Goal: Task Accomplishment & Management: Complete application form

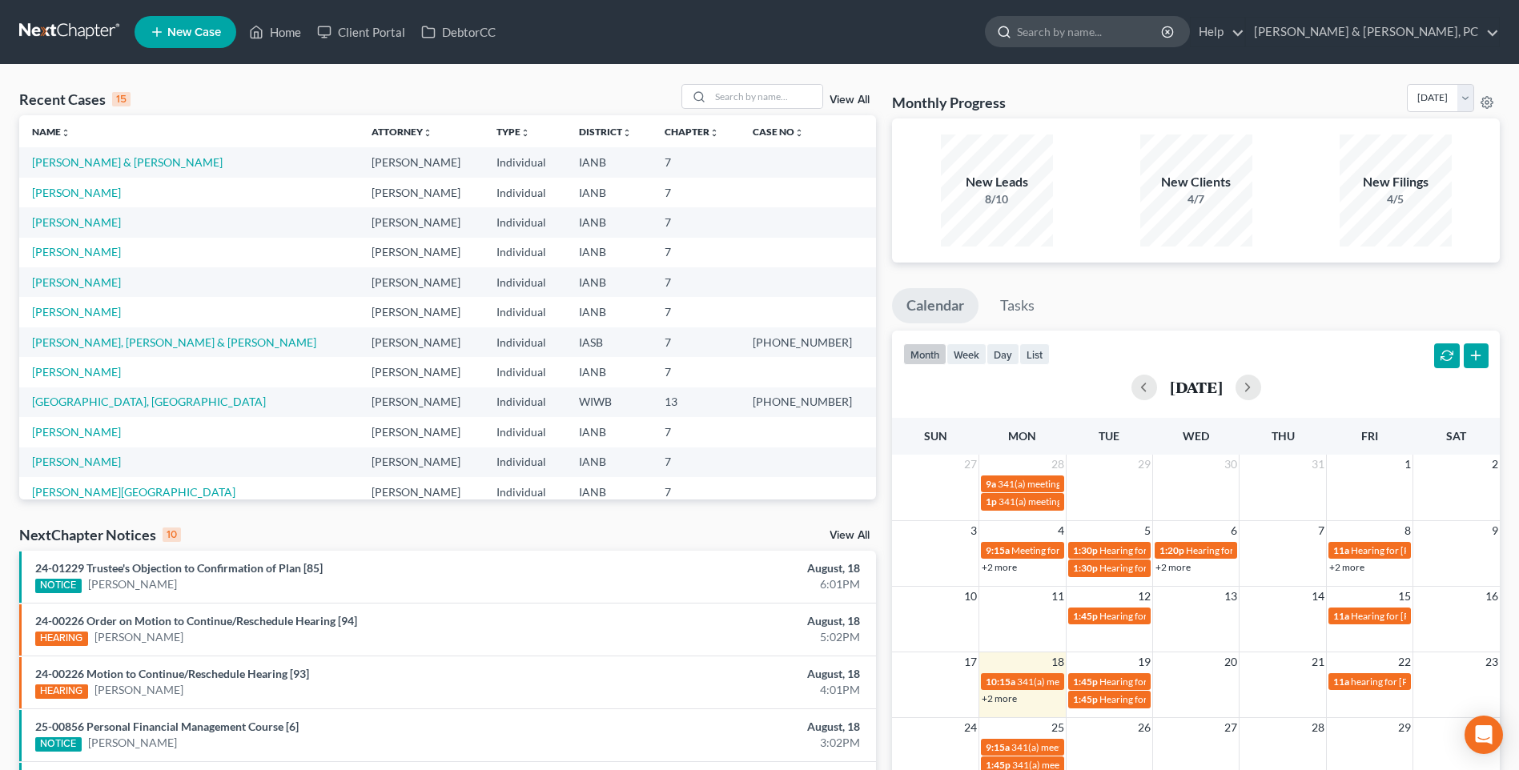
click at [1135, 30] on input "search" at bounding box center [1090, 32] width 147 height 30
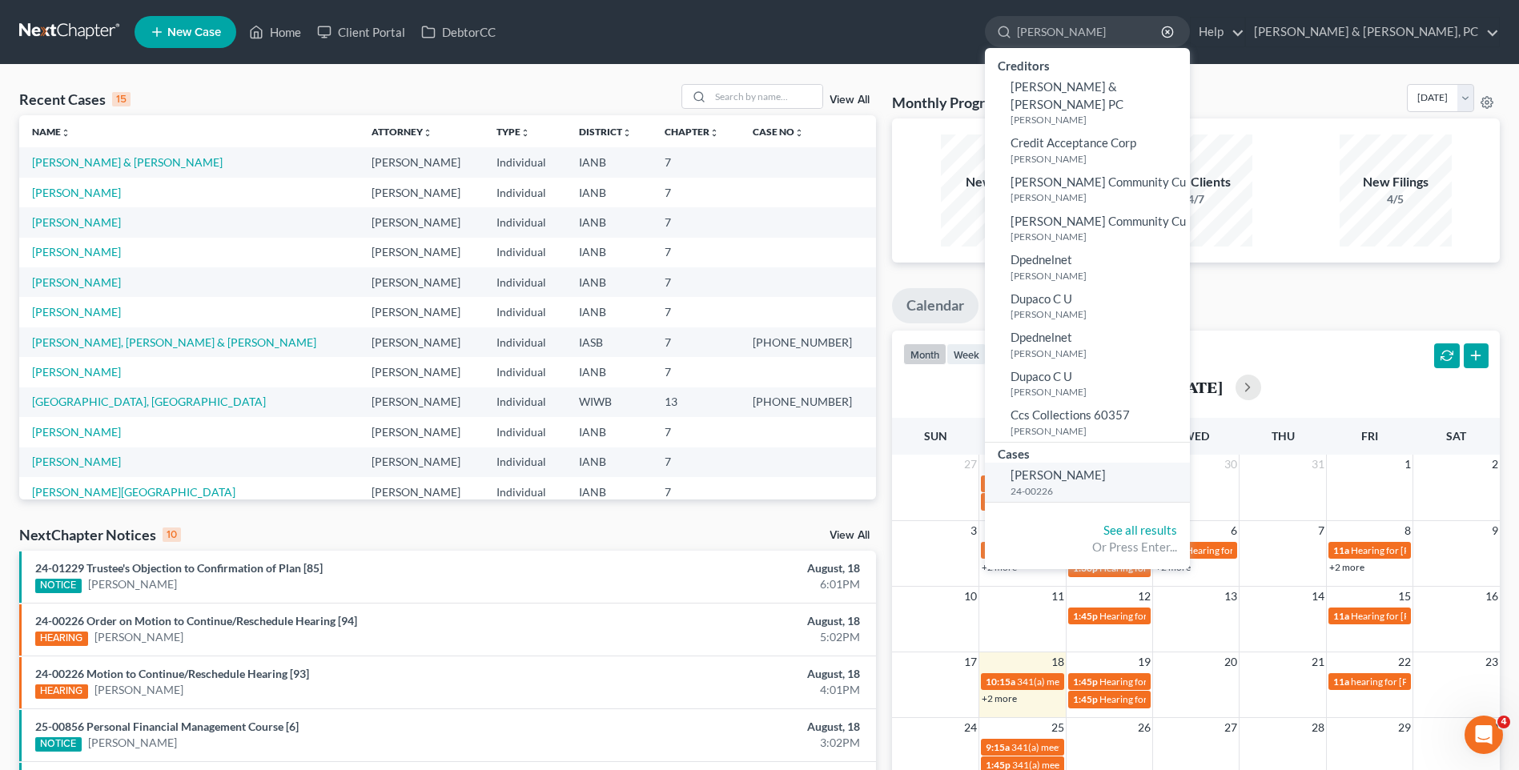
type input "[PERSON_NAME]"
click at [1190, 467] on link "[PERSON_NAME] 24-00226" at bounding box center [1087, 482] width 205 height 39
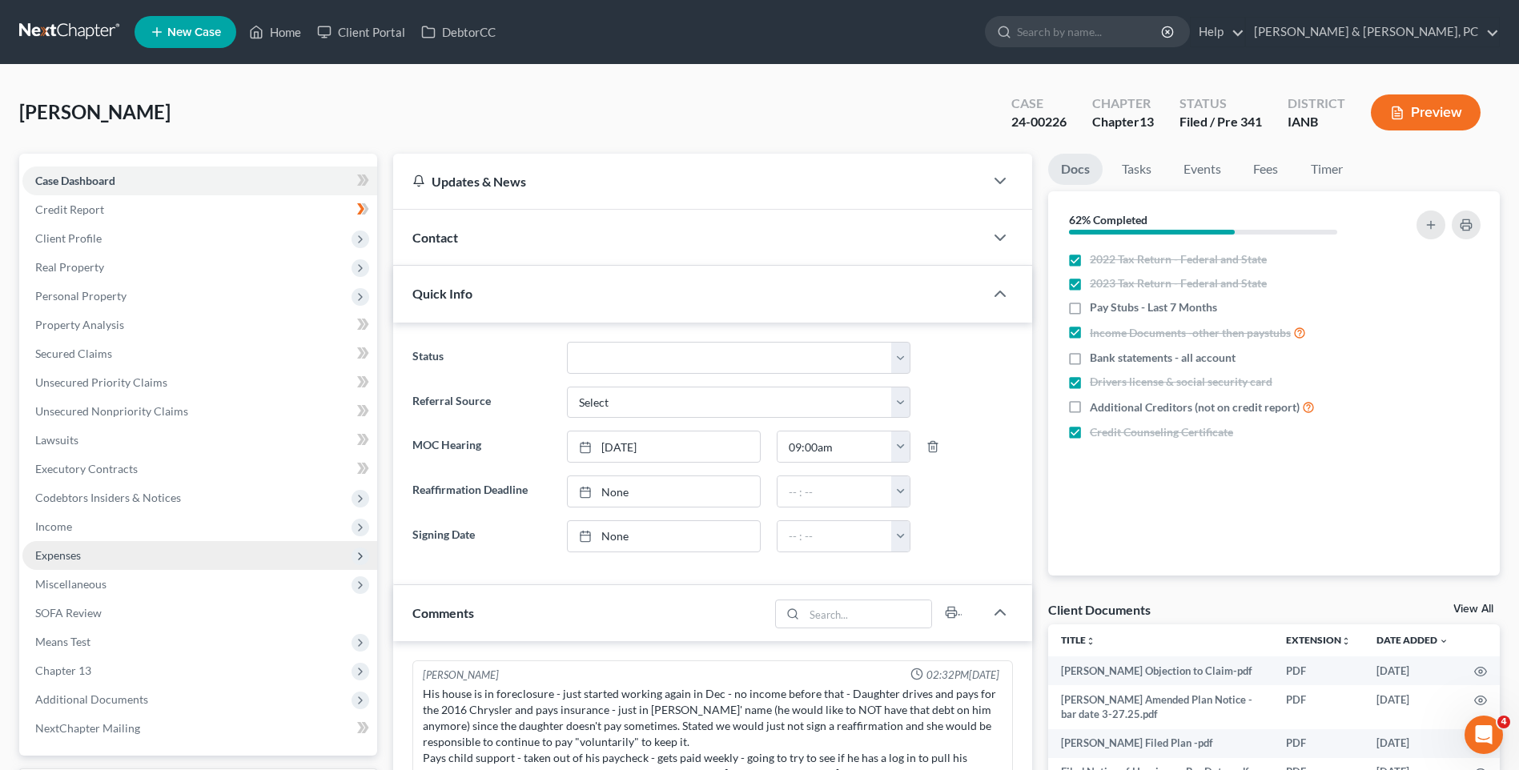
click at [61, 564] on span "Expenses" at bounding box center [199, 555] width 355 height 29
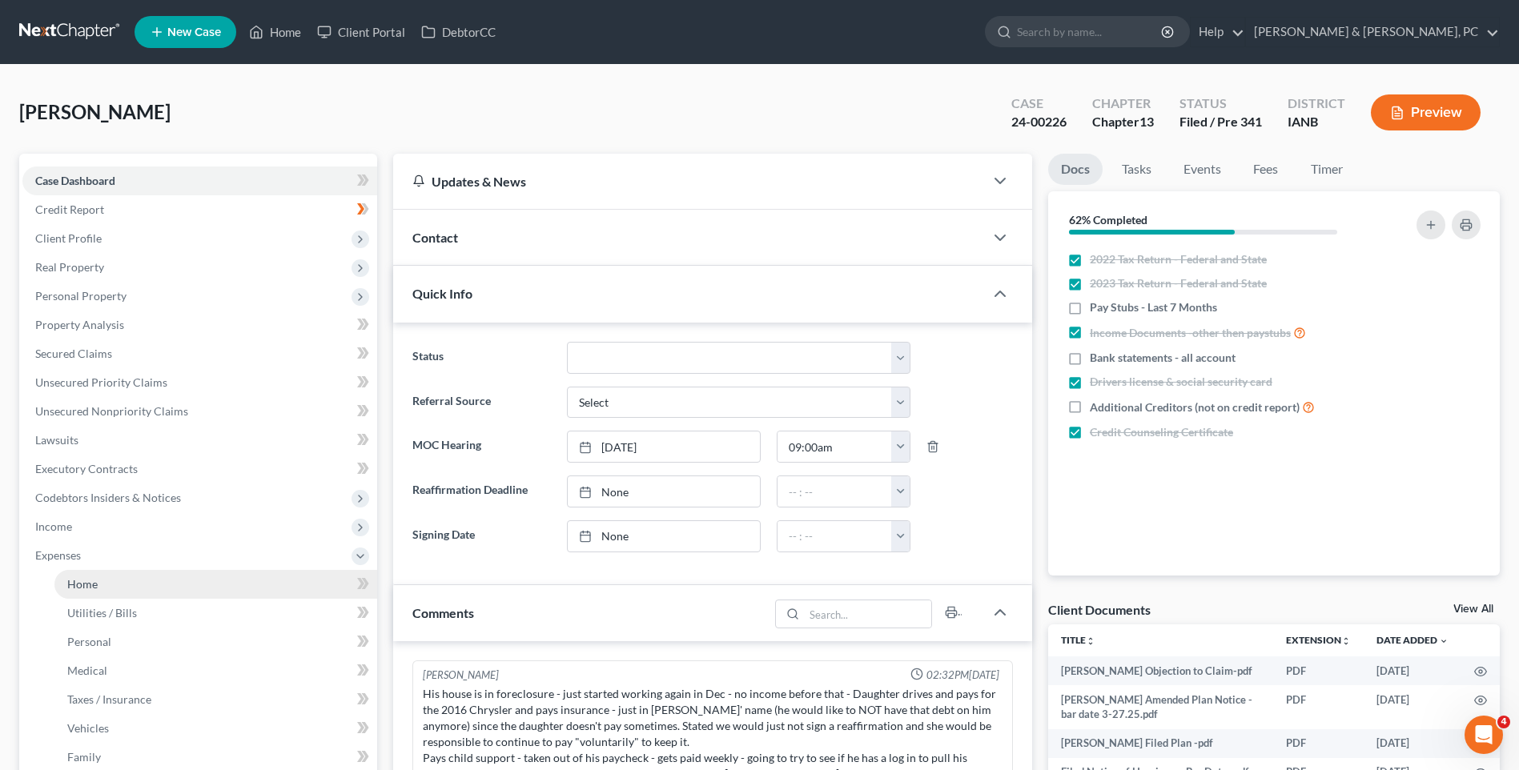
click at [90, 579] on span "Home" at bounding box center [82, 584] width 30 height 14
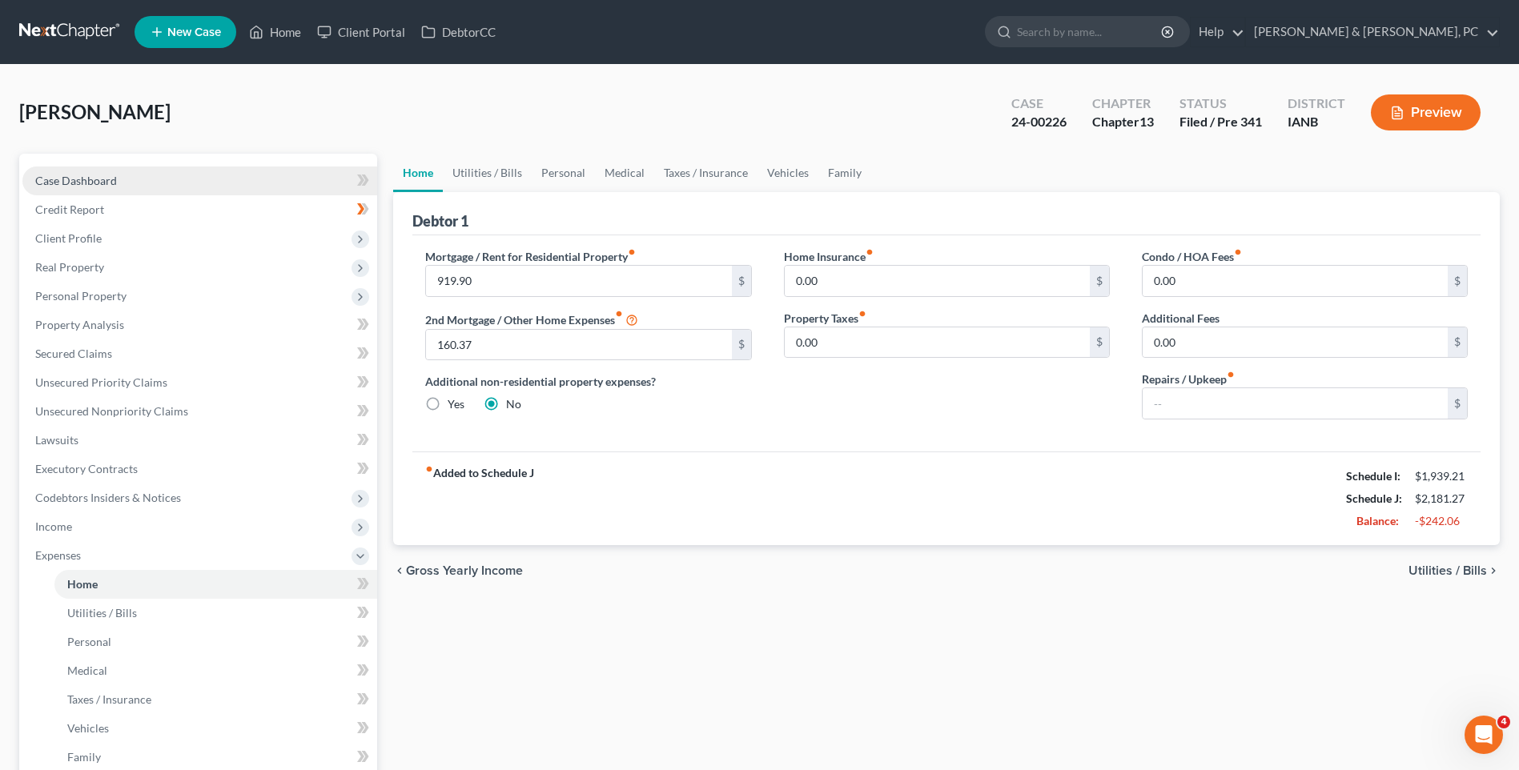
click at [76, 185] on span "Case Dashboard" at bounding box center [76, 181] width 82 height 14
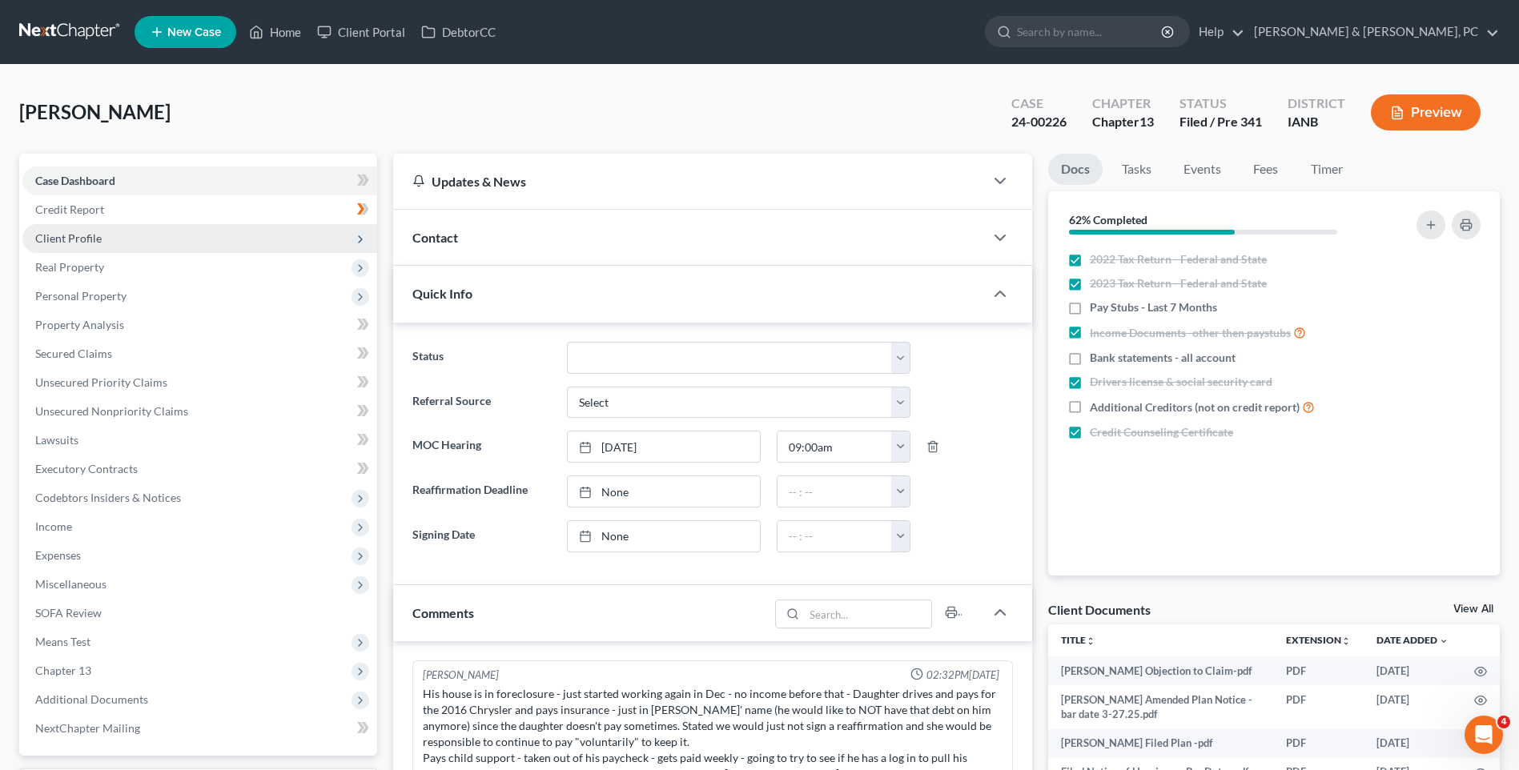
click at [80, 244] on span "Client Profile" at bounding box center [68, 238] width 66 height 14
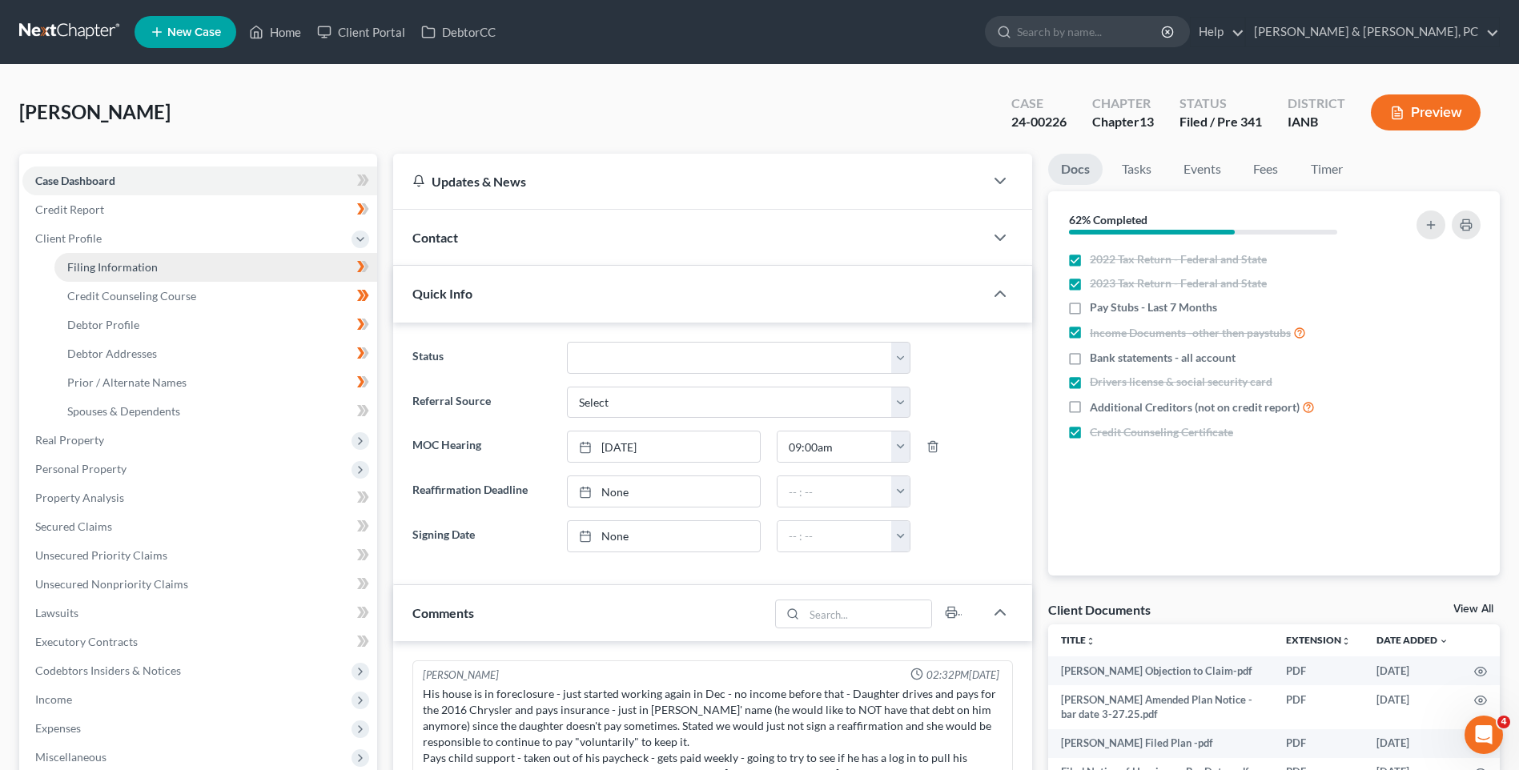
click at [130, 258] on link "Filing Information" at bounding box center [215, 267] width 323 height 29
select select "1"
select select "0"
select select "3"
select select "16"
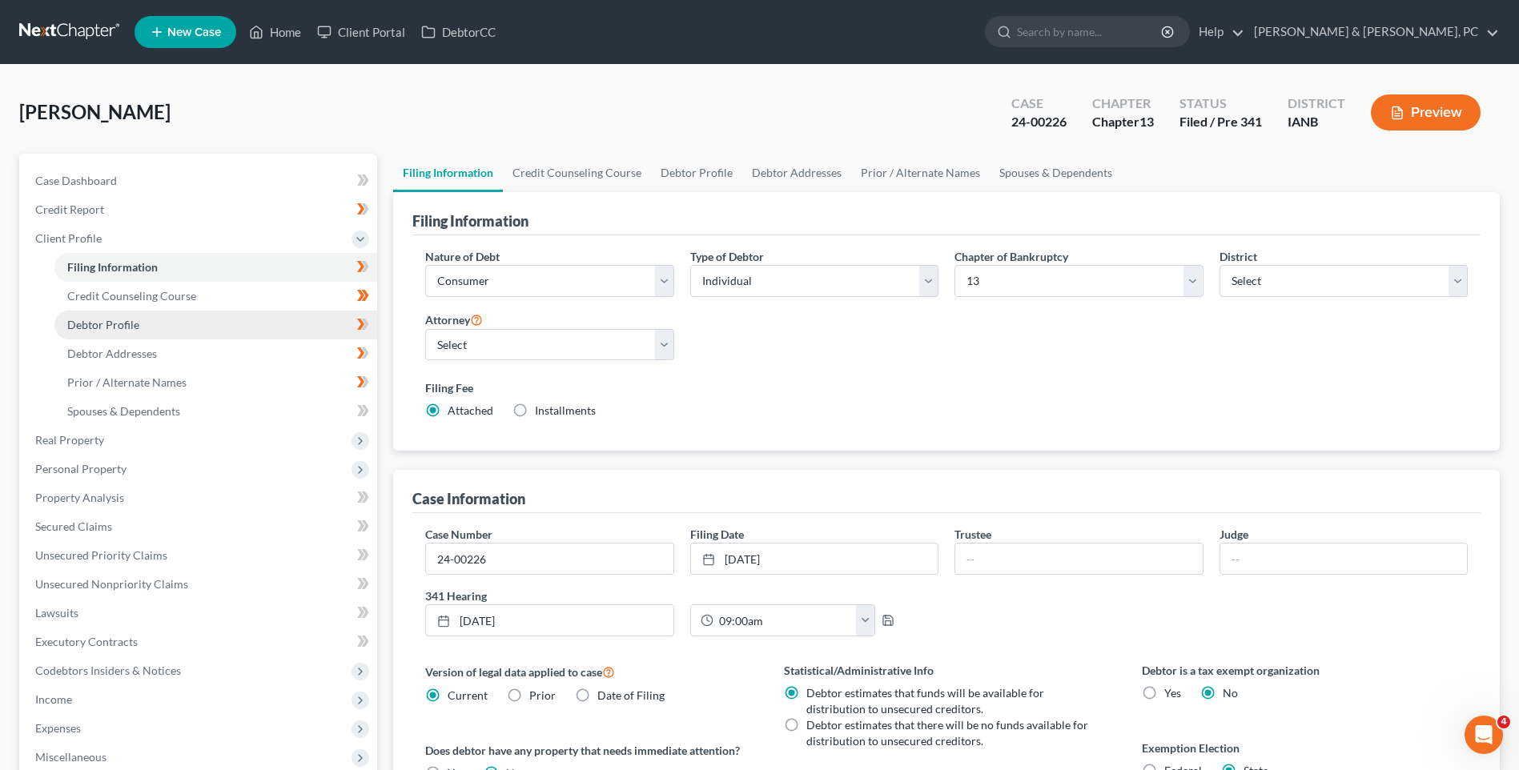
click at [134, 318] on span "Debtor Profile" at bounding box center [103, 325] width 72 height 14
select select "0"
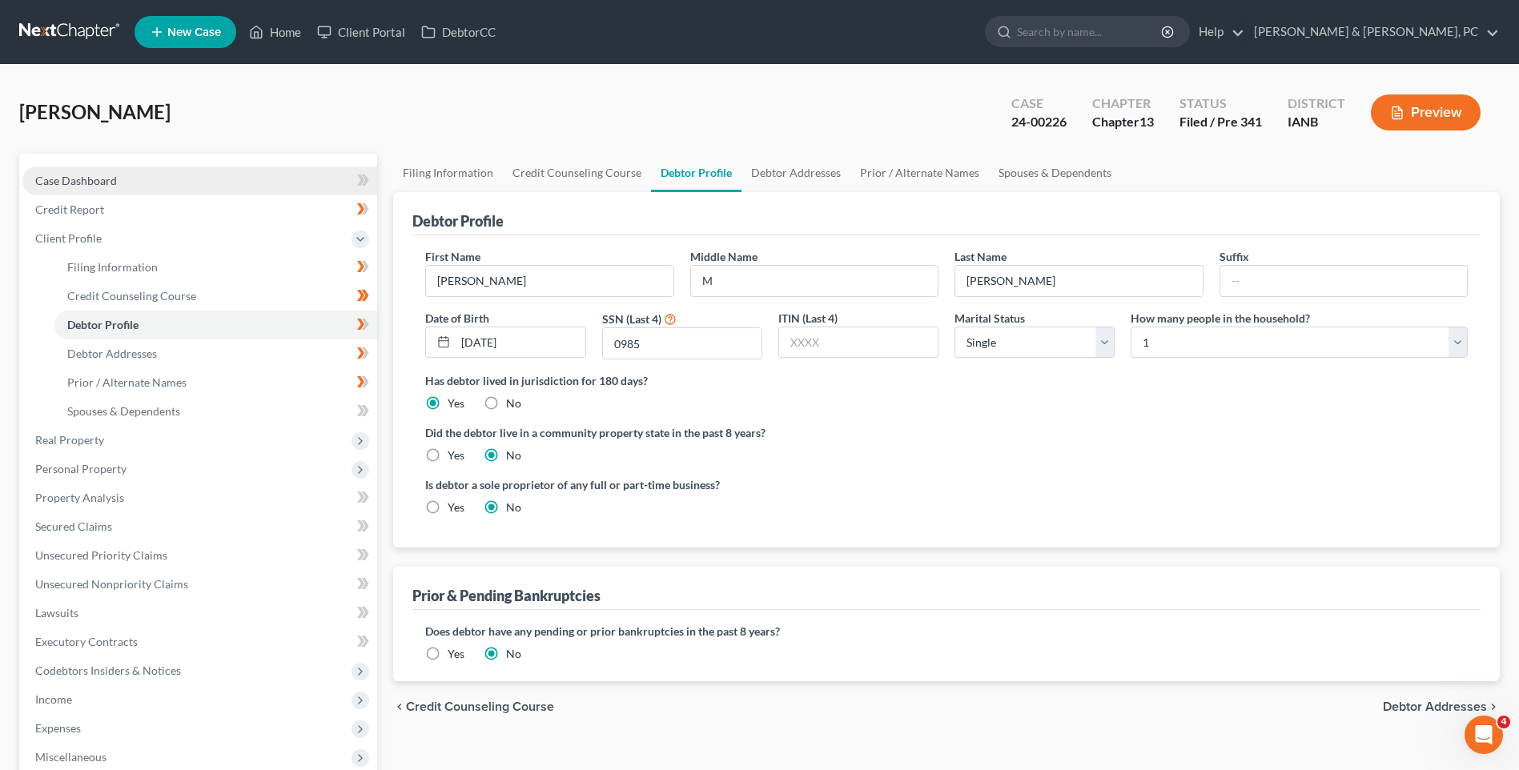
click at [83, 186] on span "Case Dashboard" at bounding box center [76, 181] width 82 height 14
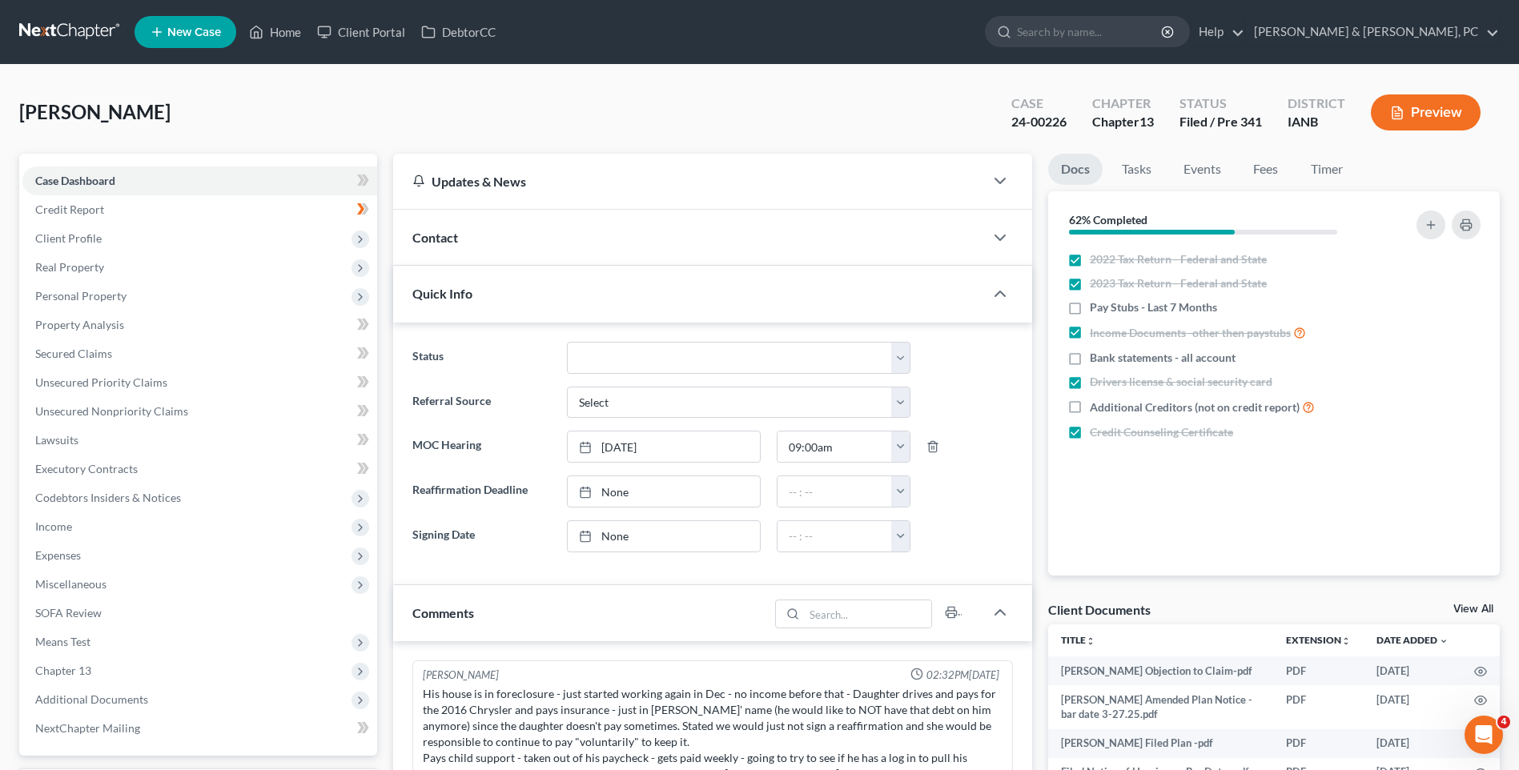
click at [433, 246] on div "Contact" at bounding box center [688, 237] width 591 height 55
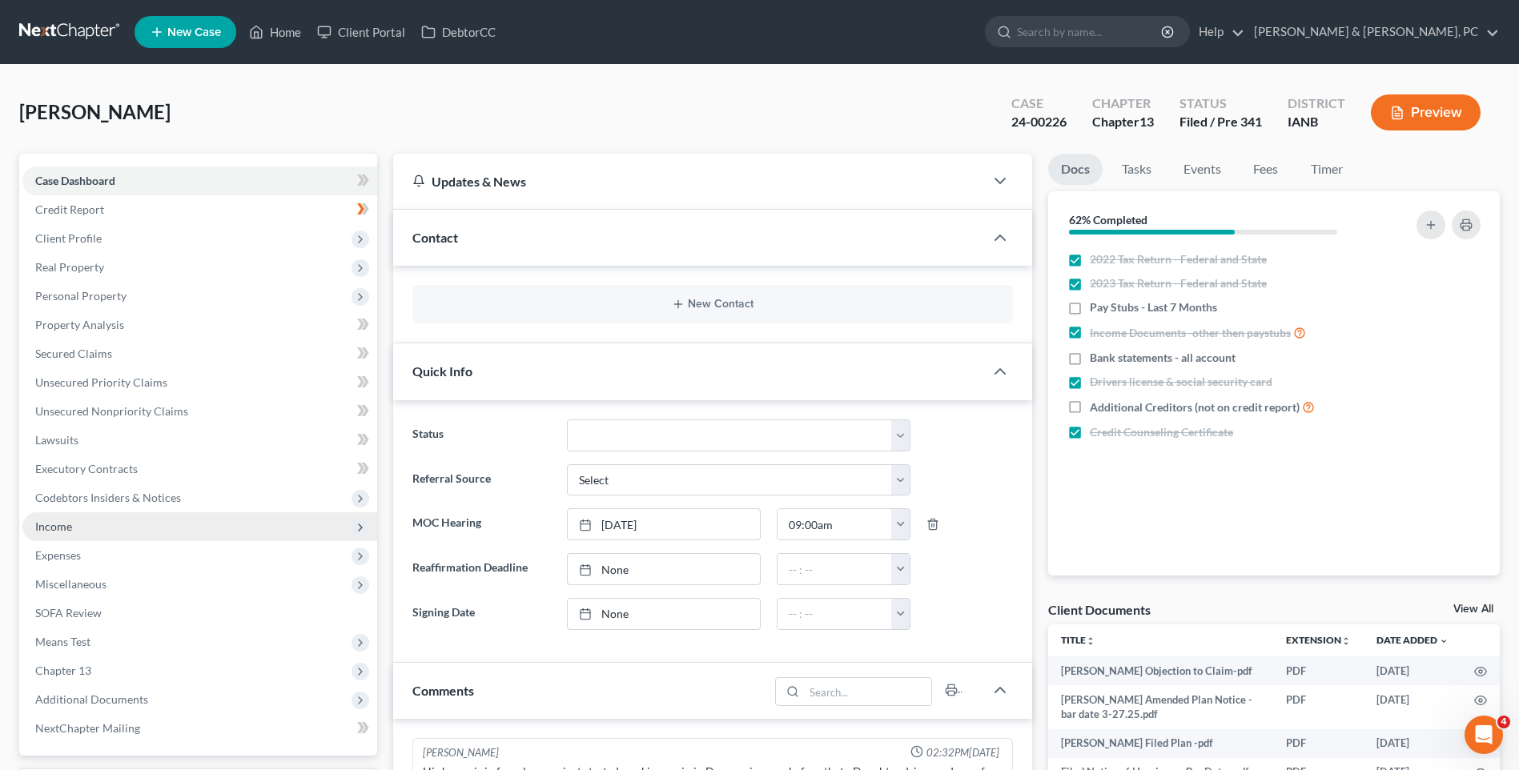
click at [61, 530] on span "Income" at bounding box center [53, 527] width 37 height 14
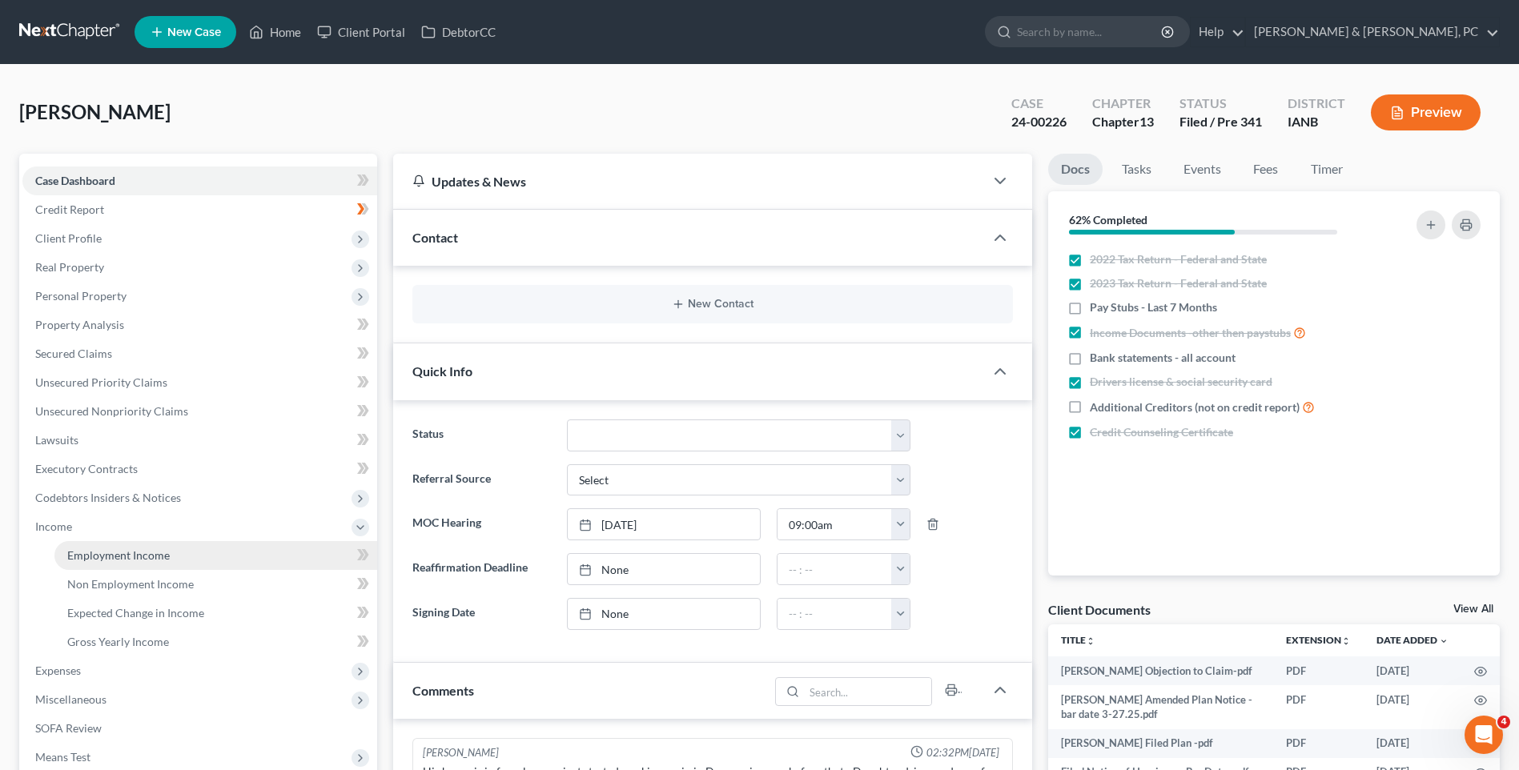
click at [110, 549] on span "Employment Income" at bounding box center [118, 556] width 103 height 14
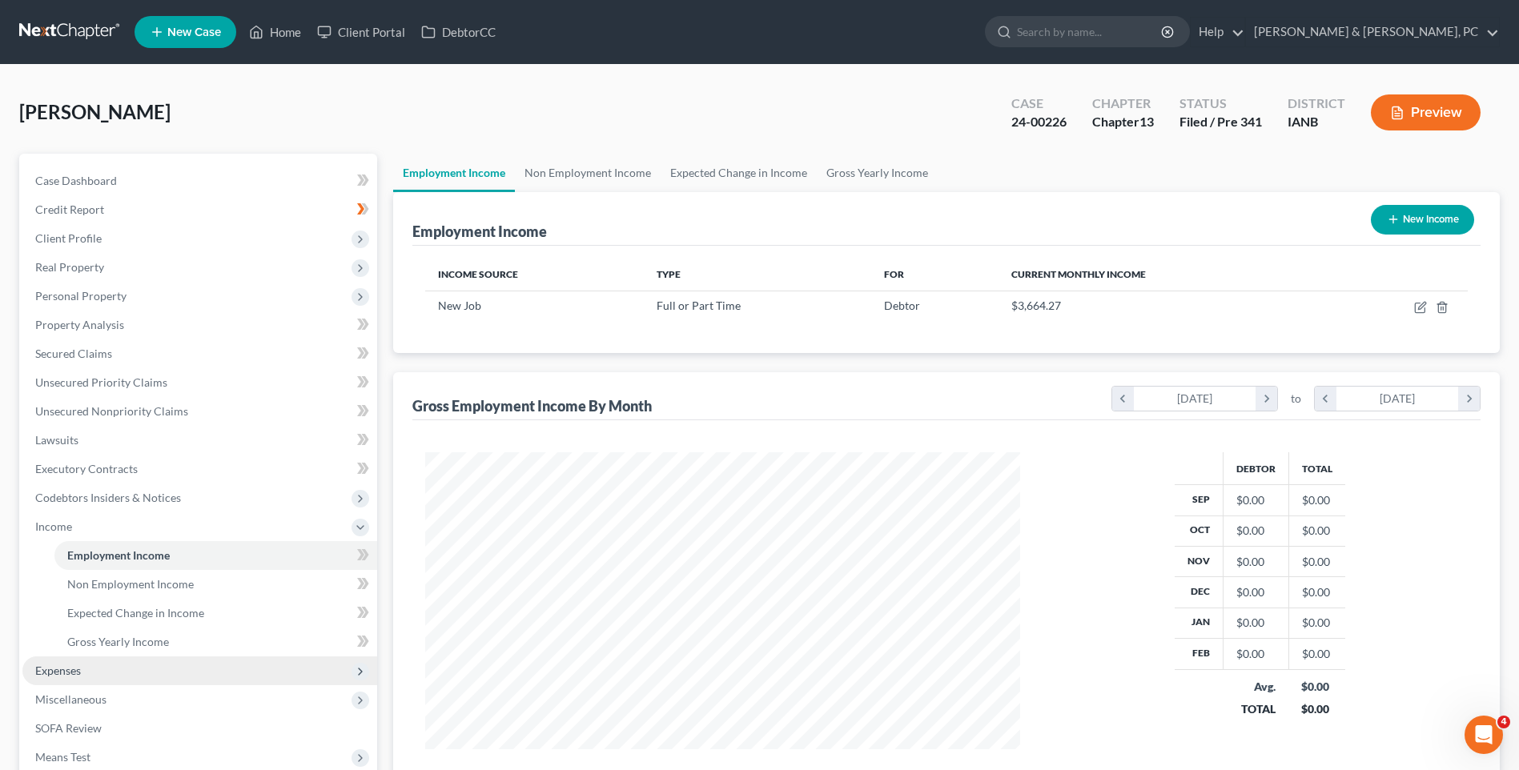
scroll to position [297, 626]
click at [58, 664] on span "Expenses" at bounding box center [58, 671] width 46 height 14
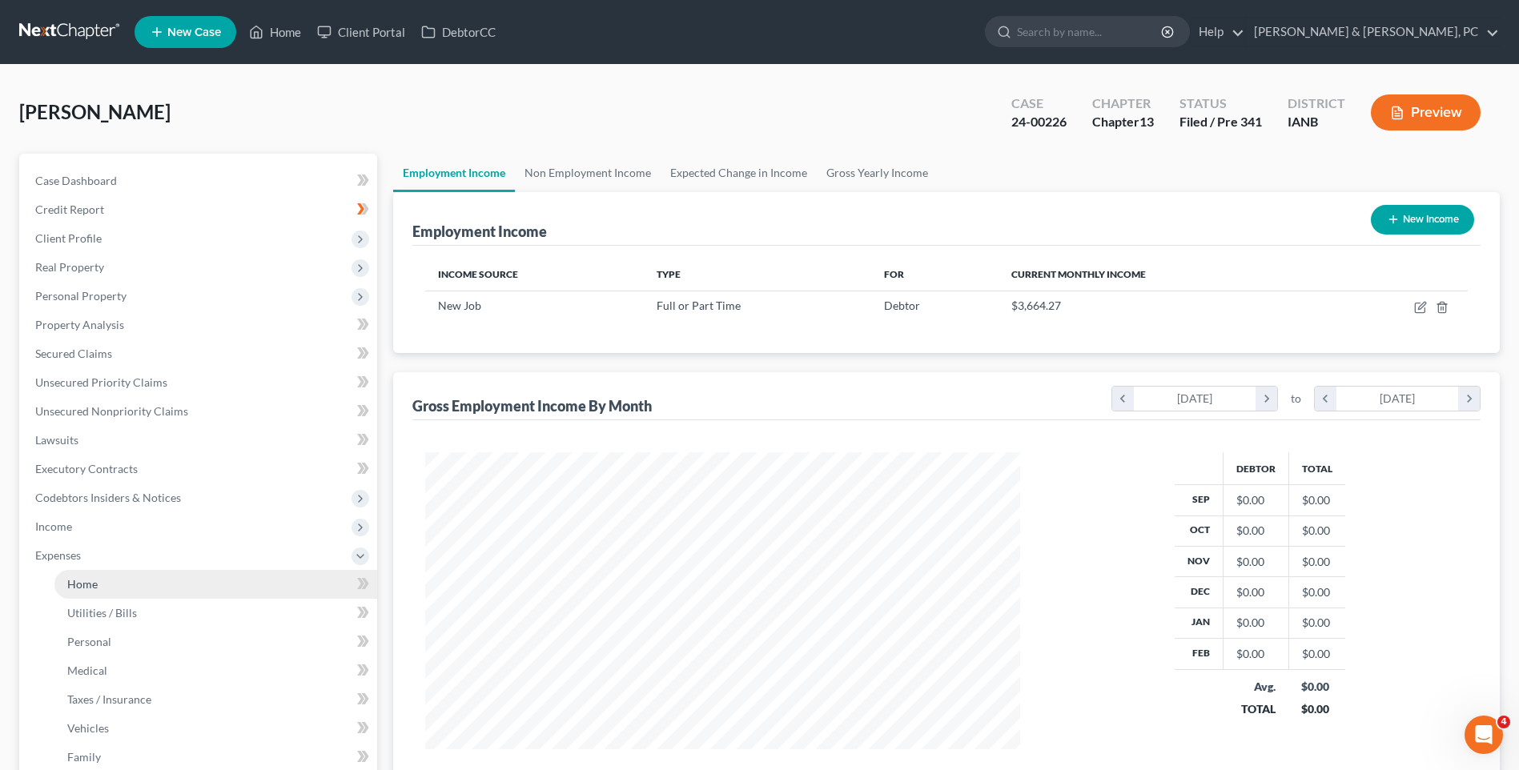
click at [74, 588] on span "Home" at bounding box center [82, 584] width 30 height 14
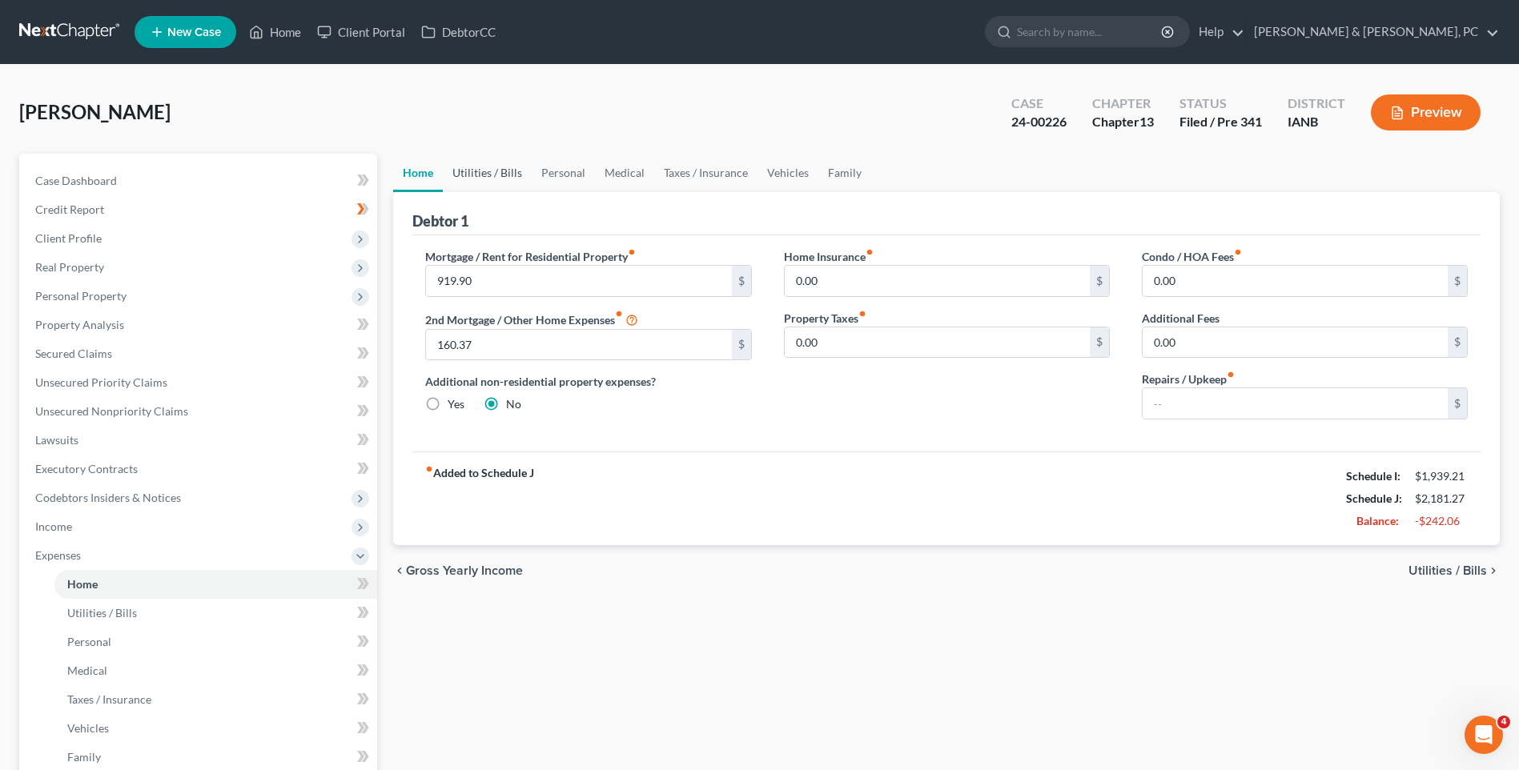
click at [500, 175] on link "Utilities / Bills" at bounding box center [487, 173] width 89 height 38
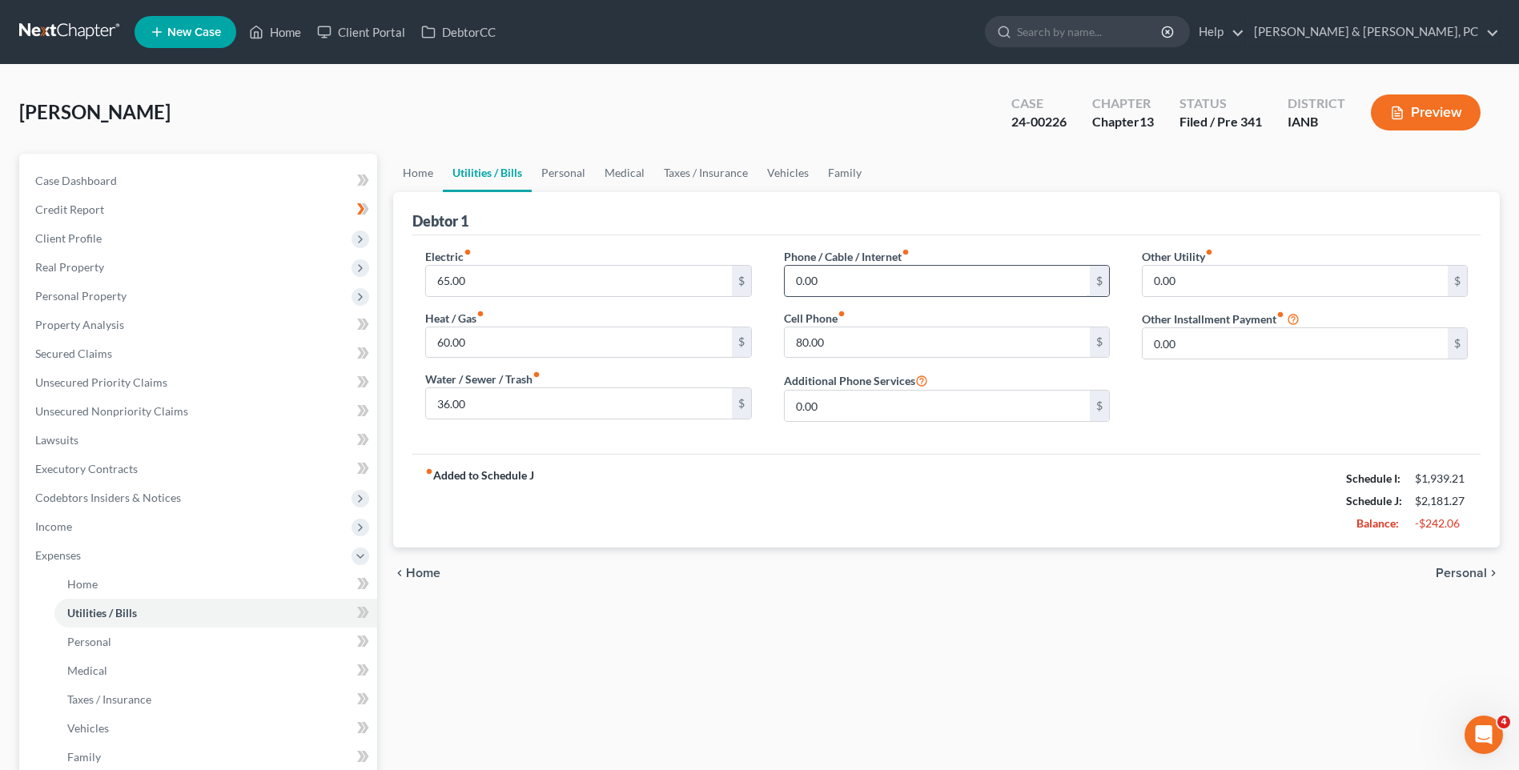
click at [831, 282] on input "0.00" at bounding box center [937, 281] width 305 height 30
type input "50.00"
click at [566, 163] on link "Personal" at bounding box center [563, 173] width 63 height 38
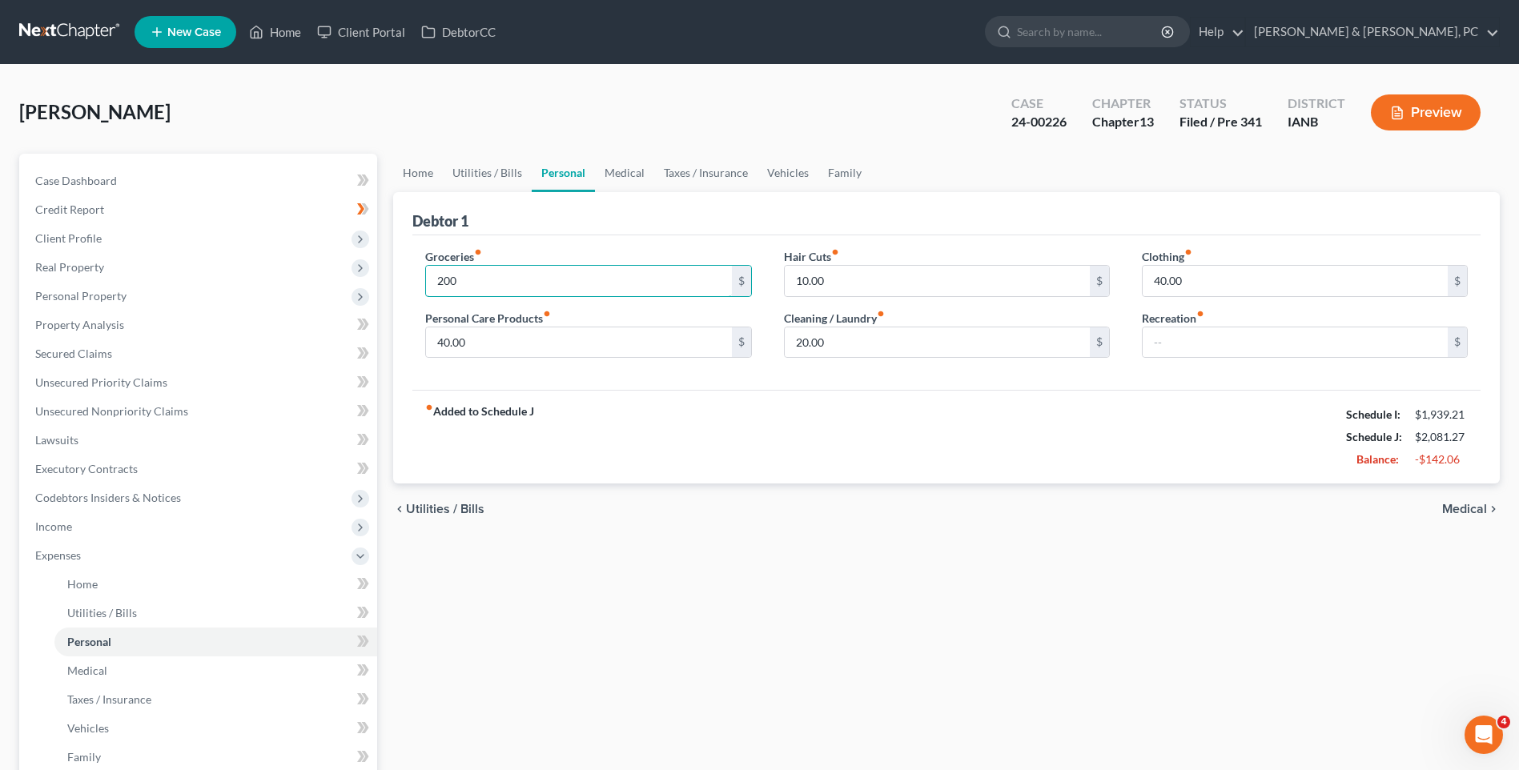
type input "200"
click at [624, 167] on link "Medical" at bounding box center [624, 173] width 59 height 38
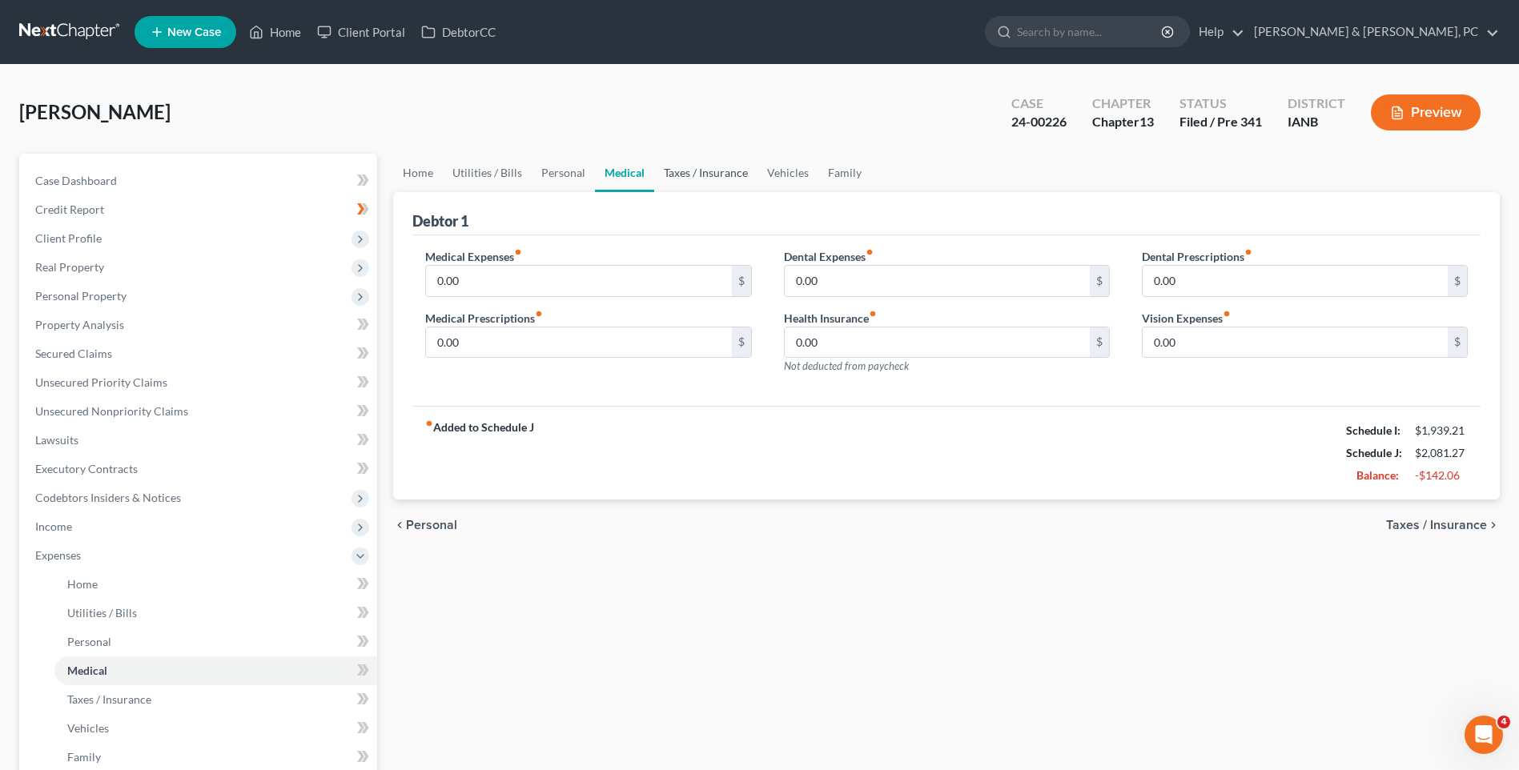
click at [666, 167] on link "Taxes / Insurance" at bounding box center [705, 173] width 103 height 38
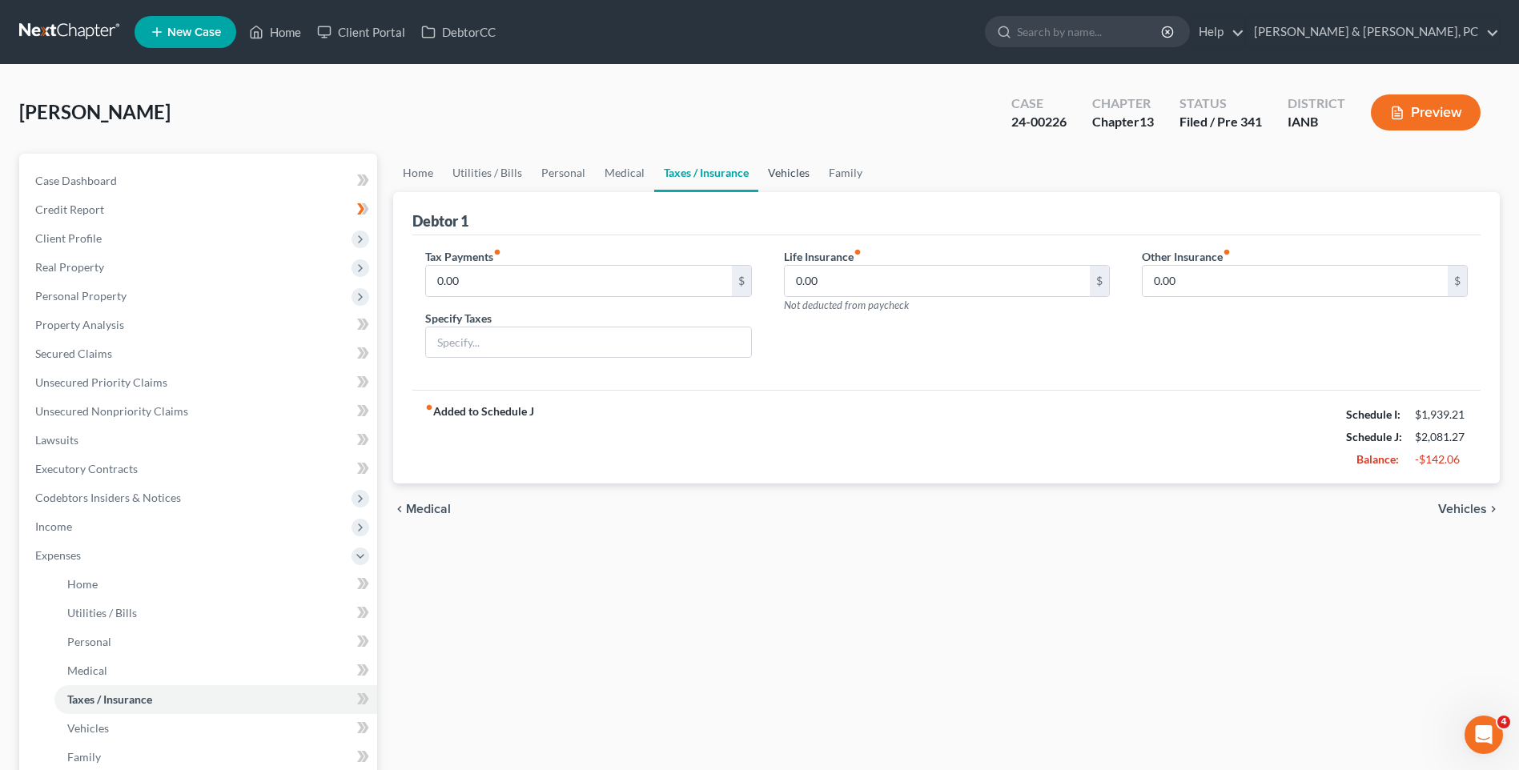
click at [790, 171] on link "Vehicles" at bounding box center [788, 173] width 61 height 38
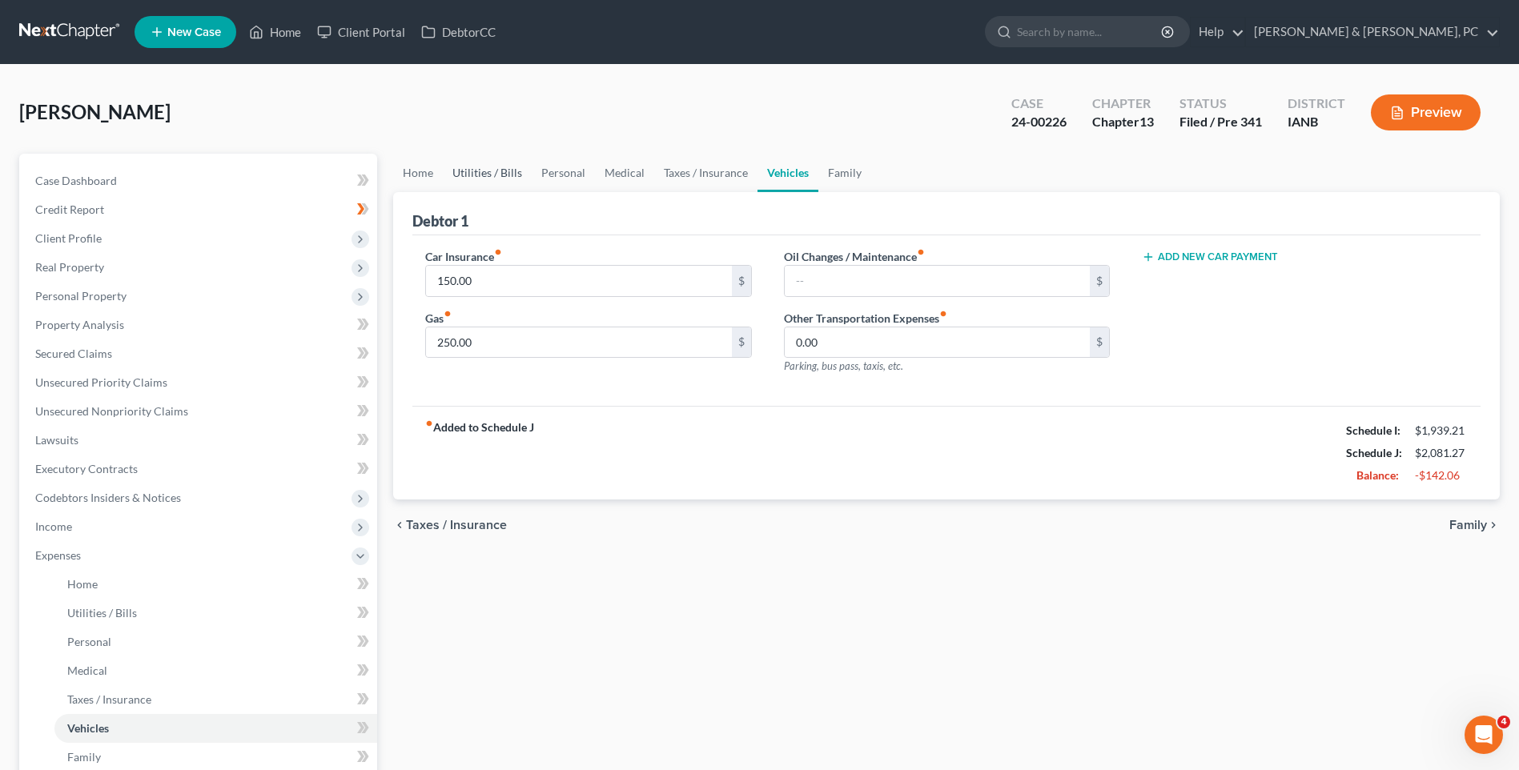
click at [500, 179] on link "Utilities / Bills" at bounding box center [487, 173] width 89 height 38
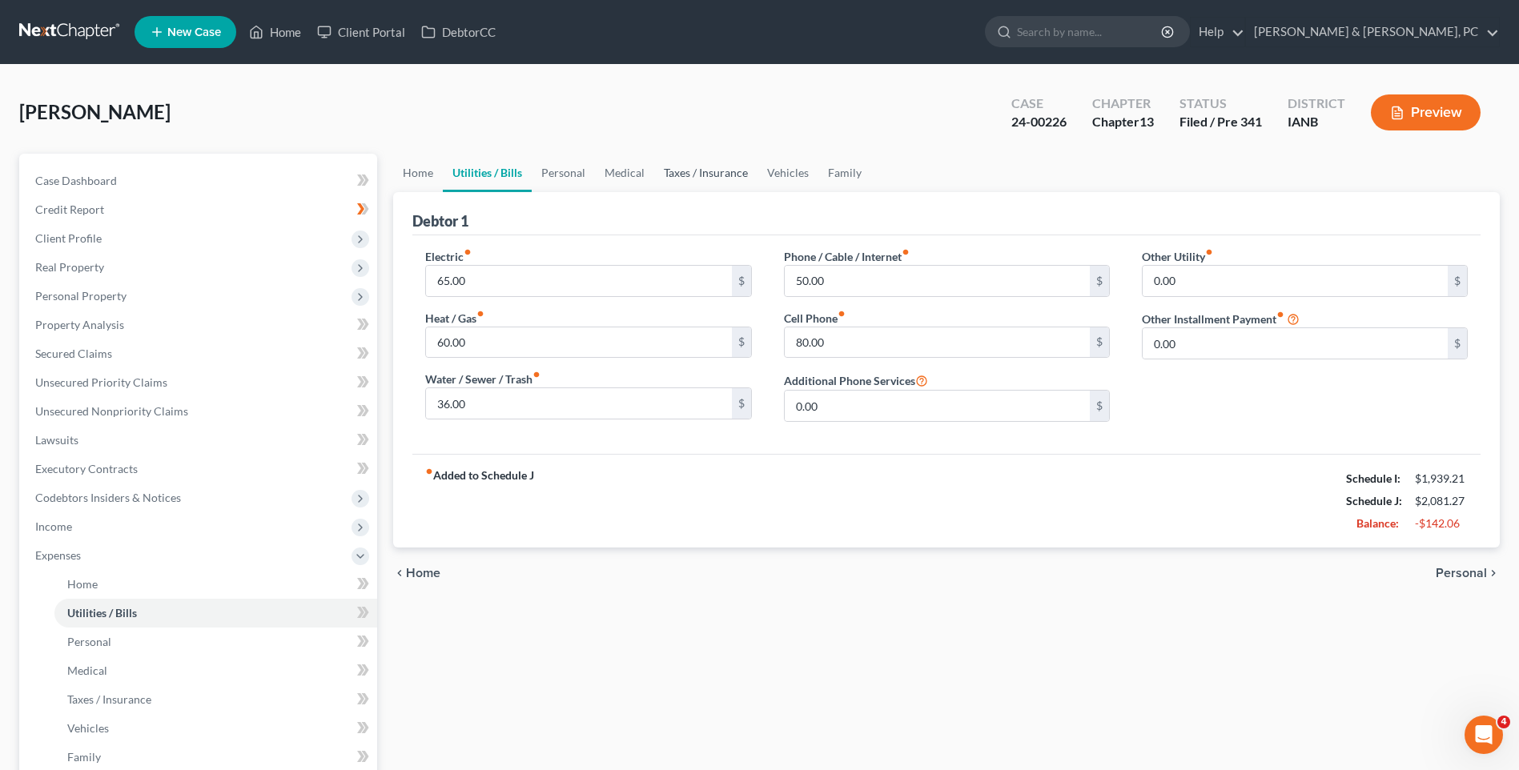
click at [679, 175] on link "Taxes / Insurance" at bounding box center [705, 173] width 103 height 38
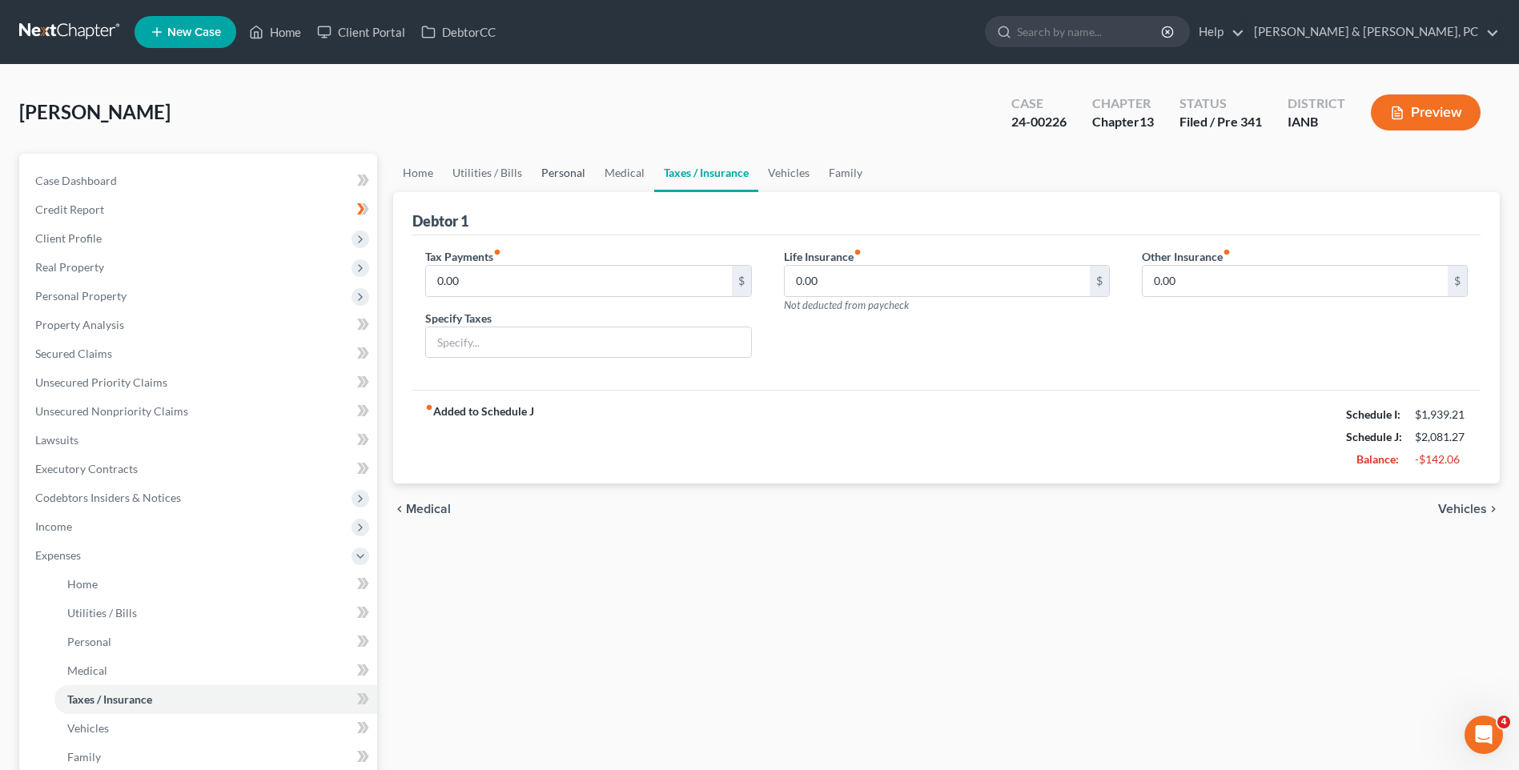
click at [573, 176] on link "Personal" at bounding box center [563, 173] width 63 height 38
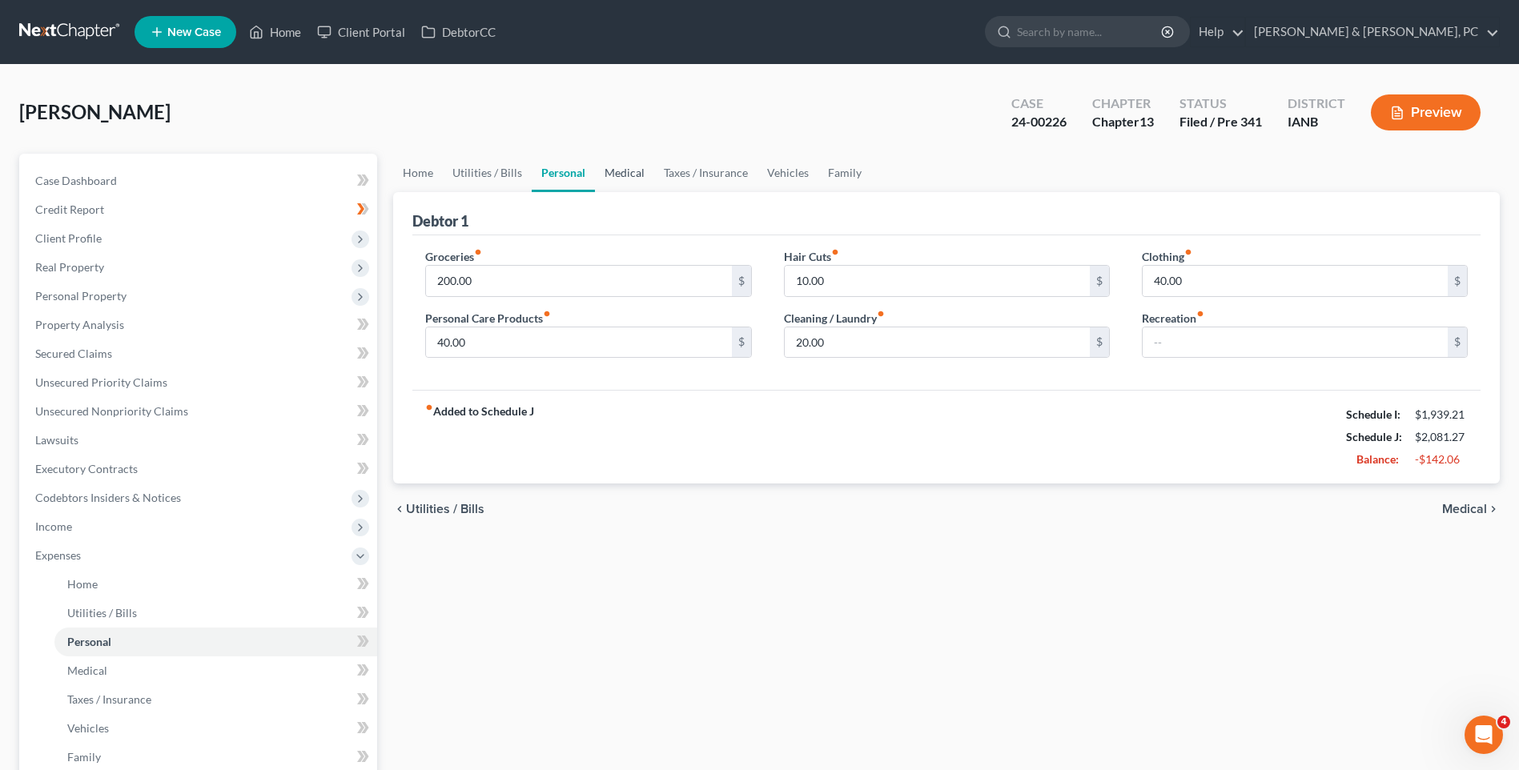
click at [605, 176] on link "Medical" at bounding box center [624, 173] width 59 height 38
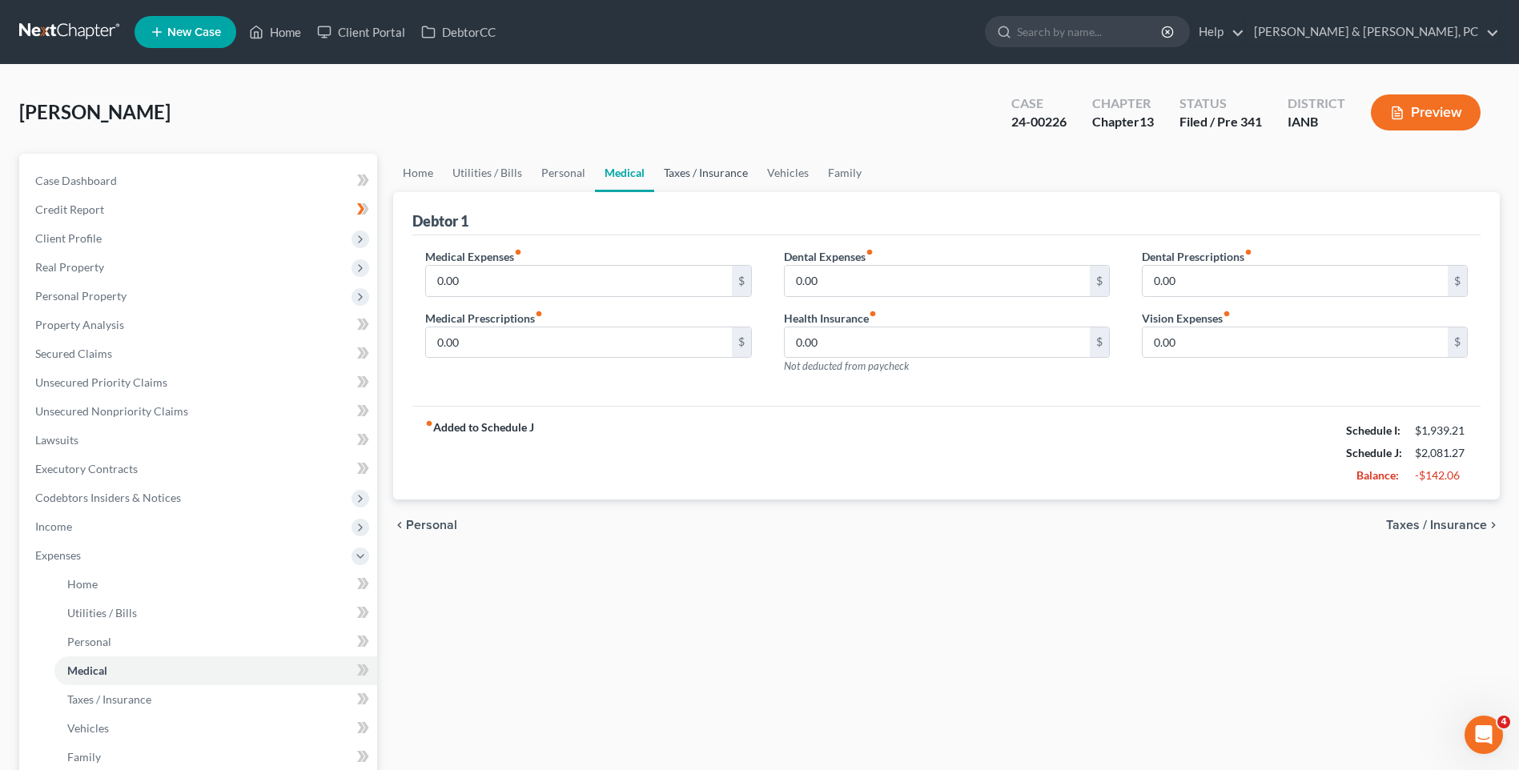
click at [696, 176] on link "Taxes / Insurance" at bounding box center [705, 173] width 103 height 38
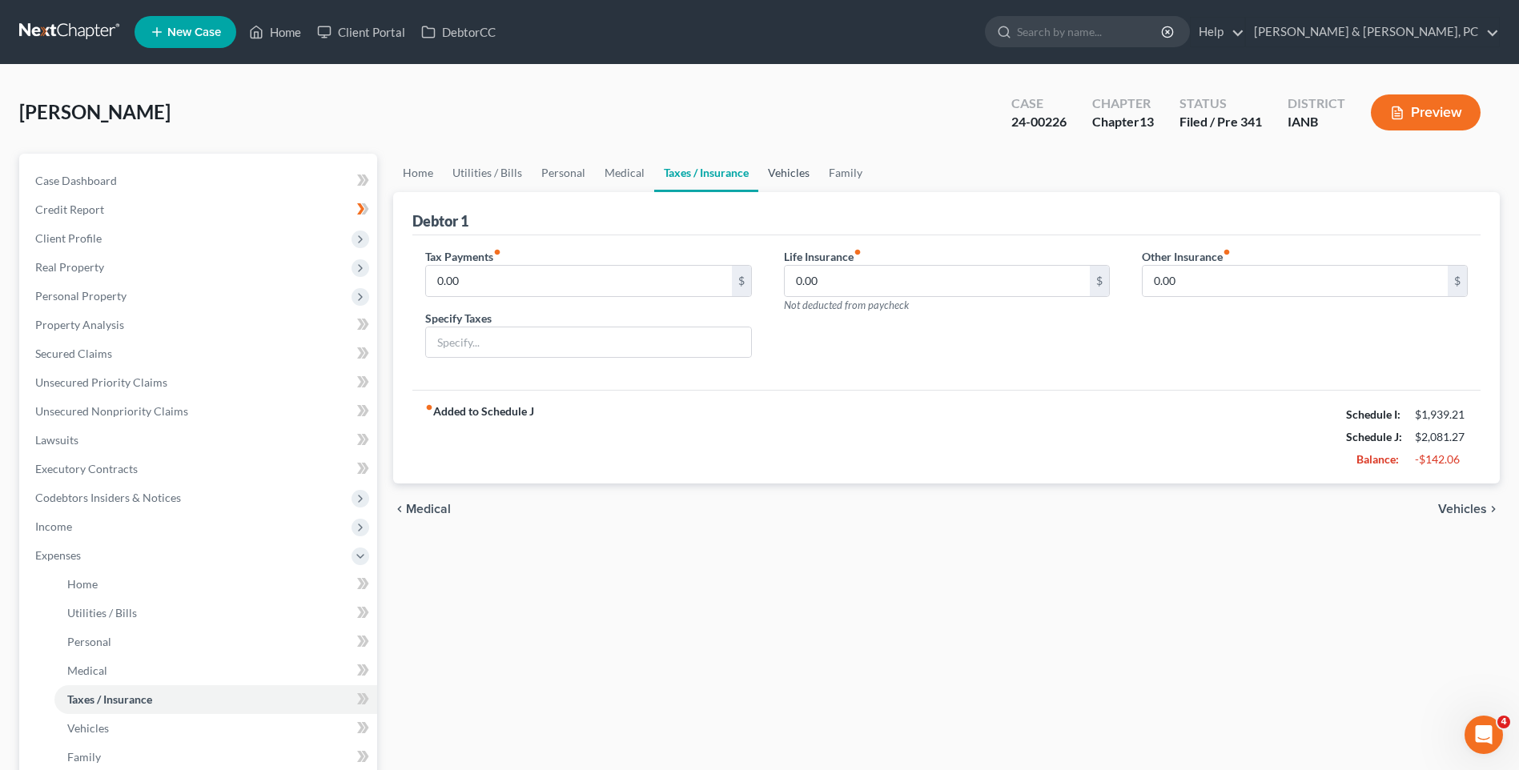
click at [798, 176] on link "Vehicles" at bounding box center [788, 173] width 61 height 38
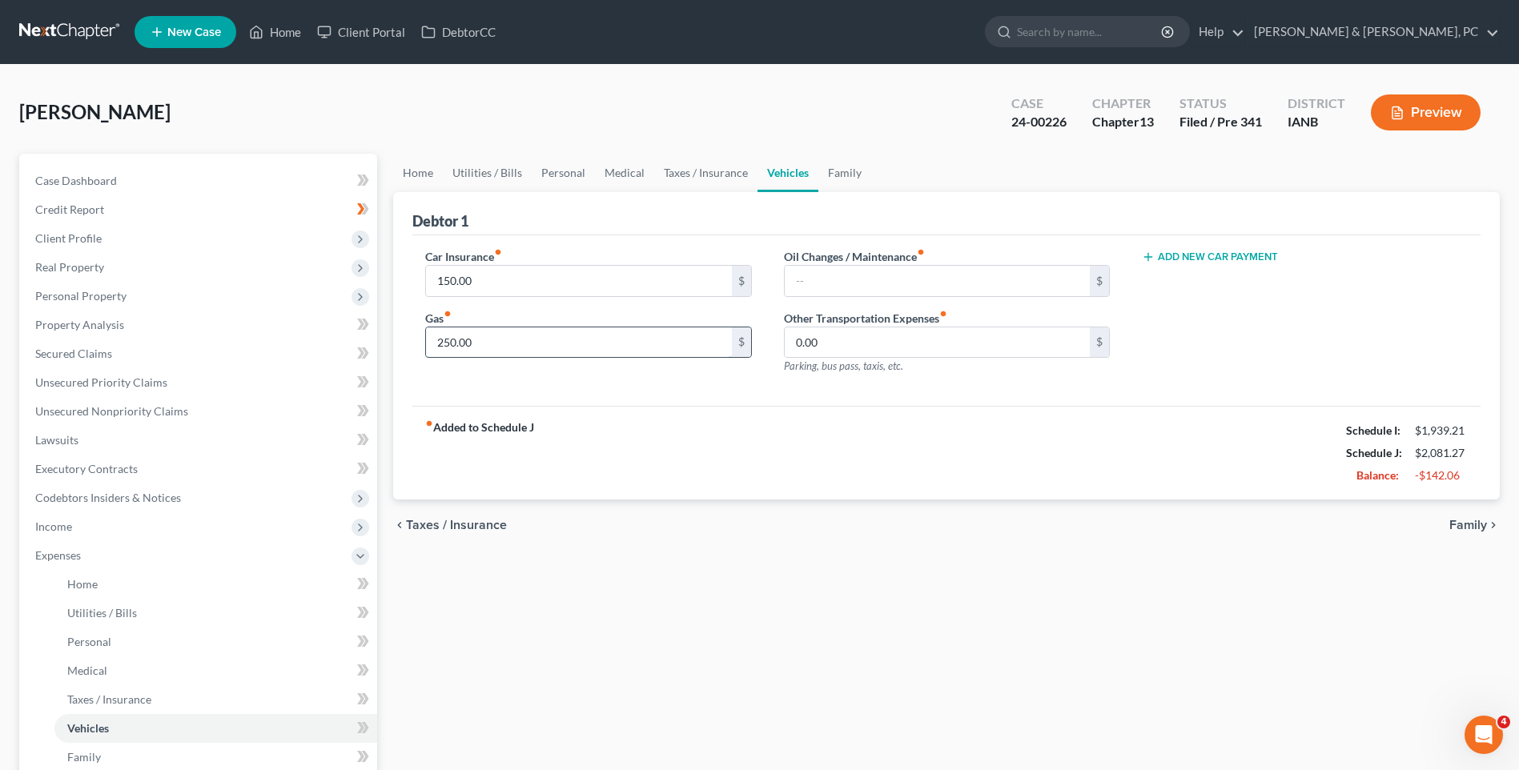
click at [499, 347] on input "250.00" at bounding box center [578, 343] width 305 height 30
click at [551, 338] on input "80" at bounding box center [578, 343] width 305 height 30
type input "80.00"
click at [903, 330] on input "0.00" at bounding box center [937, 343] width 305 height 30
click at [777, 176] on link "Vehicles" at bounding box center [788, 173] width 61 height 38
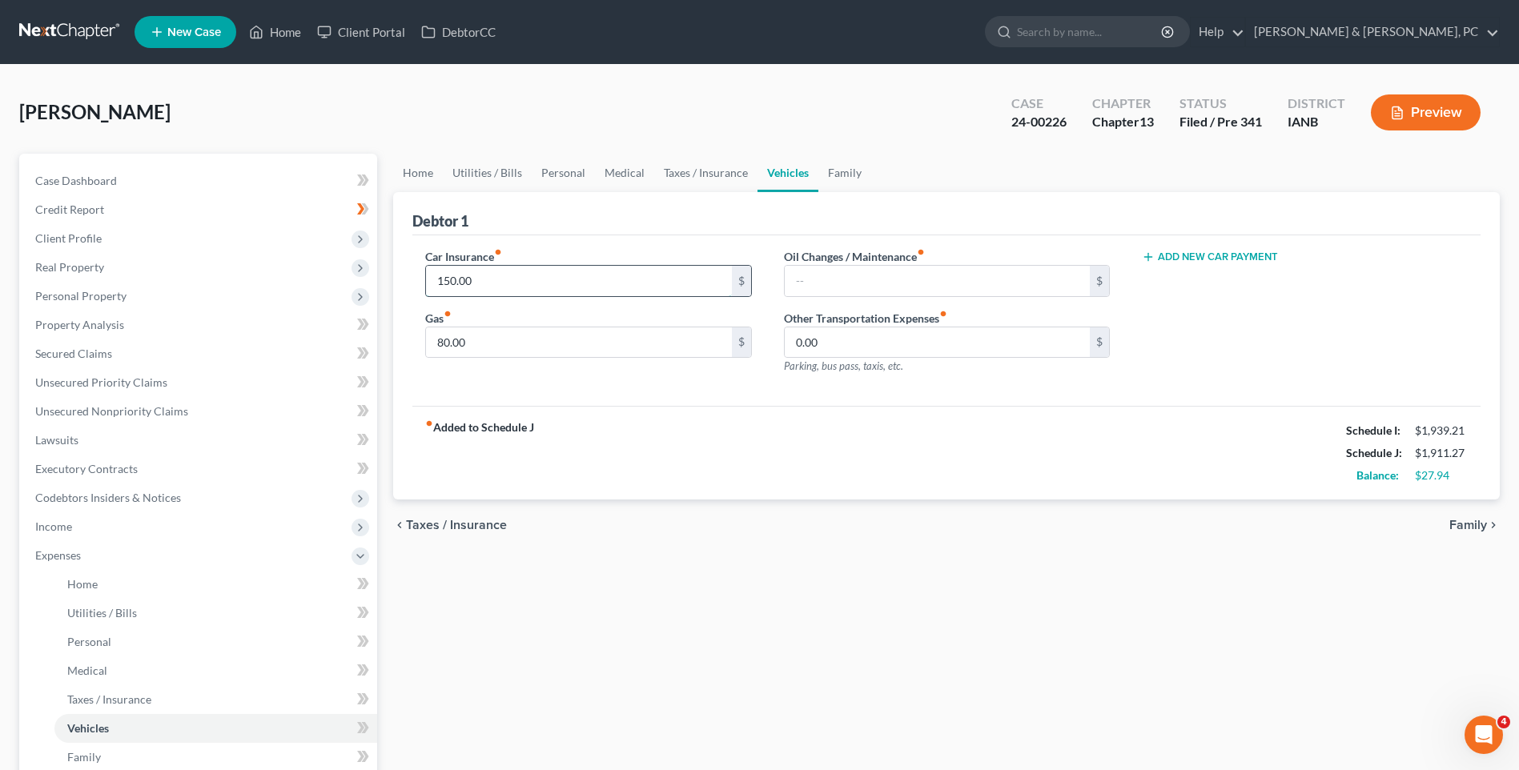
click at [513, 283] on input "150.00" at bounding box center [578, 281] width 305 height 30
click at [65, 525] on span "Income" at bounding box center [53, 527] width 37 height 14
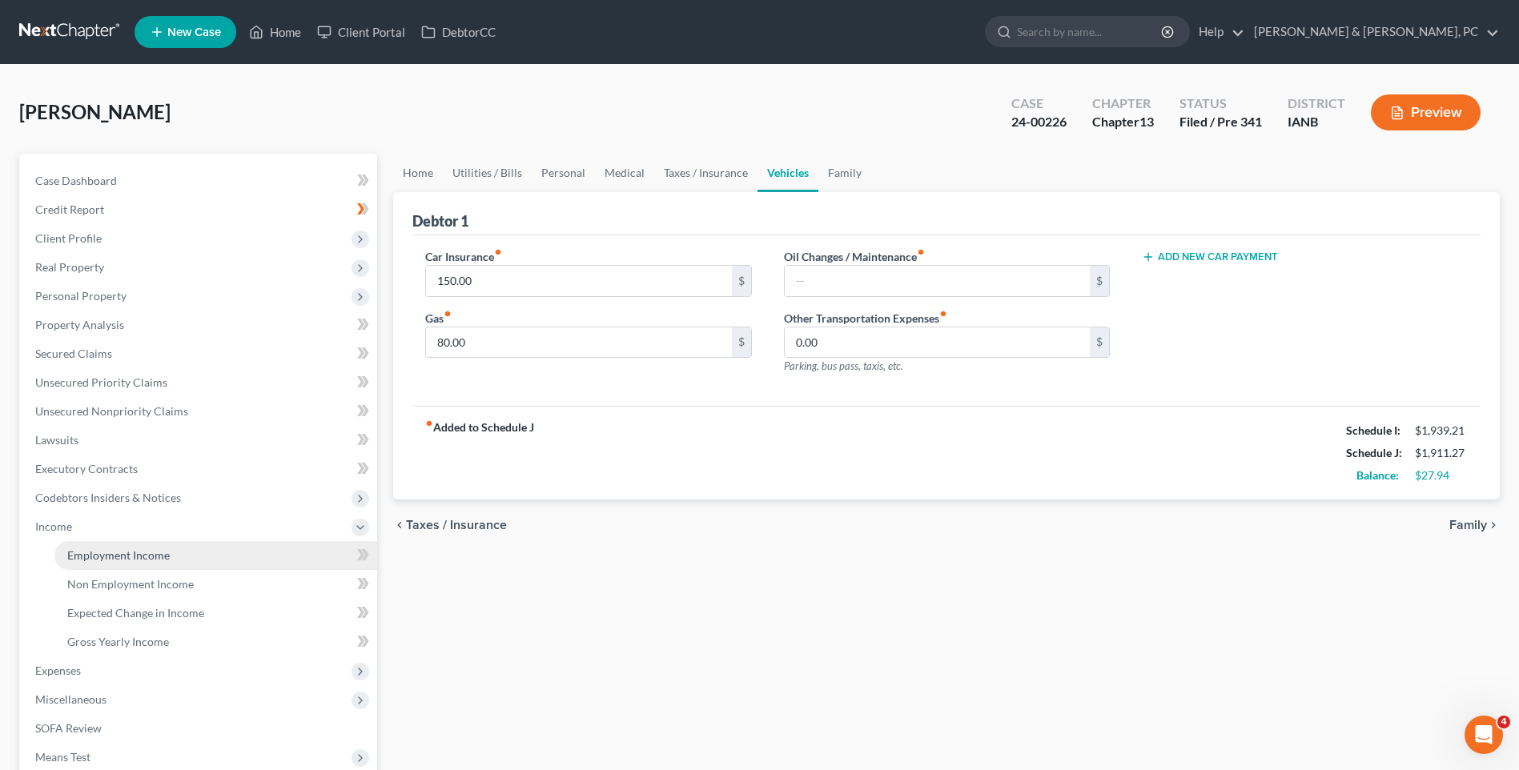
click at [136, 554] on span "Employment Income" at bounding box center [118, 556] width 103 height 14
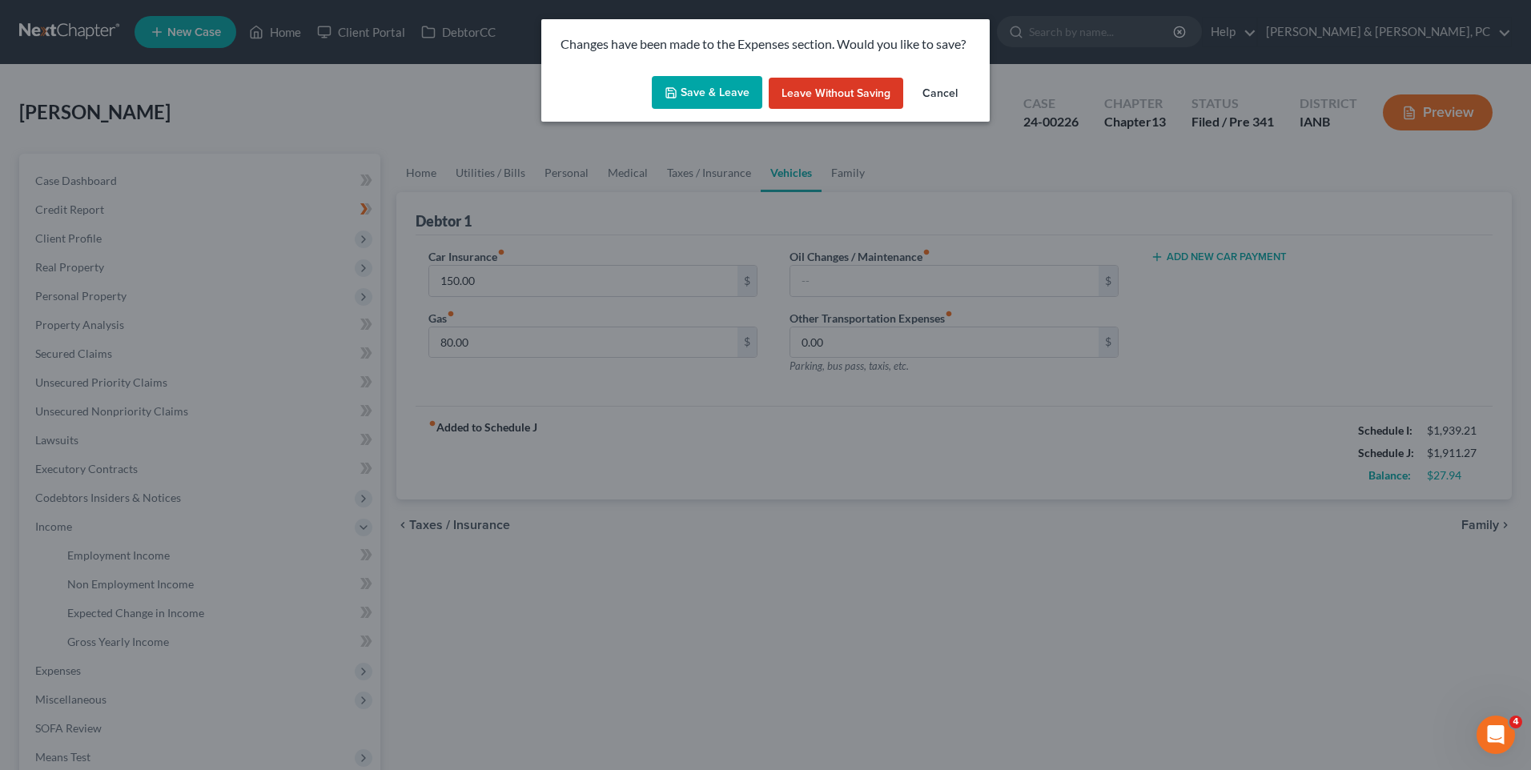
click at [694, 90] on button "Save & Leave" at bounding box center [707, 93] width 111 height 34
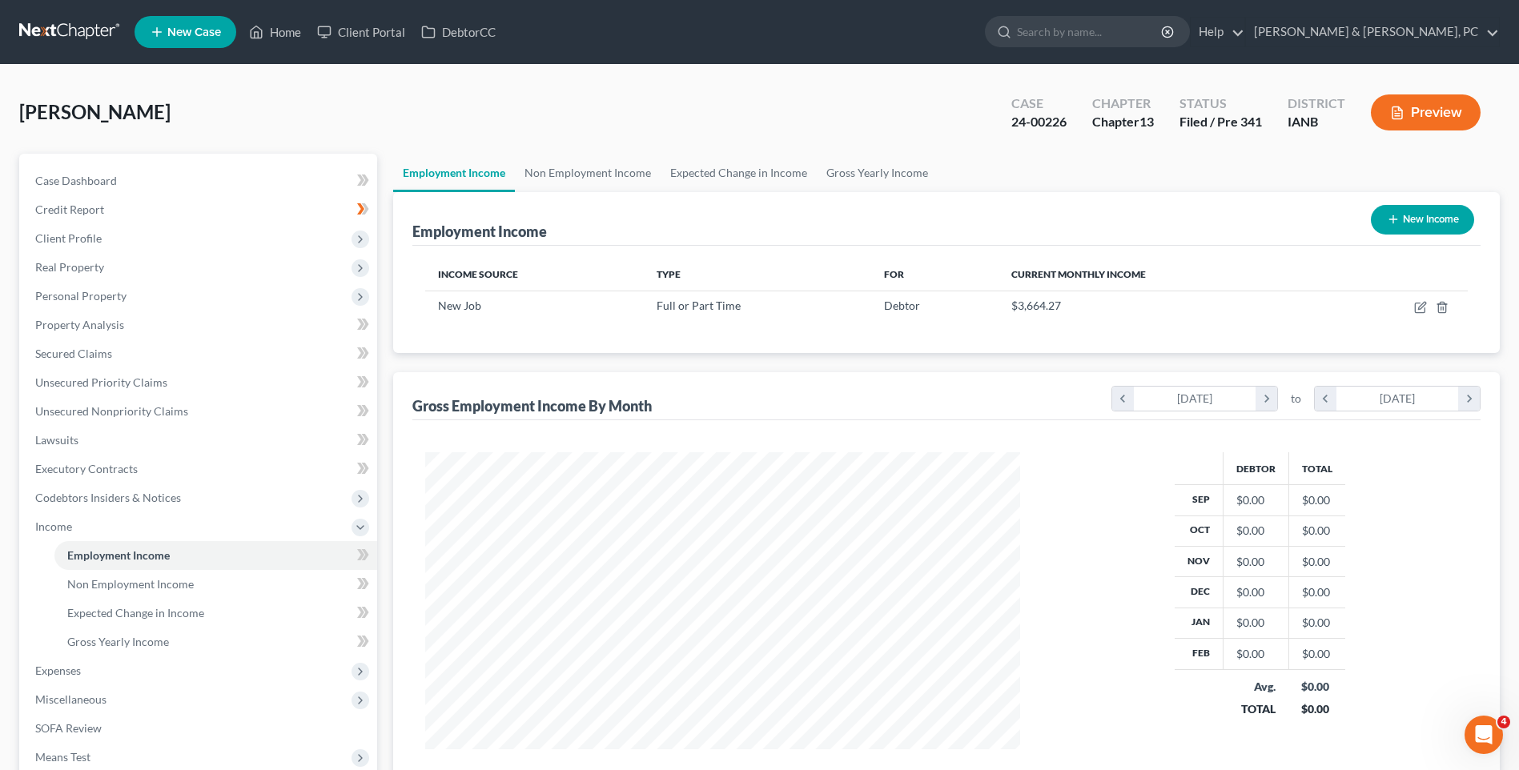
scroll to position [297, 626]
click at [594, 175] on link "Non Employment Income" at bounding box center [588, 173] width 146 height 38
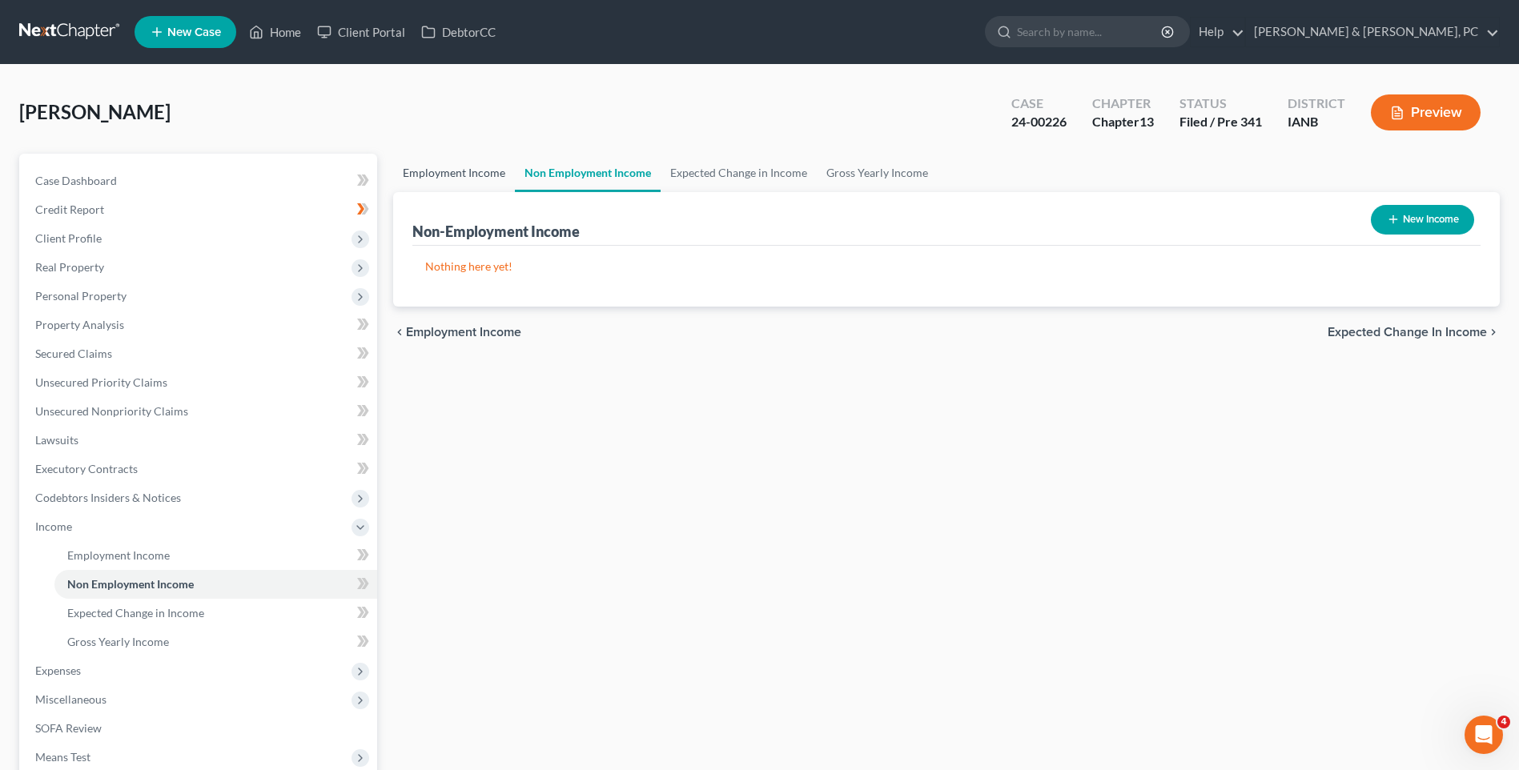
click at [463, 190] on link "Employment Income" at bounding box center [454, 173] width 122 height 38
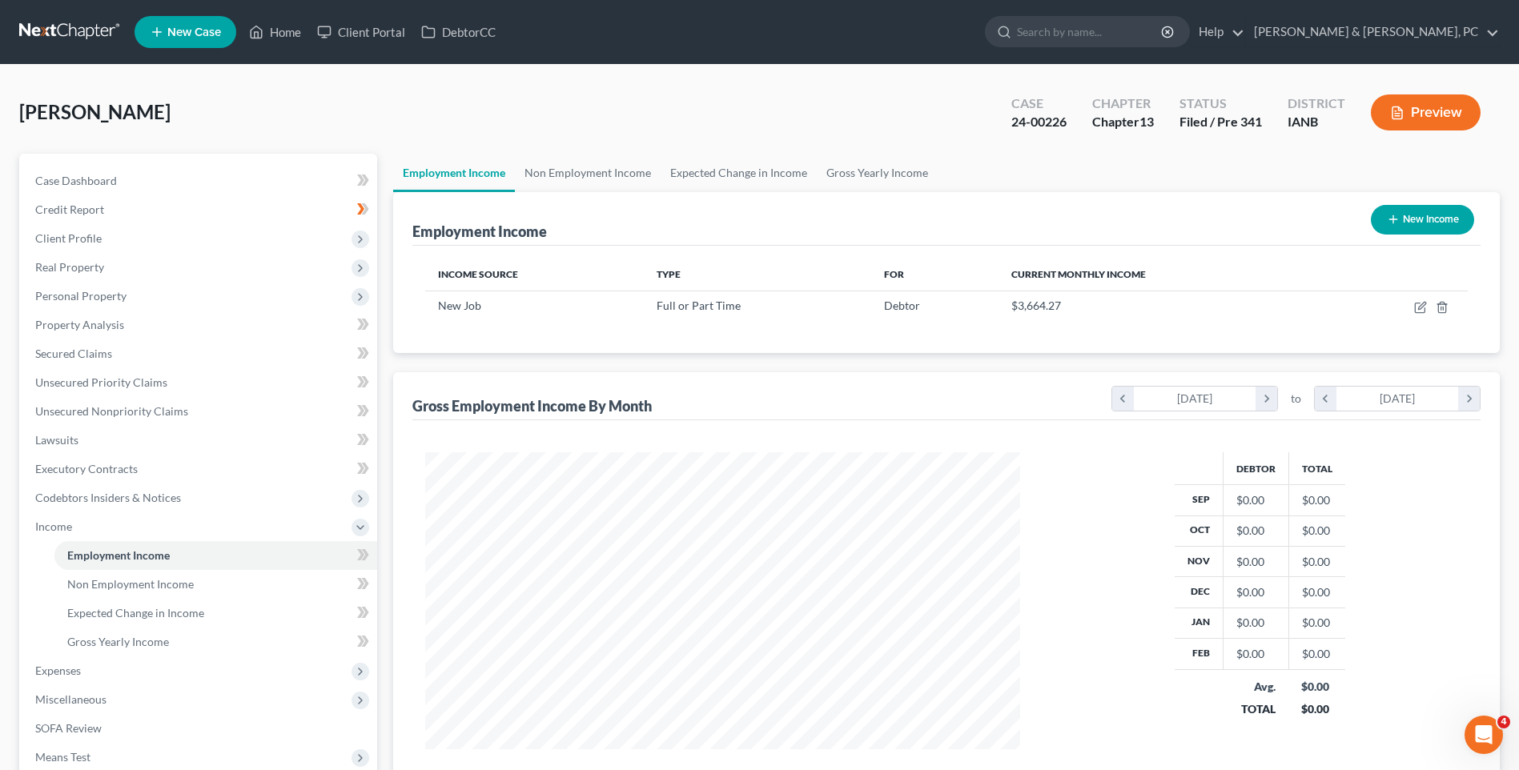
scroll to position [297, 626]
click at [549, 169] on link "Non Employment Income" at bounding box center [588, 173] width 146 height 38
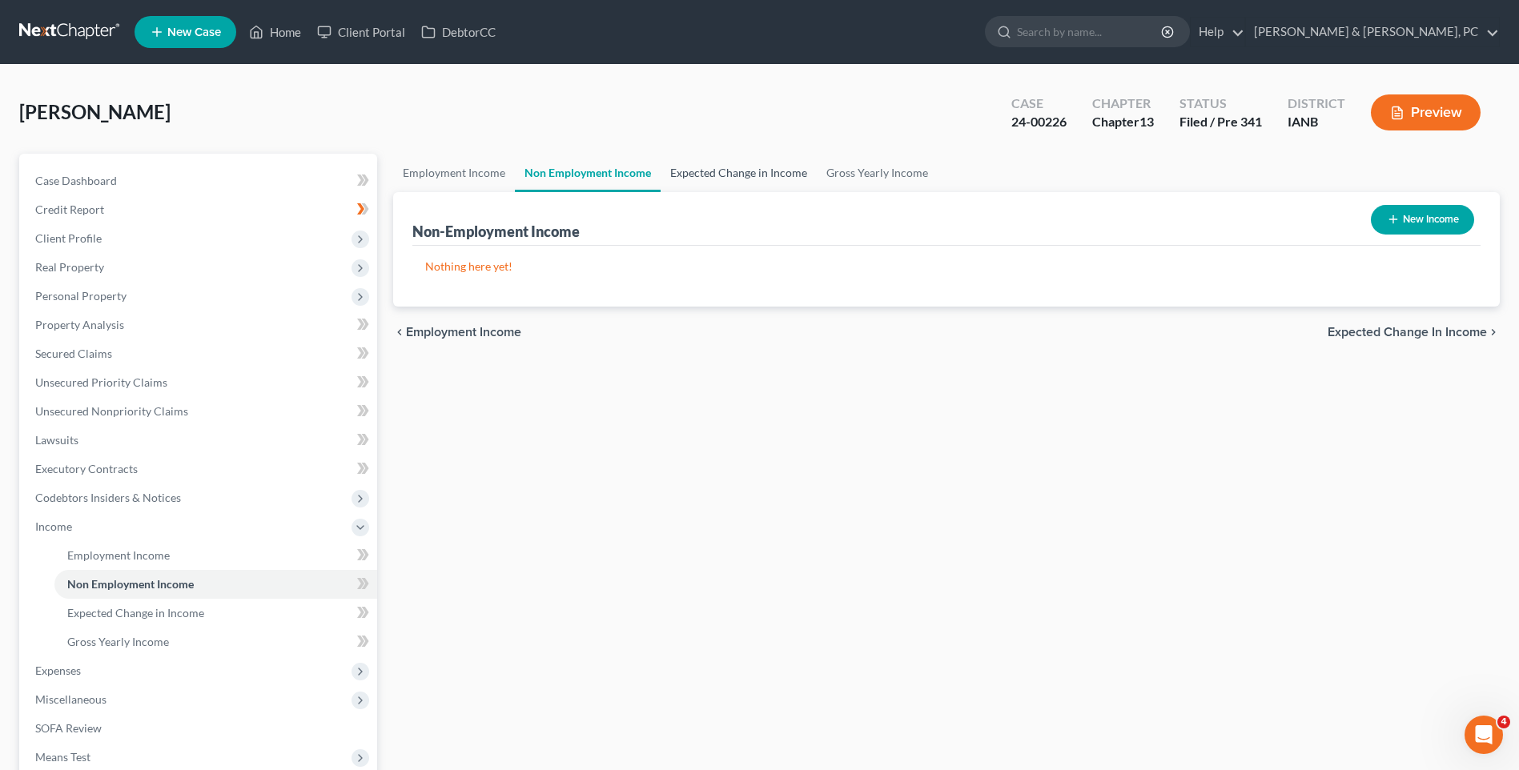
click at [764, 179] on link "Expected Change in Income" at bounding box center [739, 173] width 156 height 38
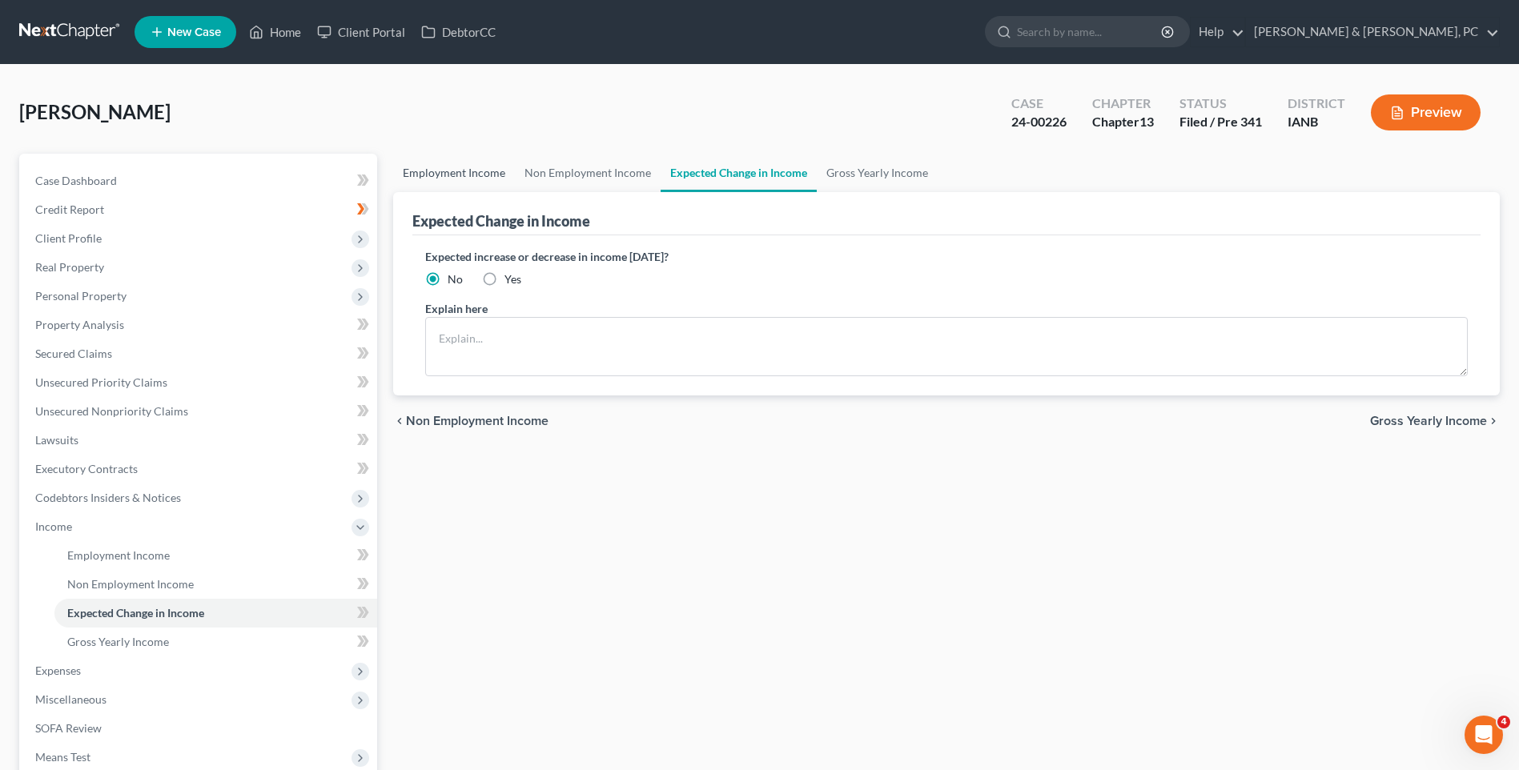
click at [463, 174] on link "Employment Income" at bounding box center [454, 173] width 122 height 38
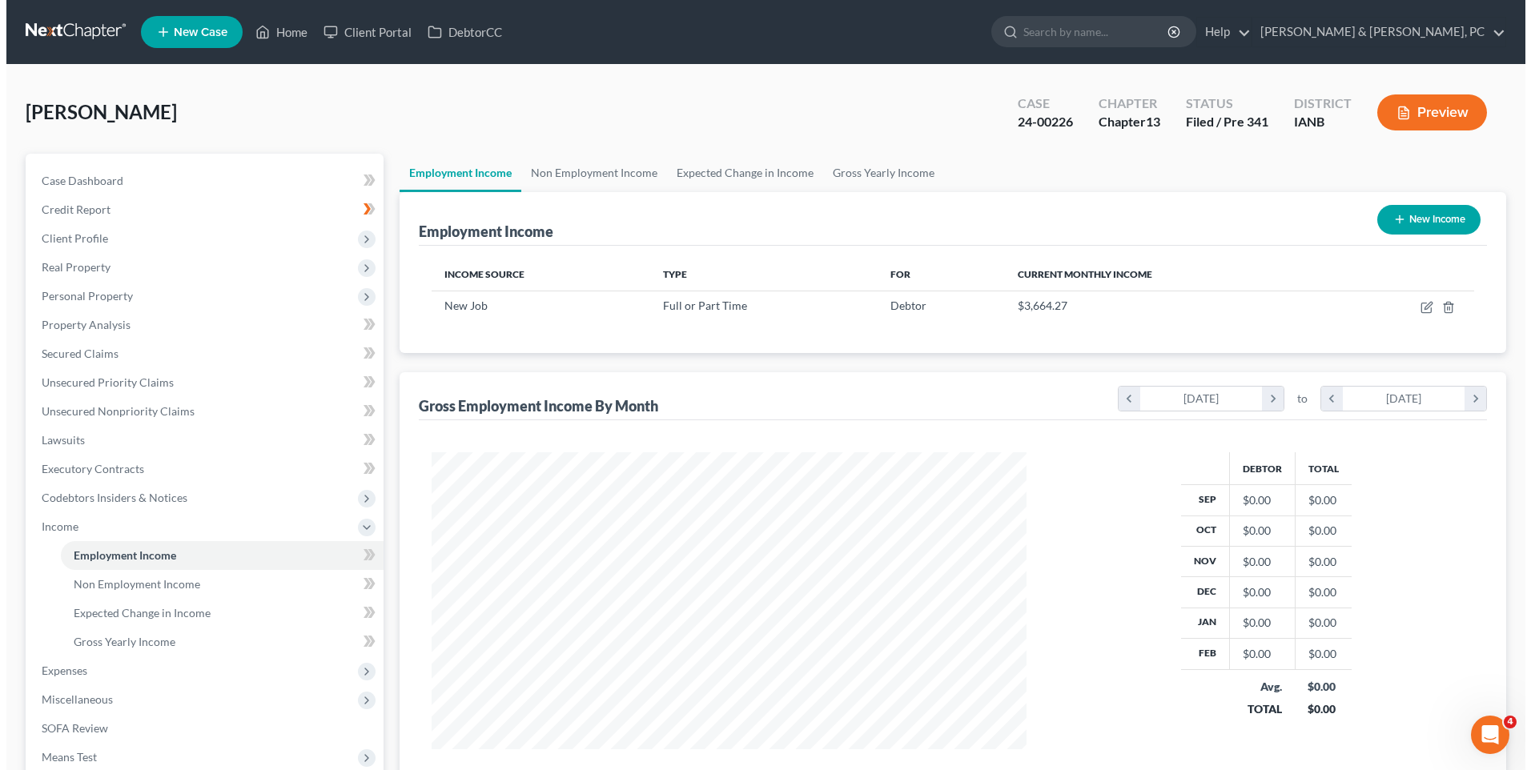
scroll to position [297, 626]
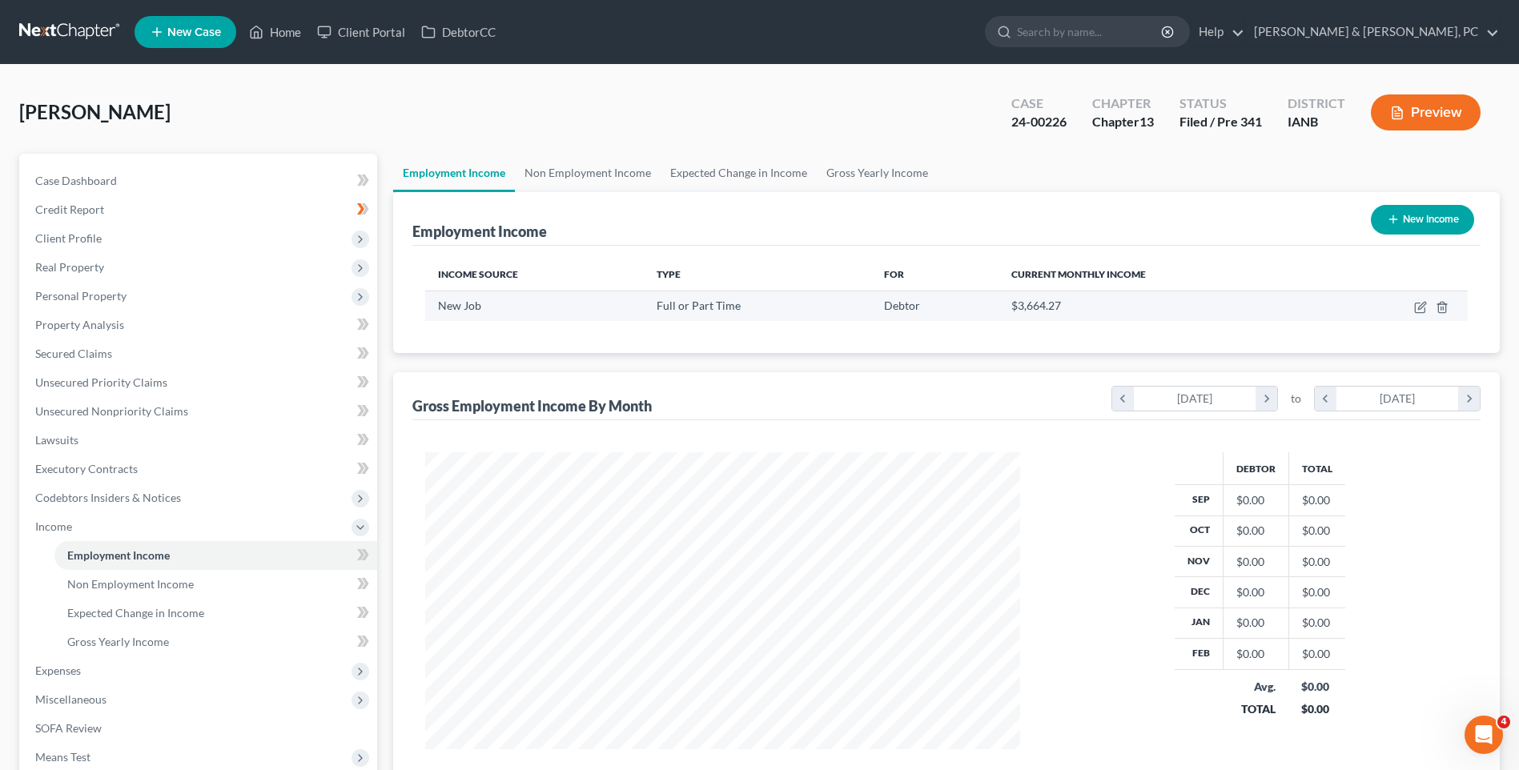
click at [668, 306] on span "Full or Part Time" at bounding box center [699, 306] width 84 height 14
click at [1209, 302] on icon "button" at bounding box center [1420, 307] width 13 height 13
select select "0"
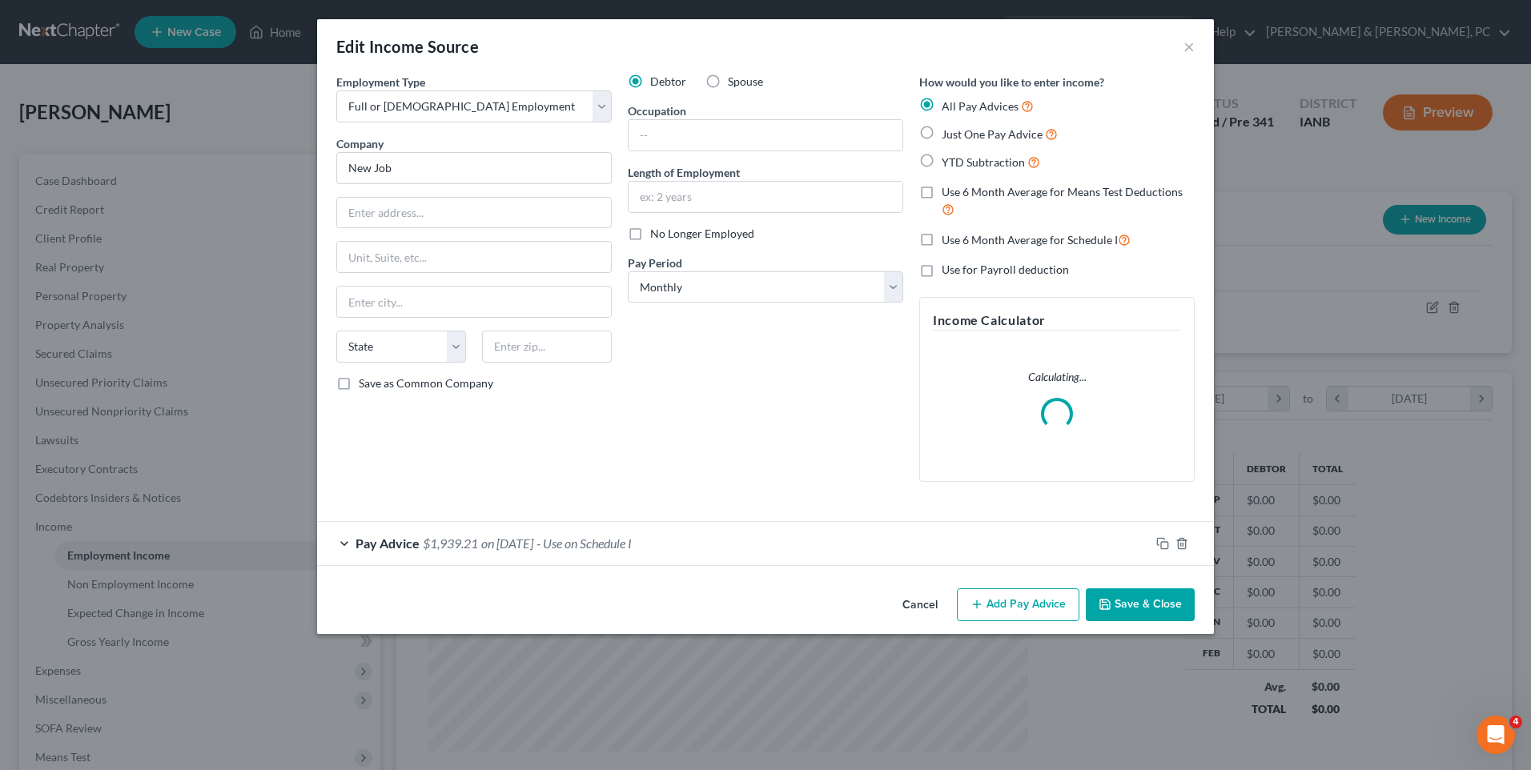
scroll to position [300, 633]
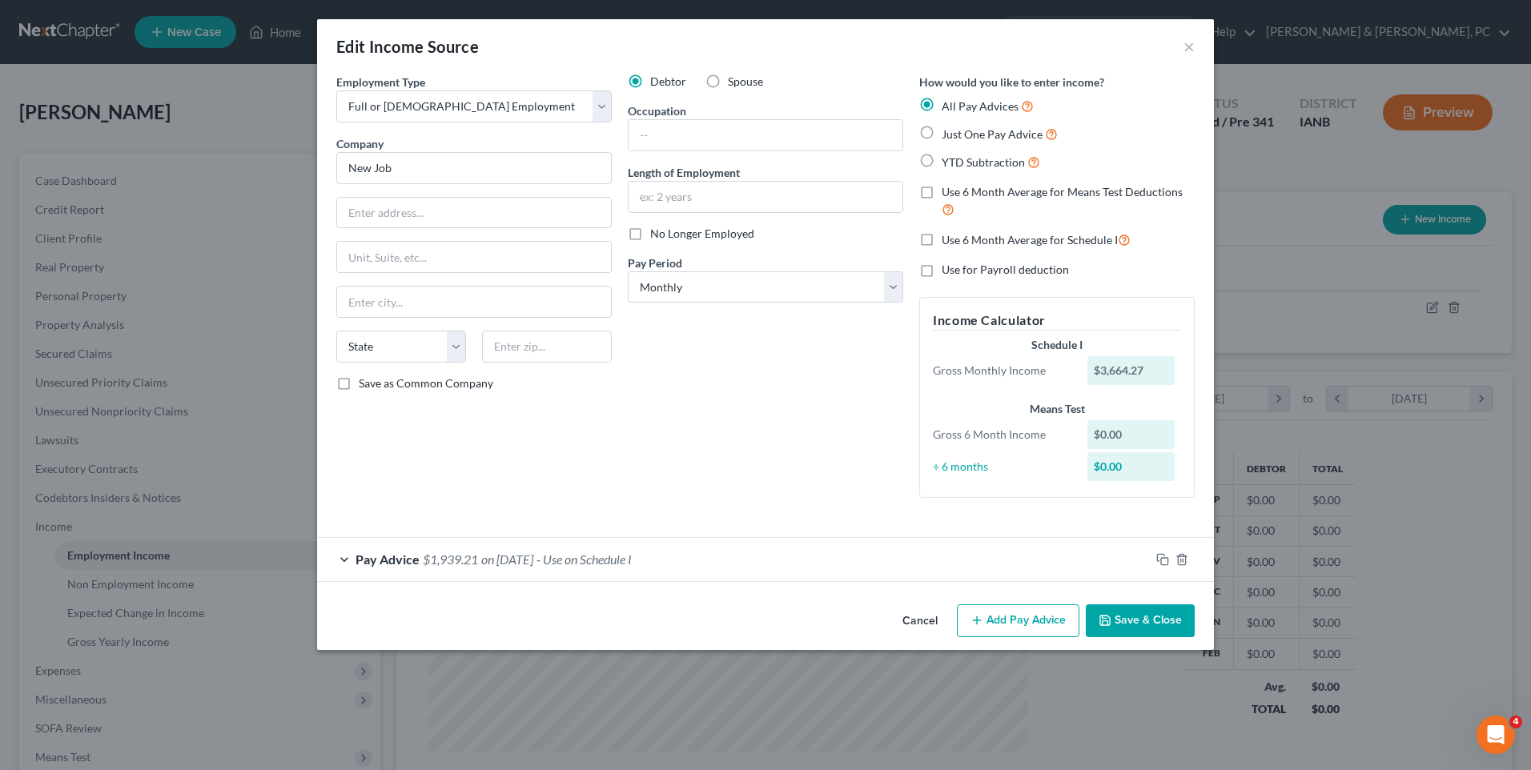
click at [356, 552] on span "Pay Advice" at bounding box center [388, 559] width 64 height 15
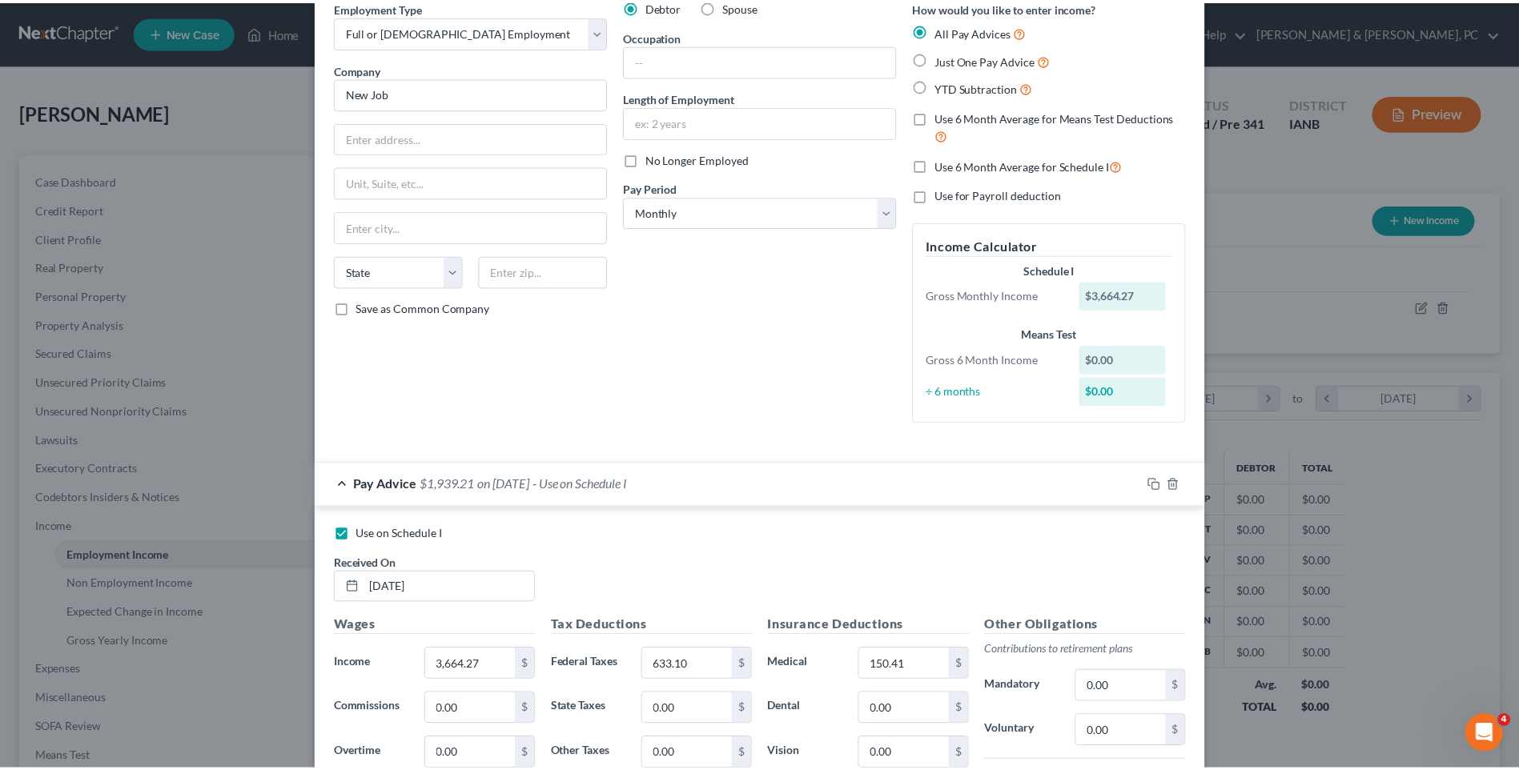
scroll to position [0, 0]
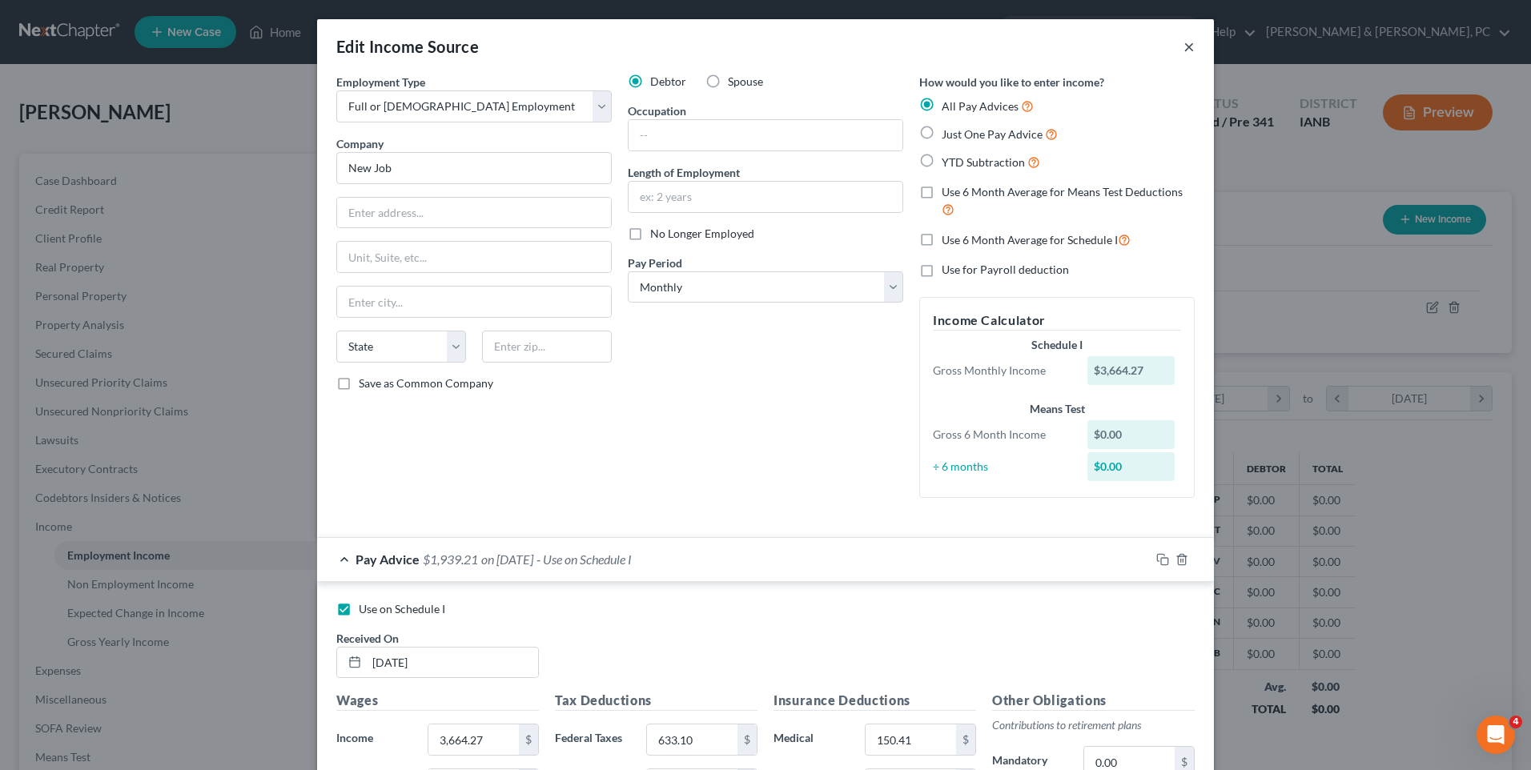
click at [1184, 49] on button "×" at bounding box center [1189, 46] width 11 height 19
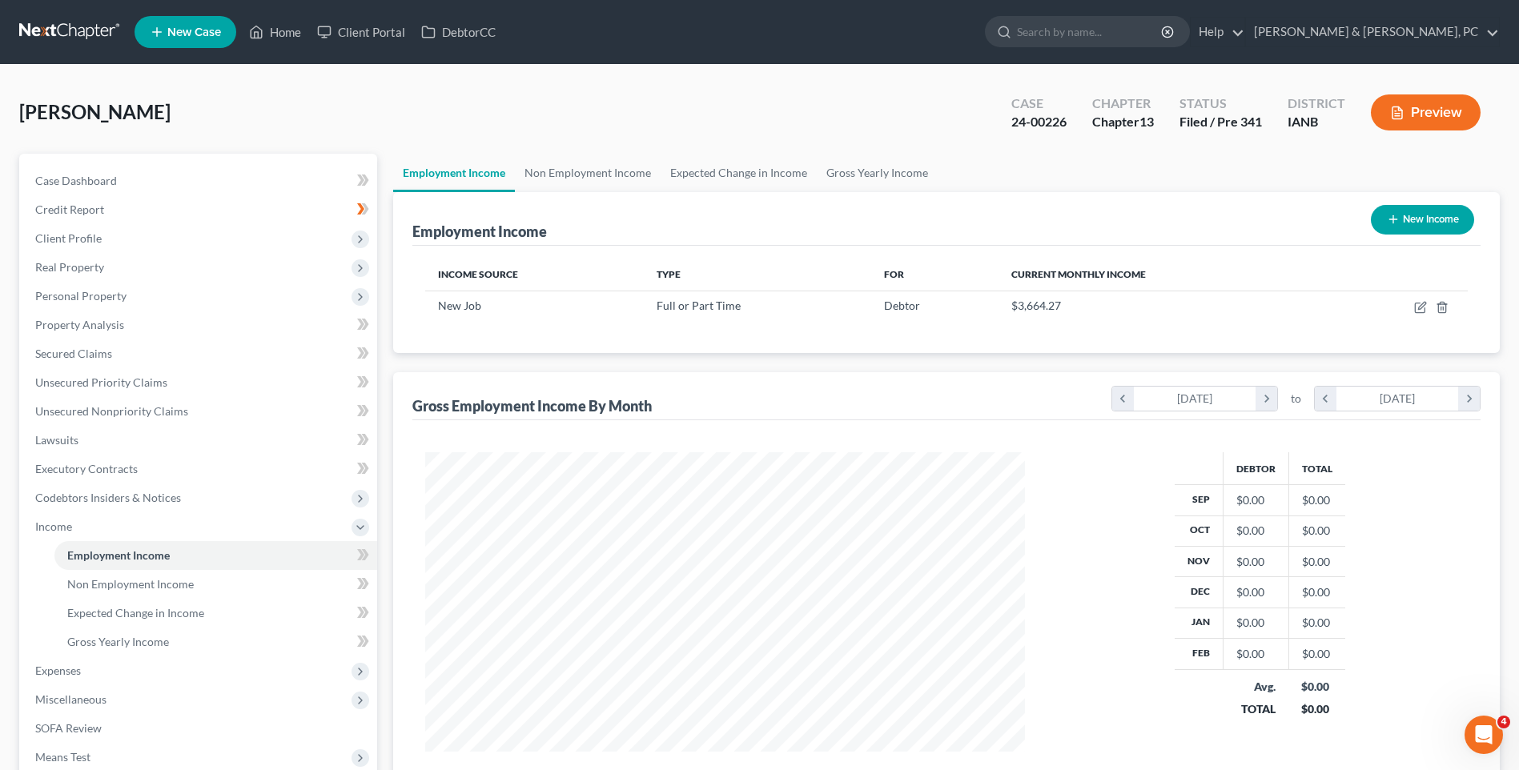
scroll to position [800533, 800203]
click at [61, 673] on span "Expenses" at bounding box center [58, 671] width 46 height 14
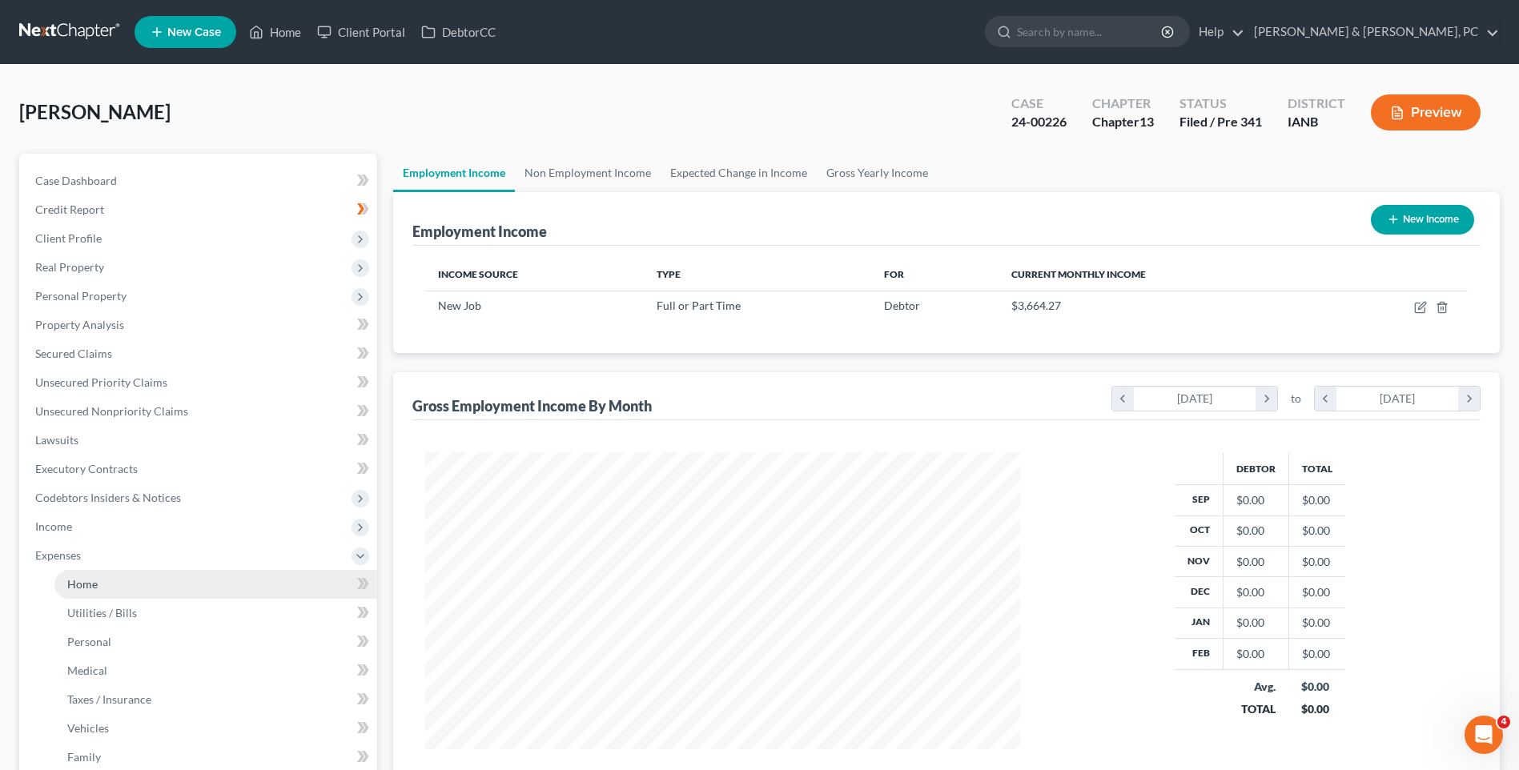
click at [99, 587] on link "Home" at bounding box center [215, 584] width 323 height 29
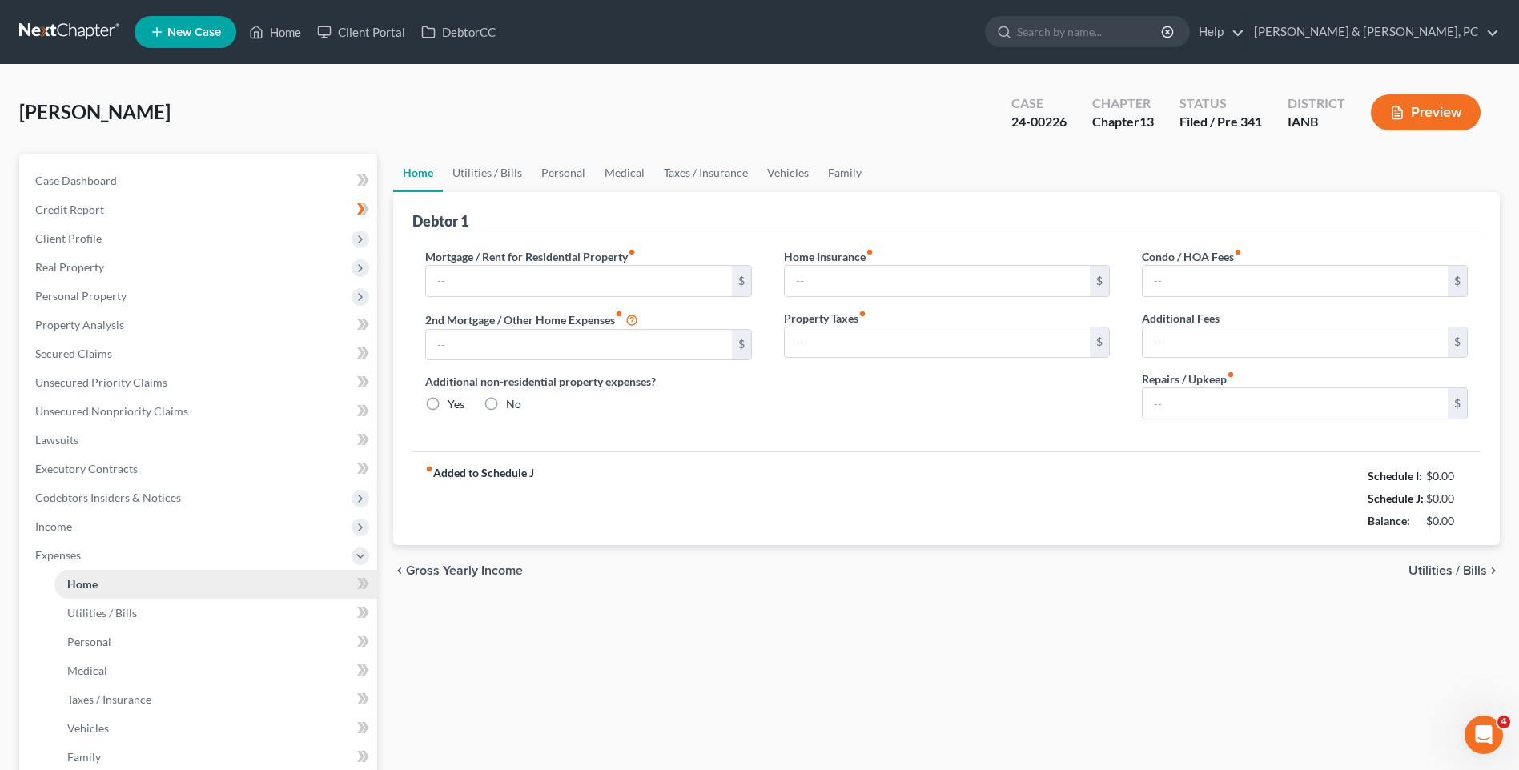
type input "919.90"
type input "160.37"
radio input "true"
type input "0.00"
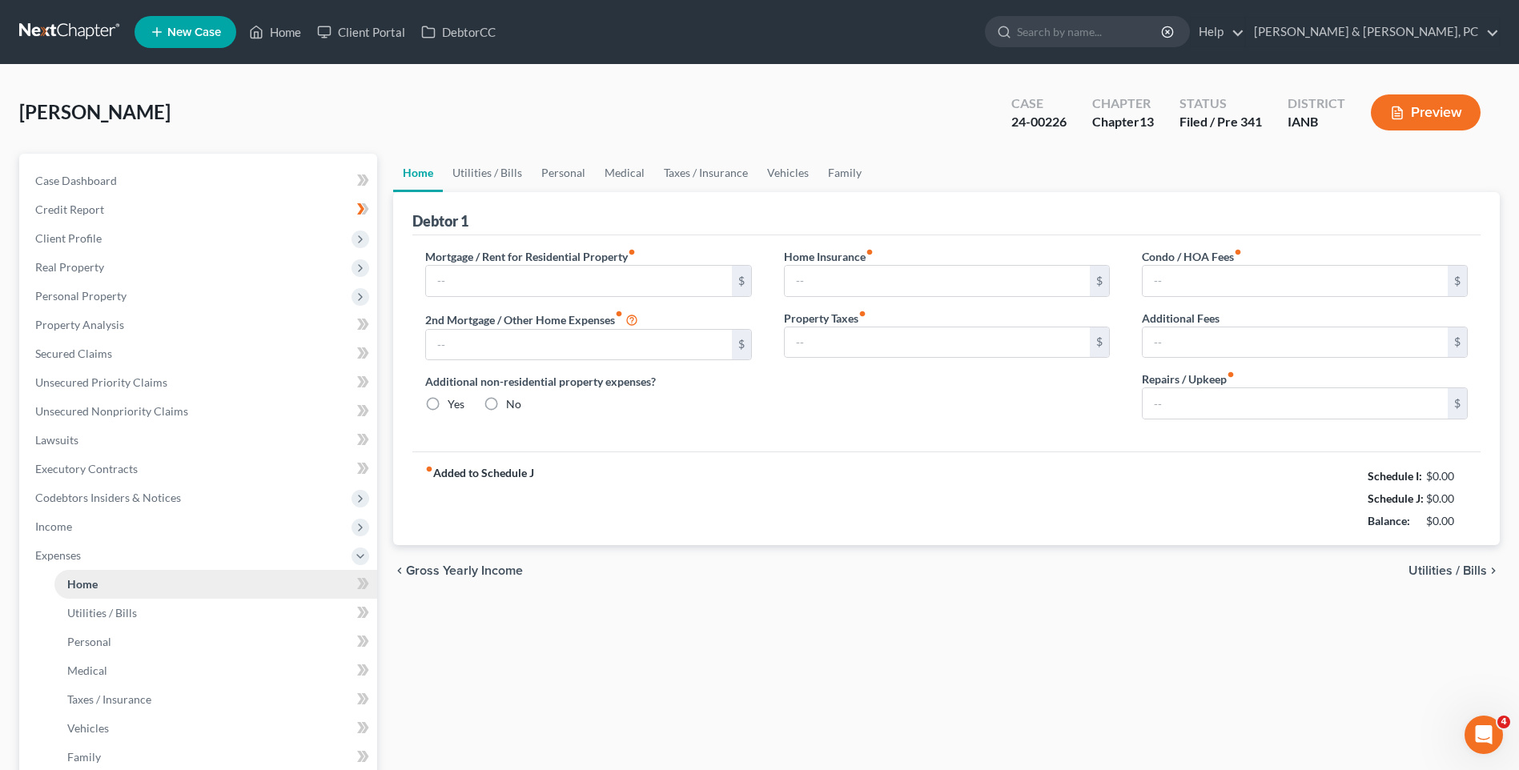
type input "0.00"
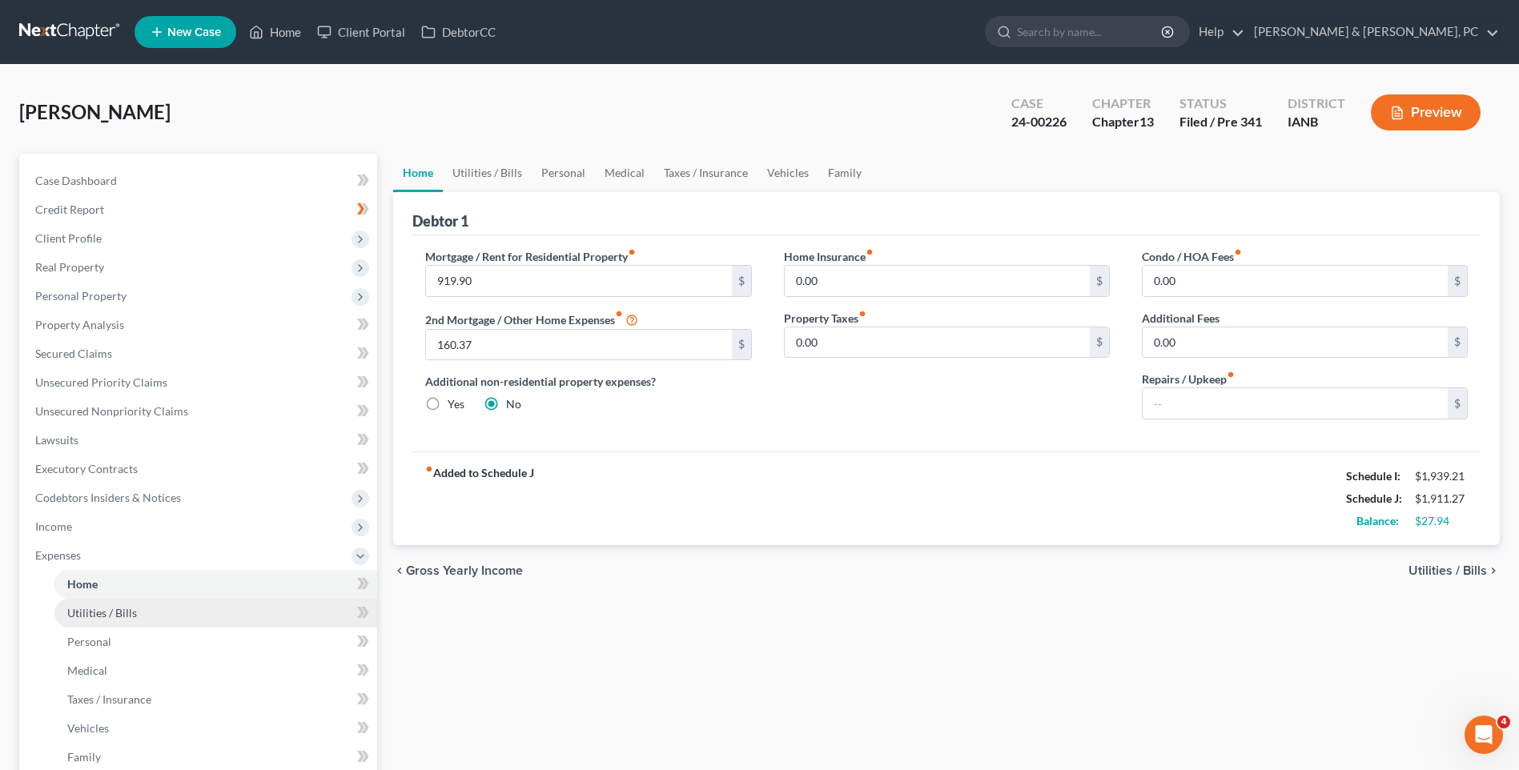
click at [115, 609] on span "Utilities / Bills" at bounding box center [102, 613] width 70 height 14
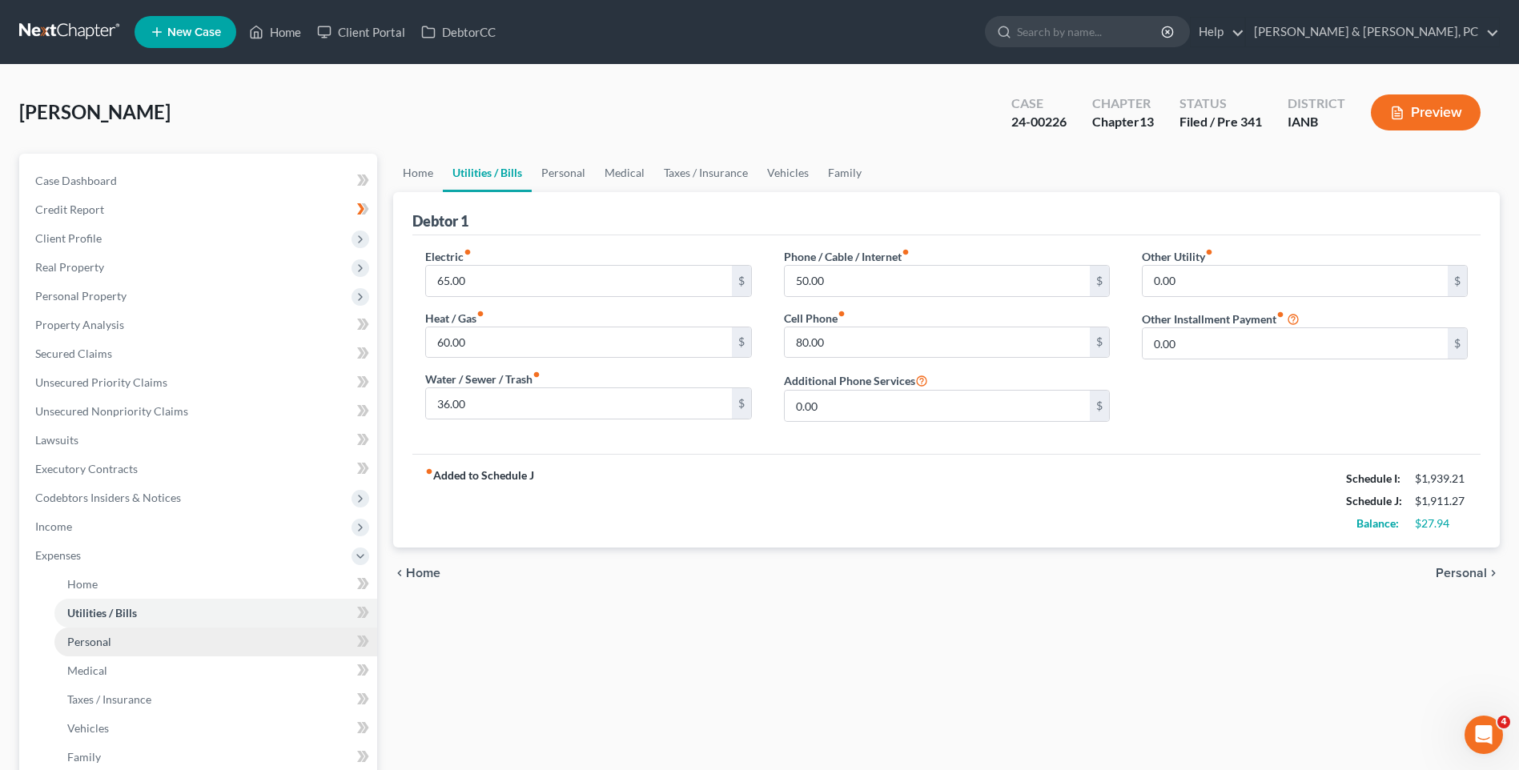
click at [108, 646] on span "Personal" at bounding box center [89, 642] width 44 height 14
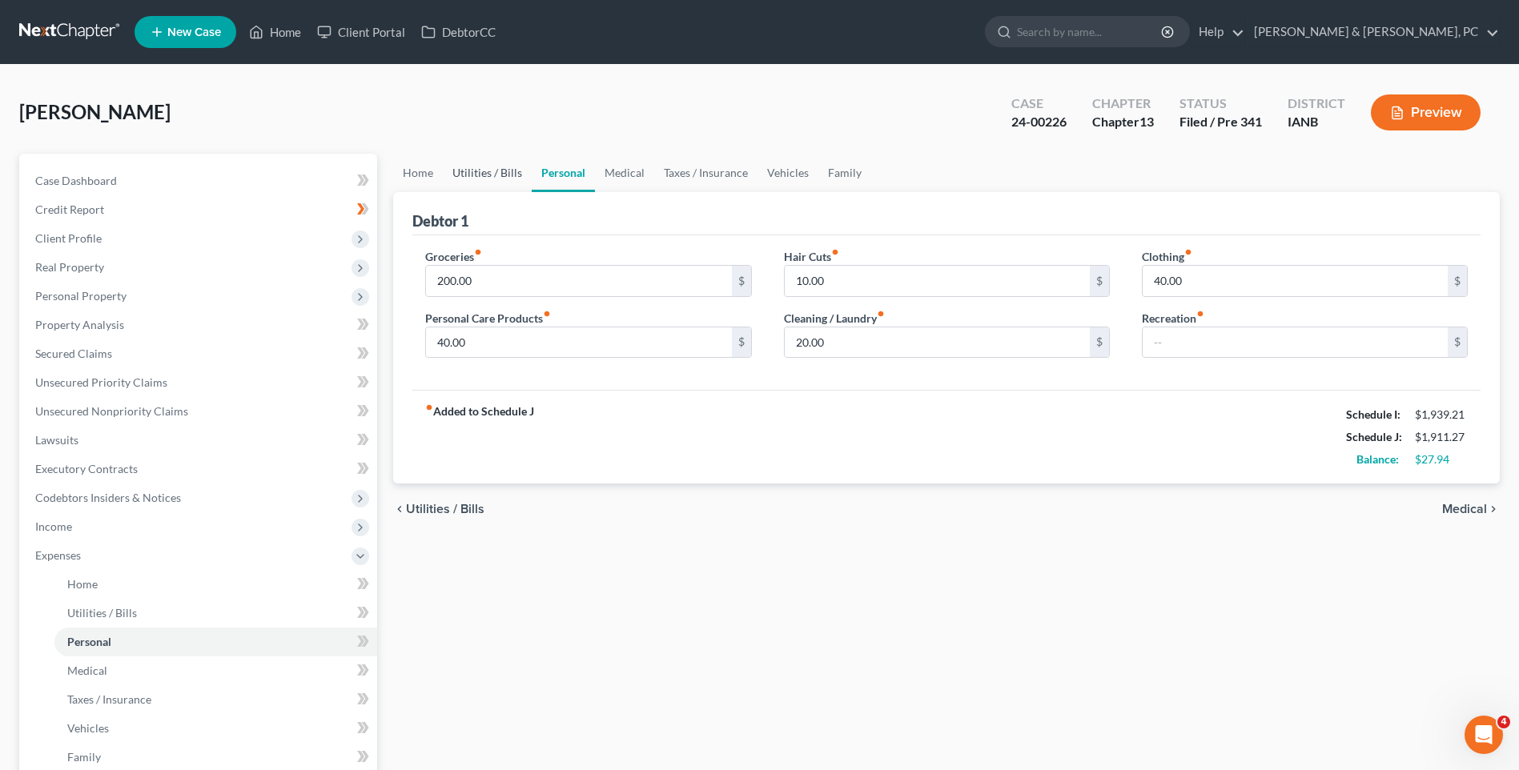
click at [476, 176] on link "Utilities / Bills" at bounding box center [487, 173] width 89 height 38
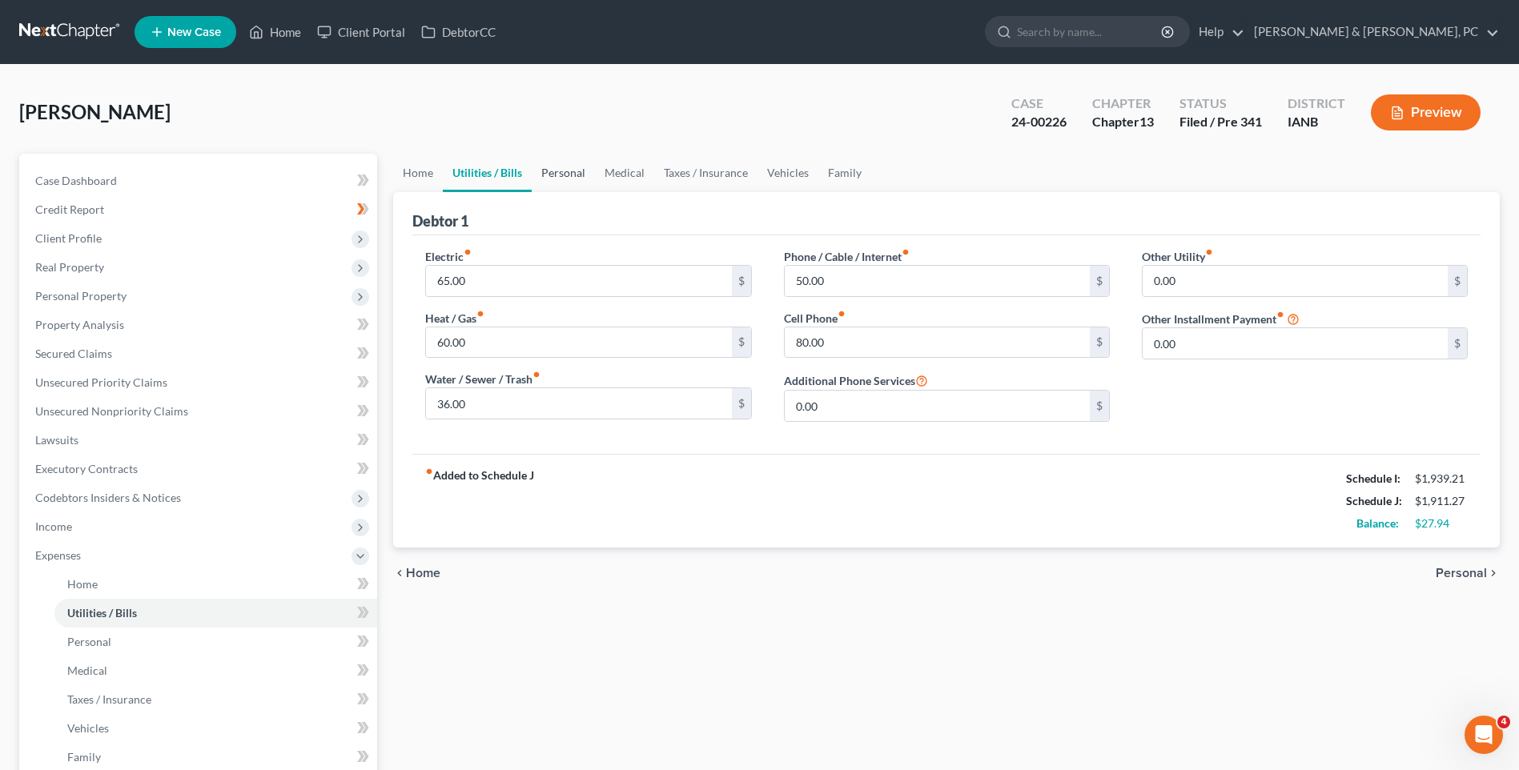
click at [540, 171] on link "Personal" at bounding box center [563, 173] width 63 height 38
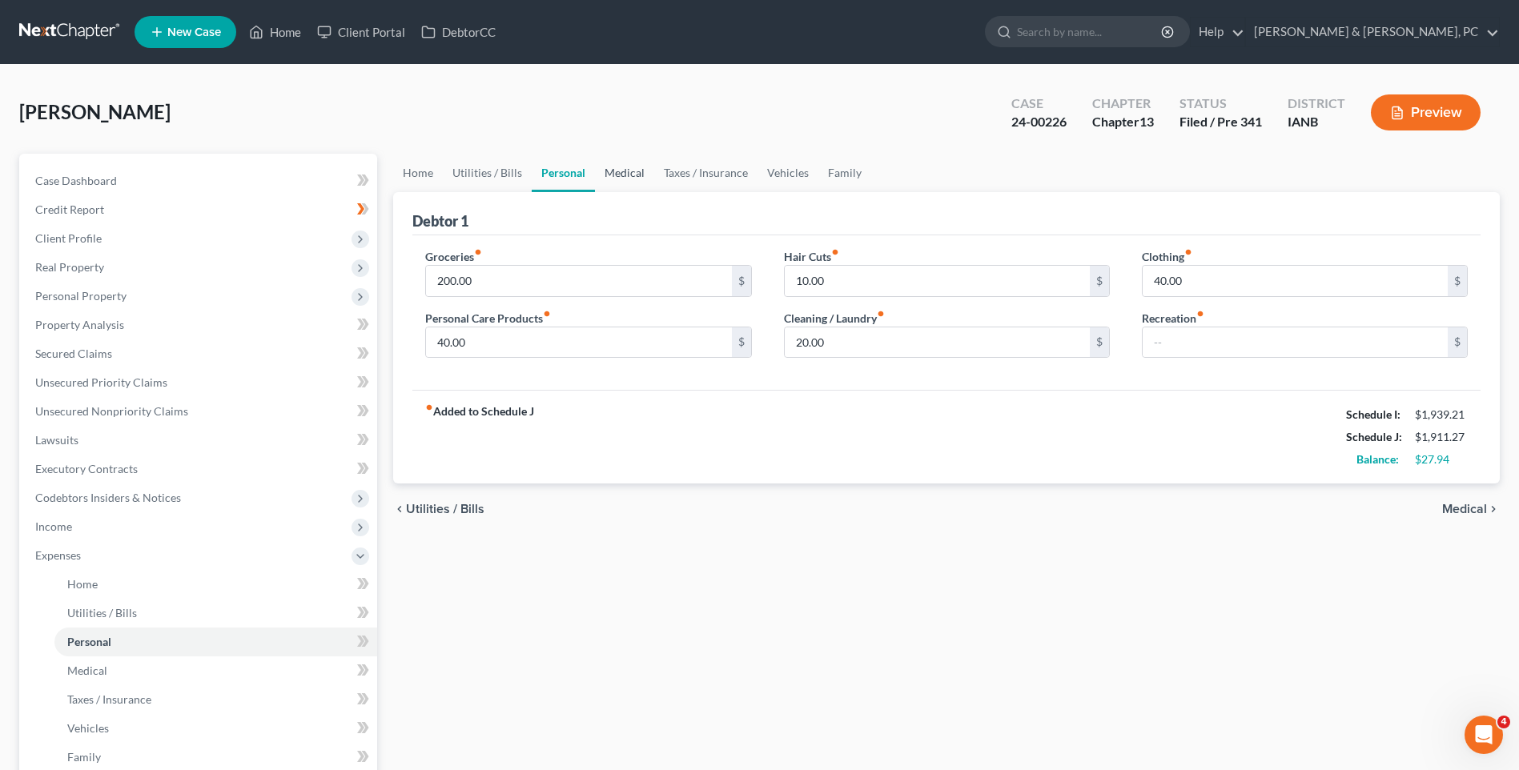
click at [618, 171] on link "Medical" at bounding box center [624, 173] width 59 height 38
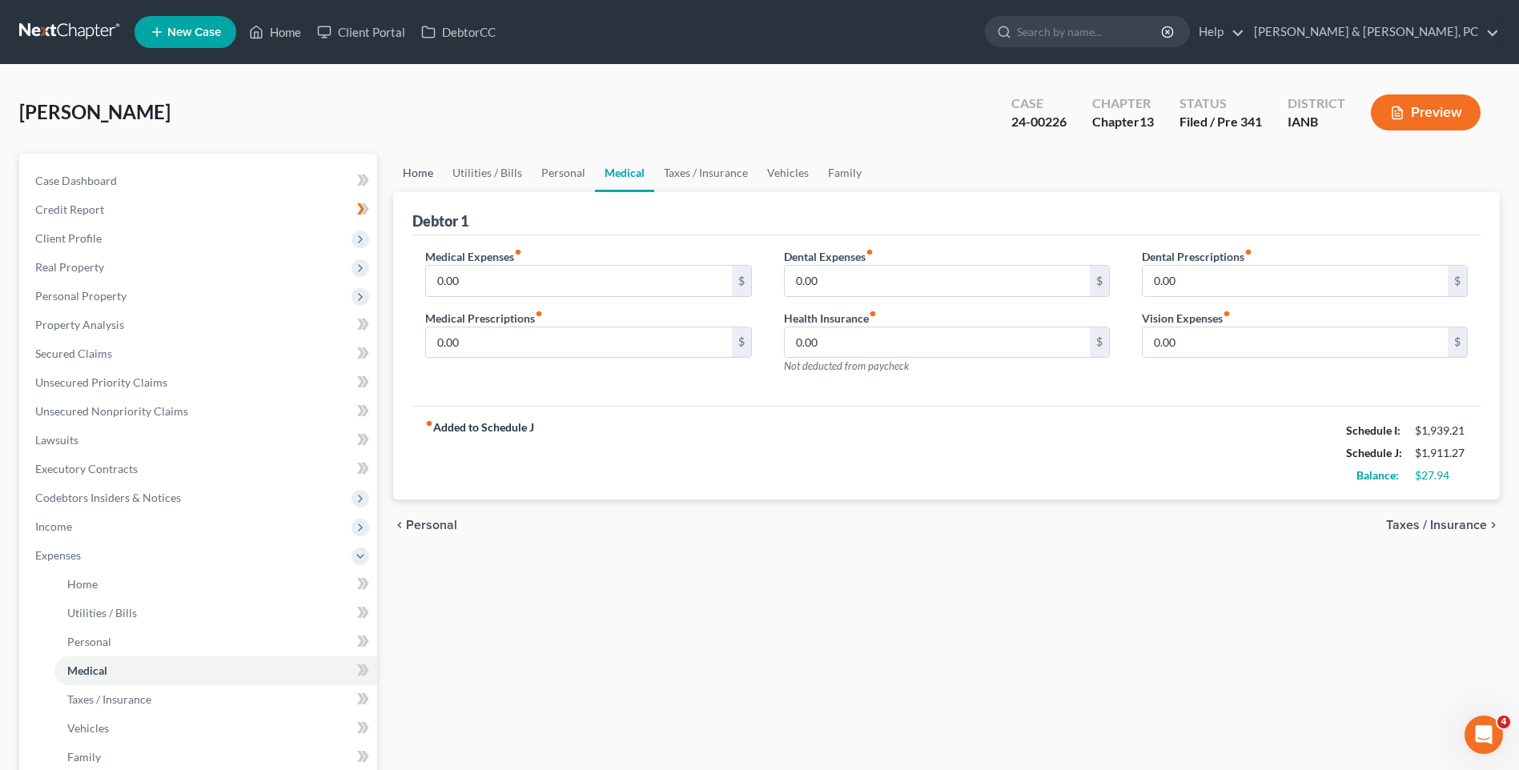
click at [406, 175] on link "Home" at bounding box center [418, 173] width 50 height 38
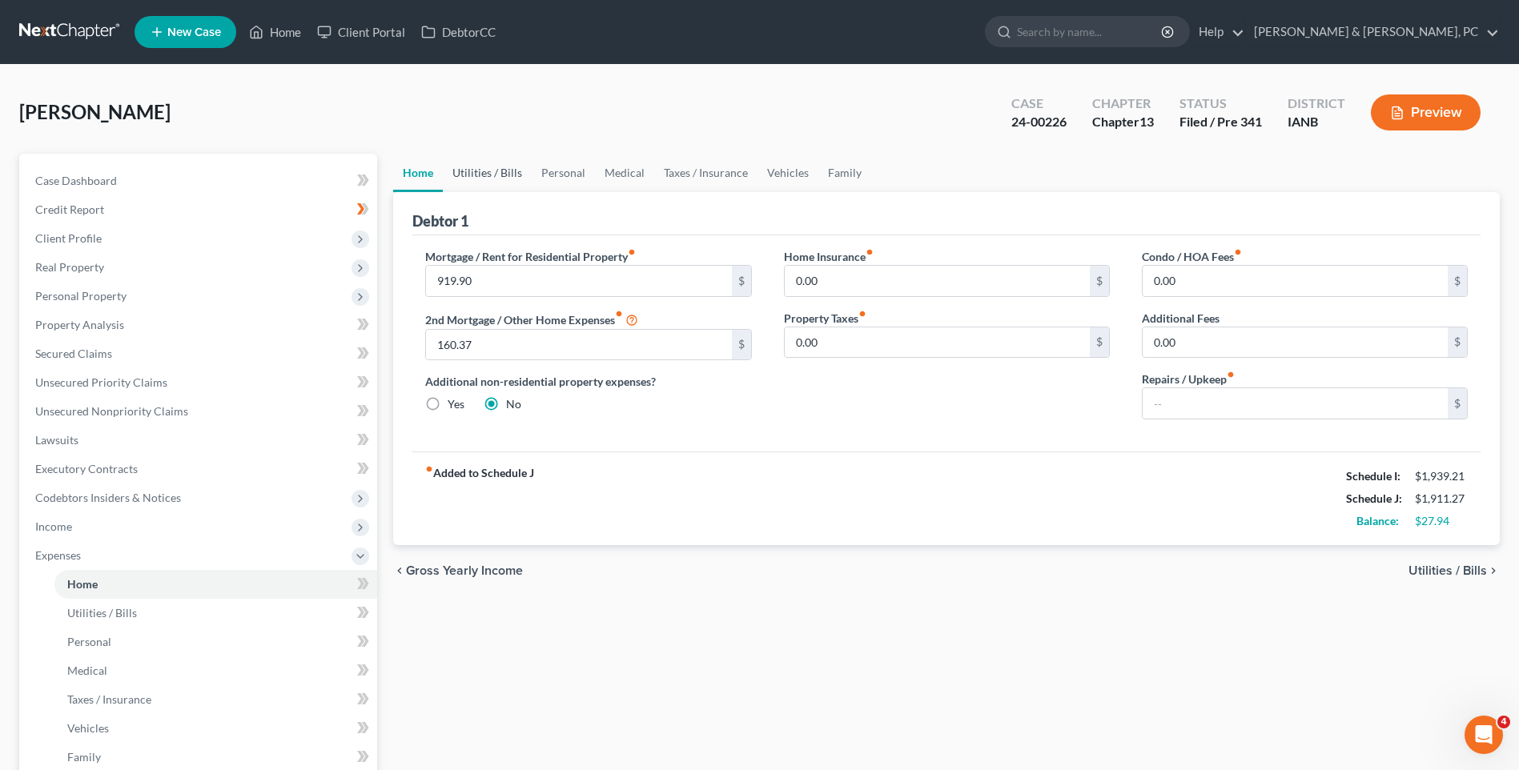
click at [487, 171] on link "Utilities / Bills" at bounding box center [487, 173] width 89 height 38
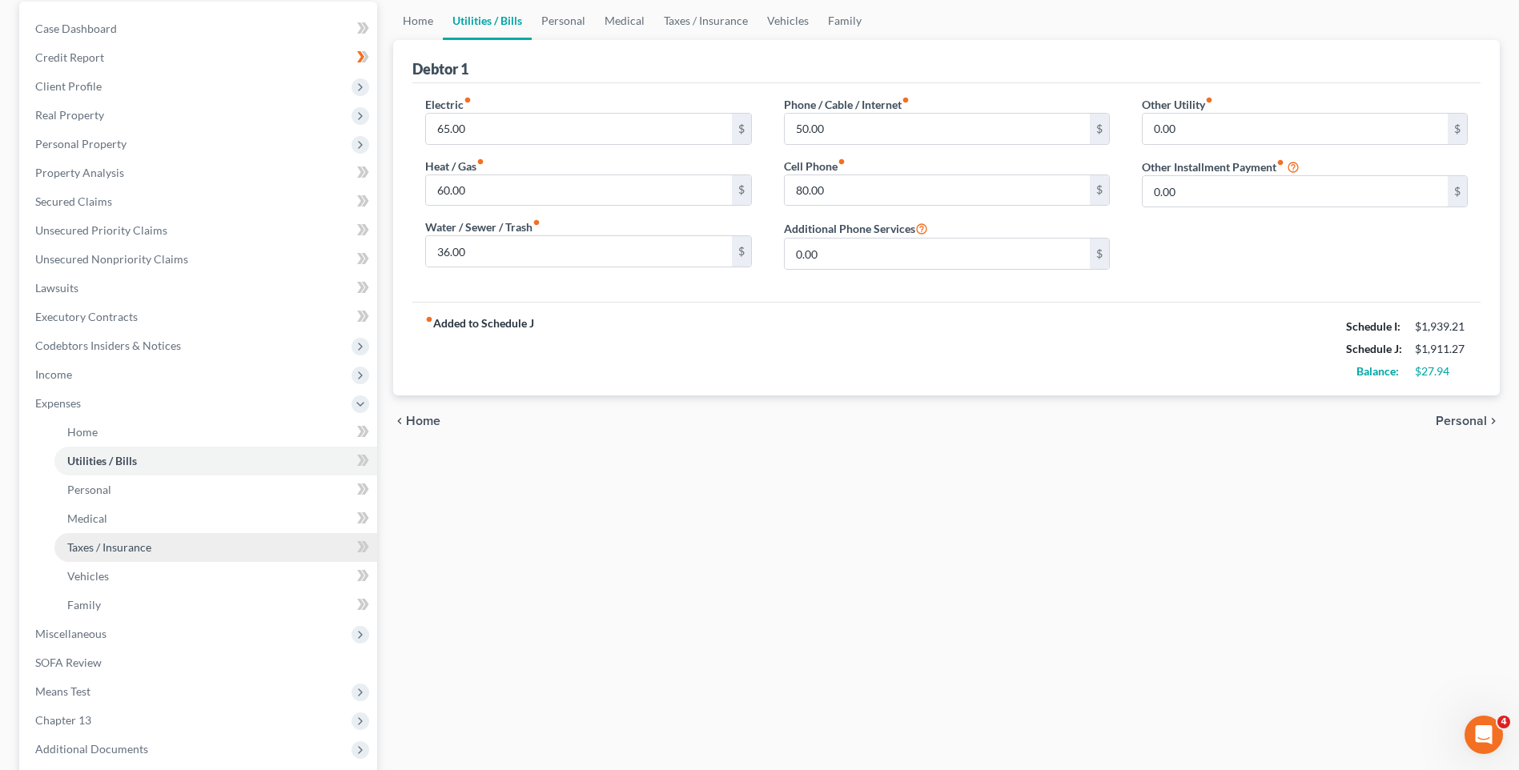
scroll to position [340, 0]
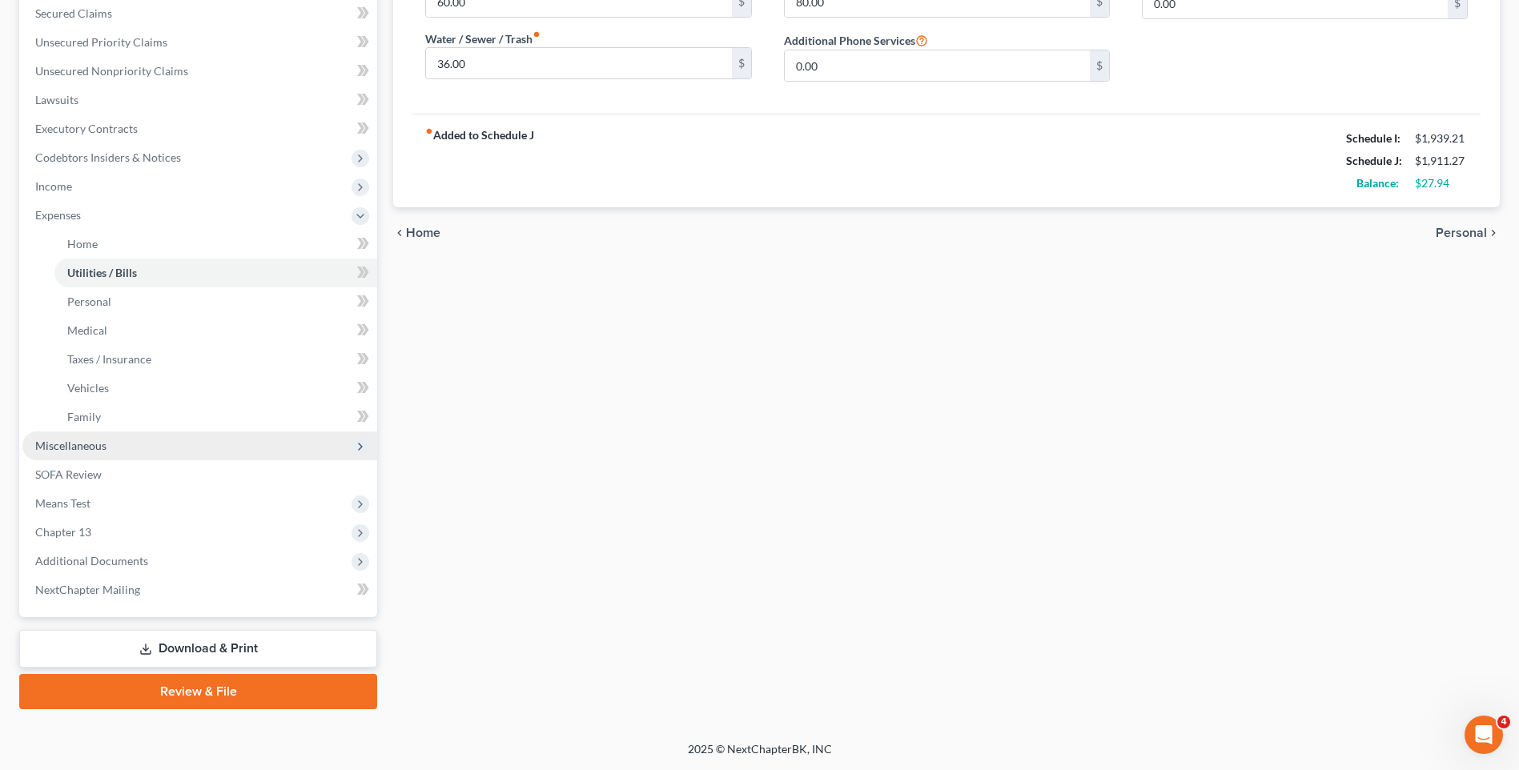
click at [82, 454] on span "Miscellaneous" at bounding box center [199, 446] width 355 height 29
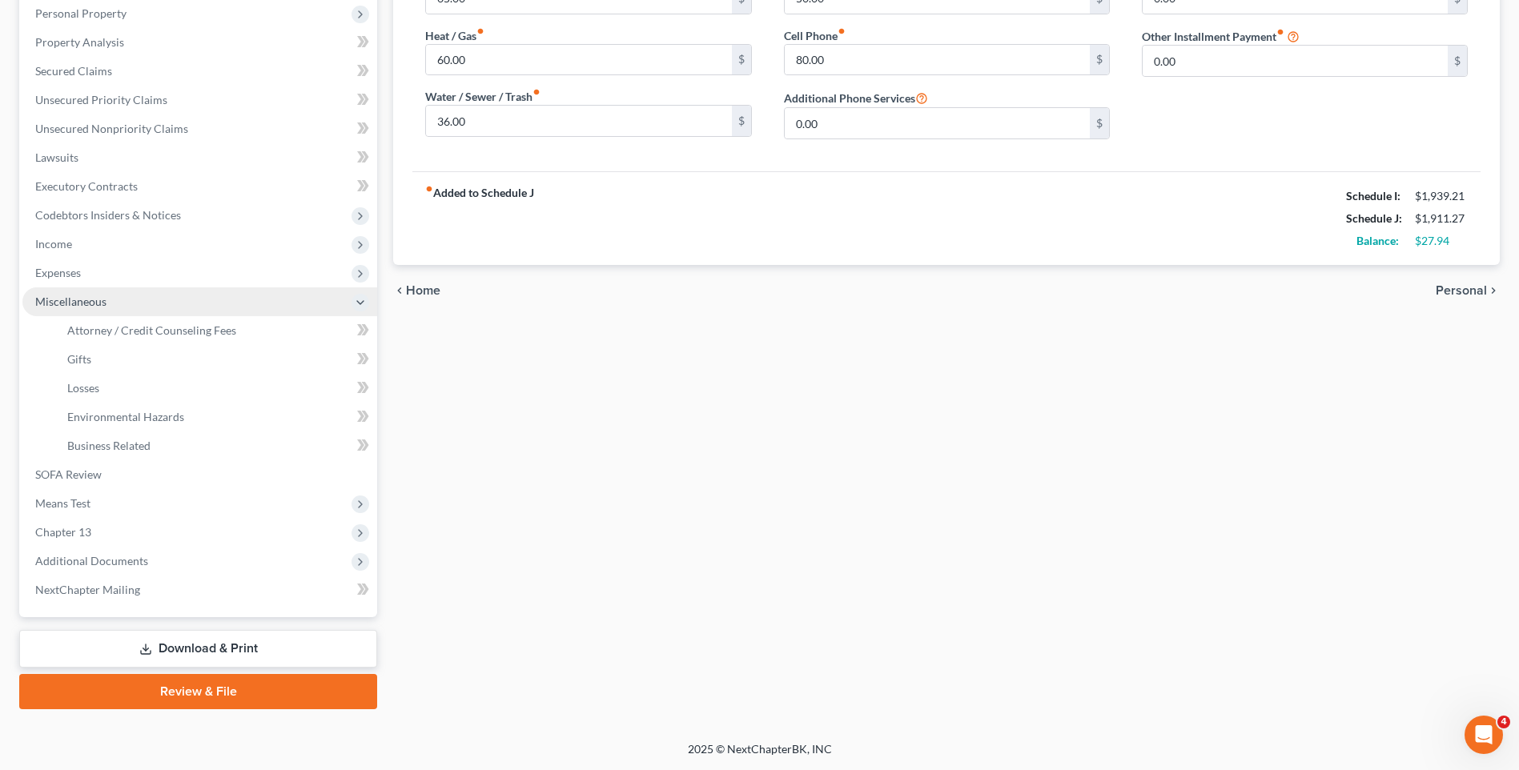
scroll to position [283, 0]
click at [79, 247] on span "Income" at bounding box center [199, 244] width 355 height 29
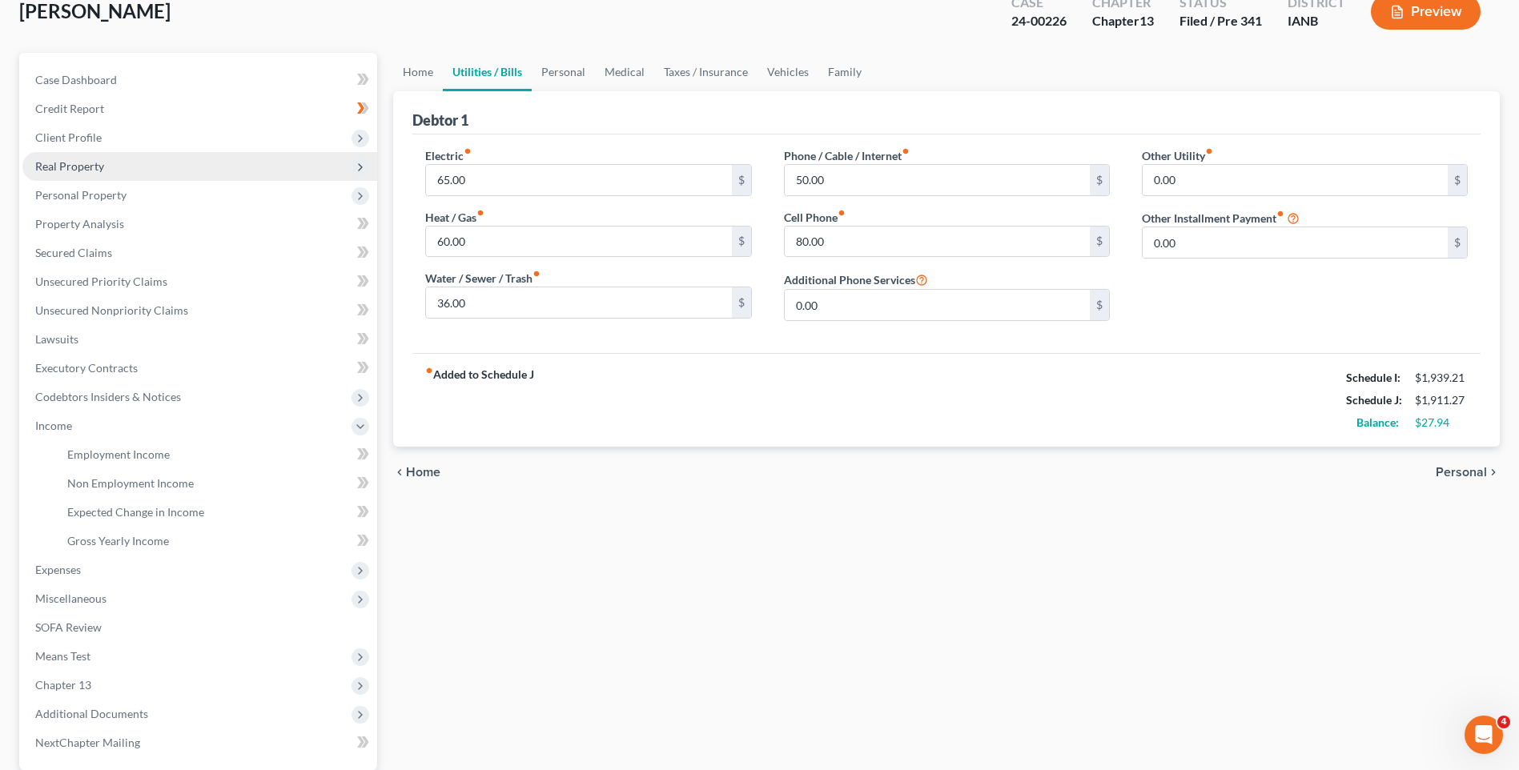
scroll to position [14, 0]
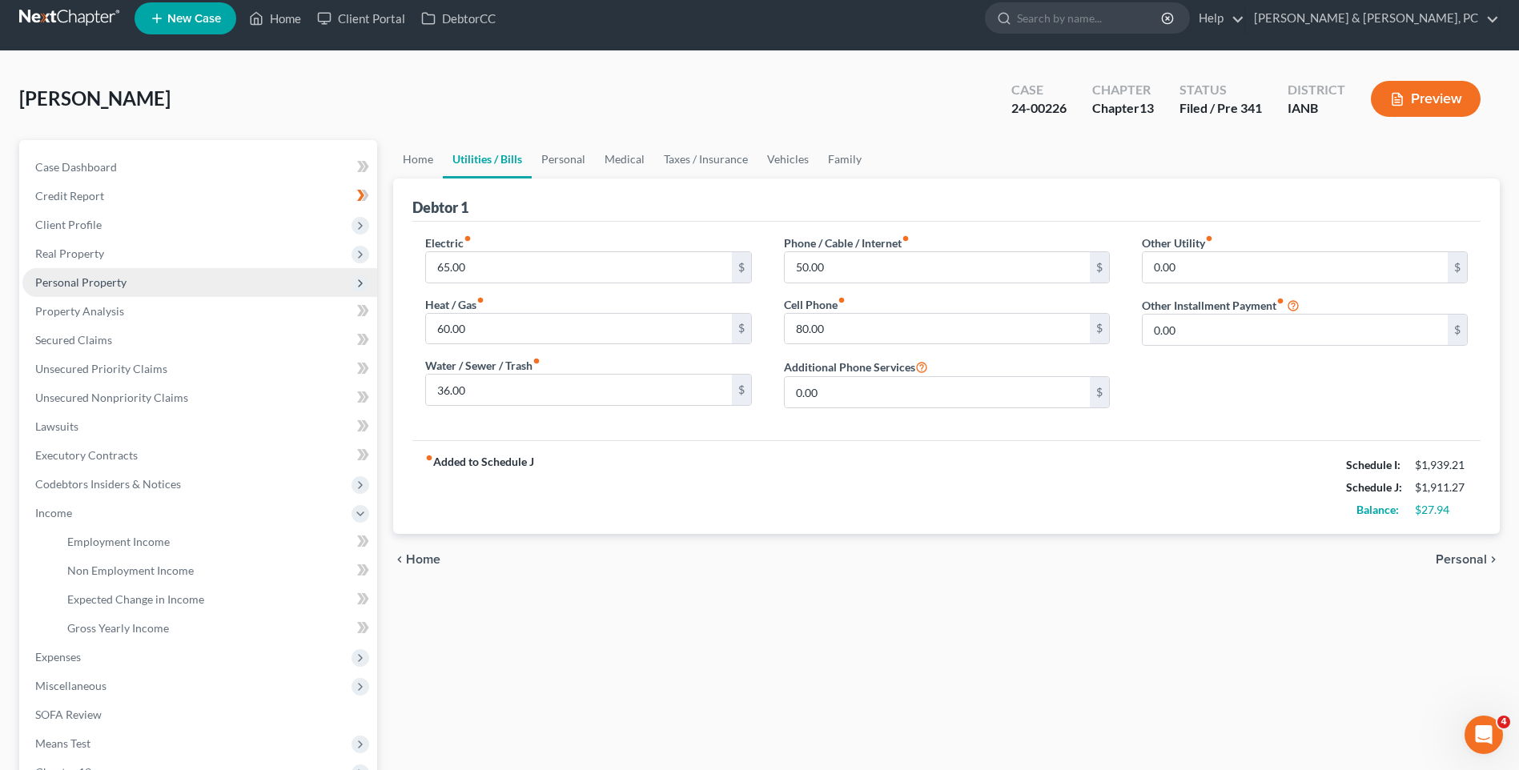
click at [73, 295] on span "Personal Property" at bounding box center [199, 282] width 355 height 29
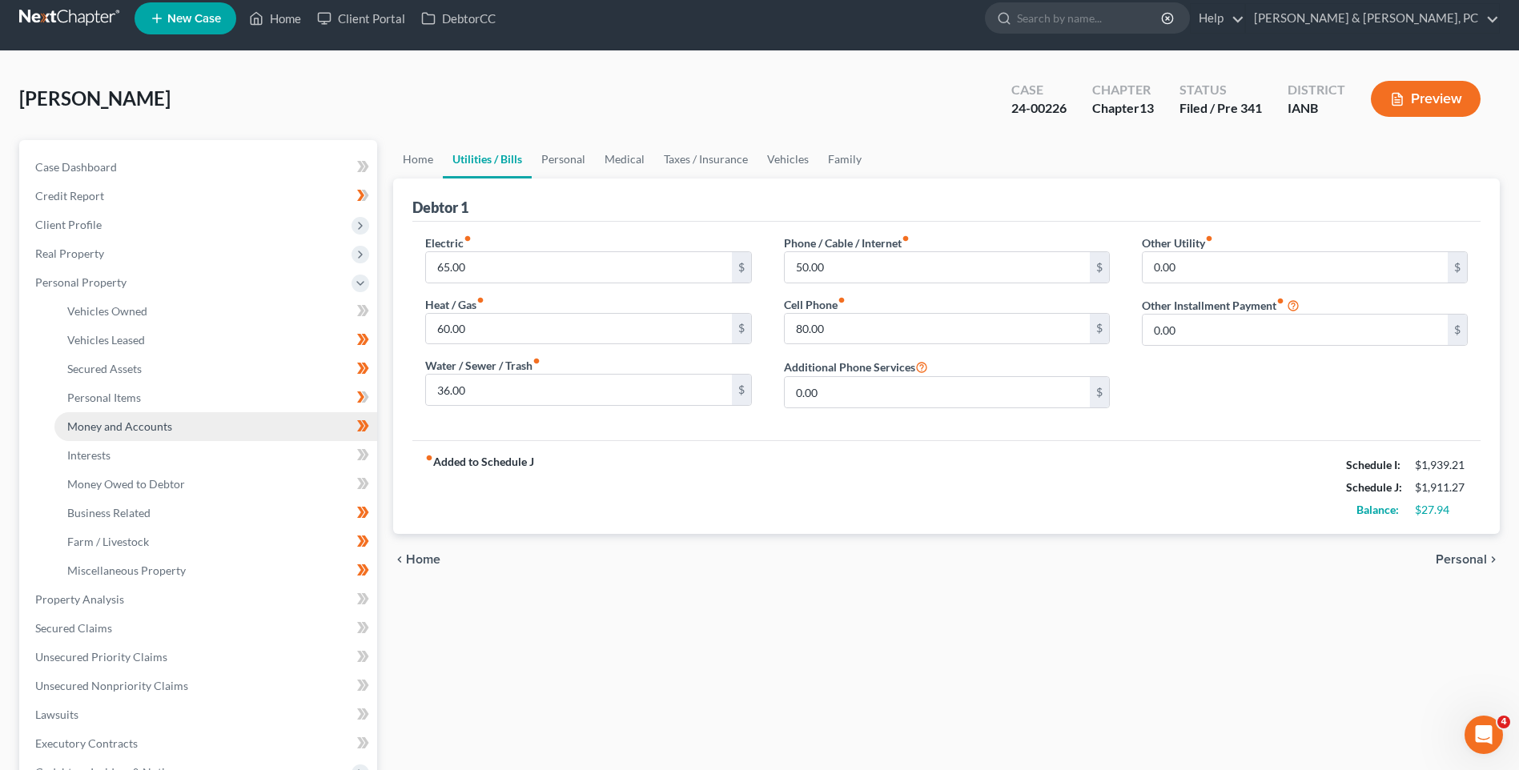
click at [99, 426] on span "Money and Accounts" at bounding box center [119, 427] width 105 height 14
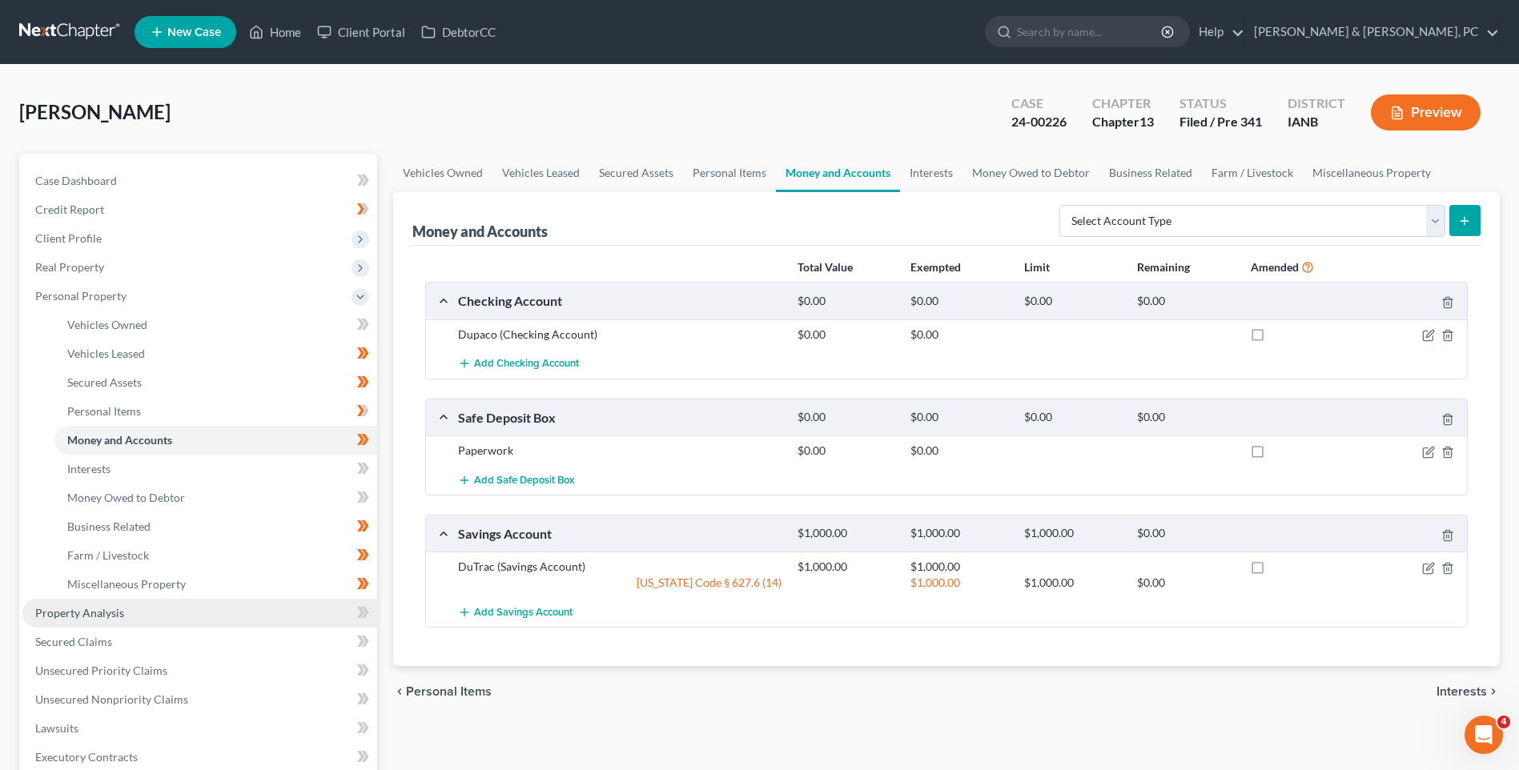
click at [89, 618] on span "Property Analysis" at bounding box center [79, 613] width 89 height 14
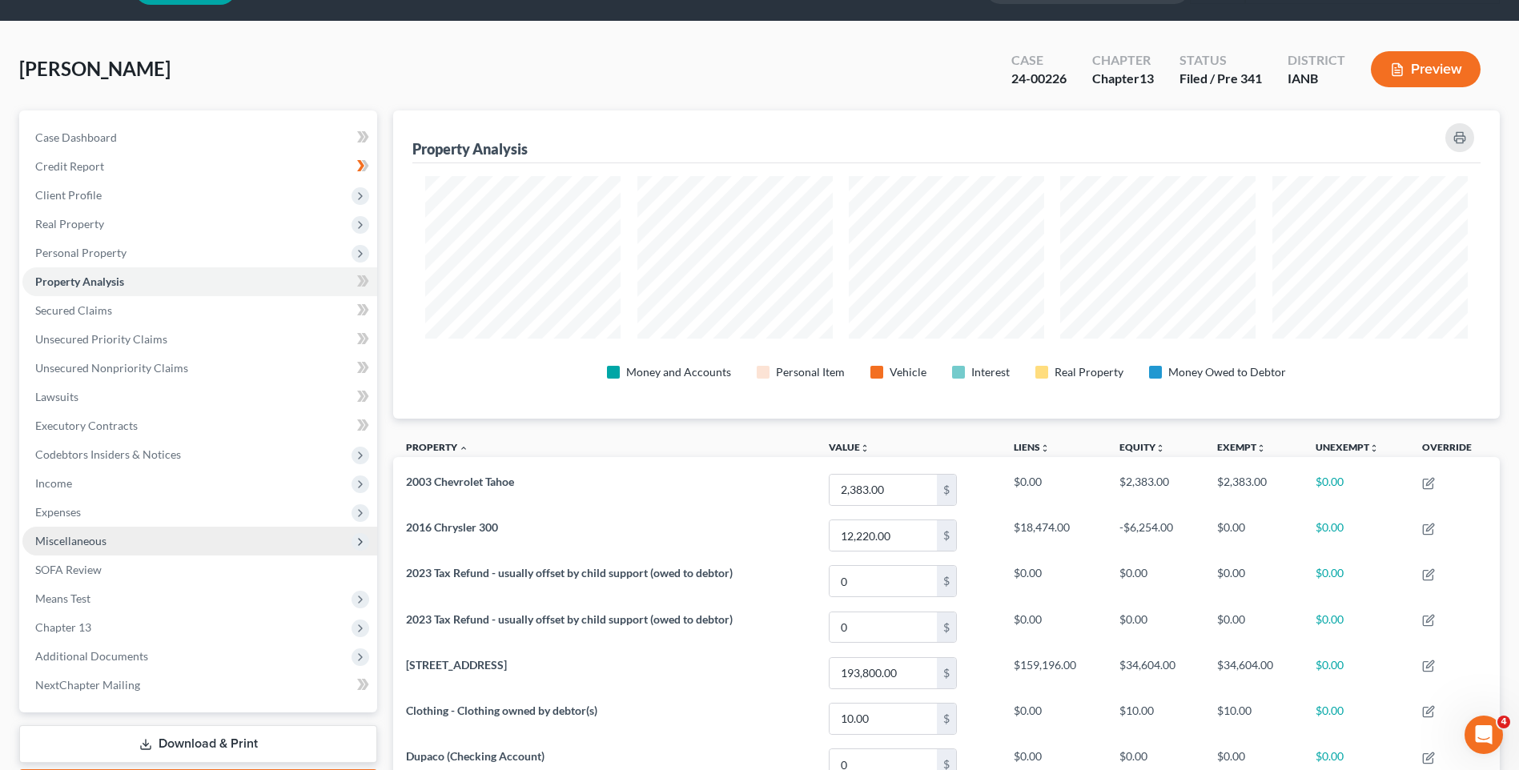
scroll to position [80, 0]
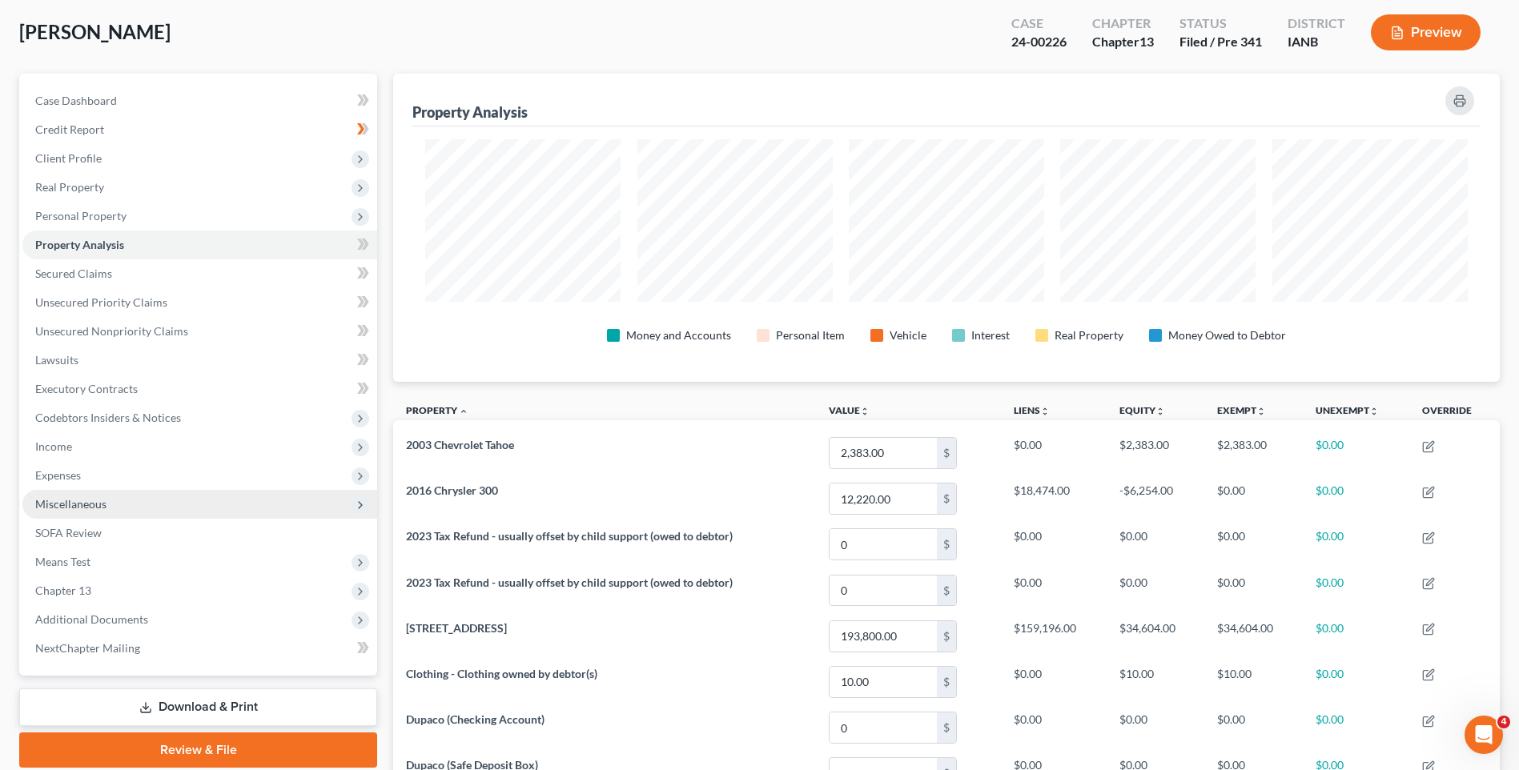
click at [59, 501] on span "Miscellaneous" at bounding box center [70, 504] width 71 height 14
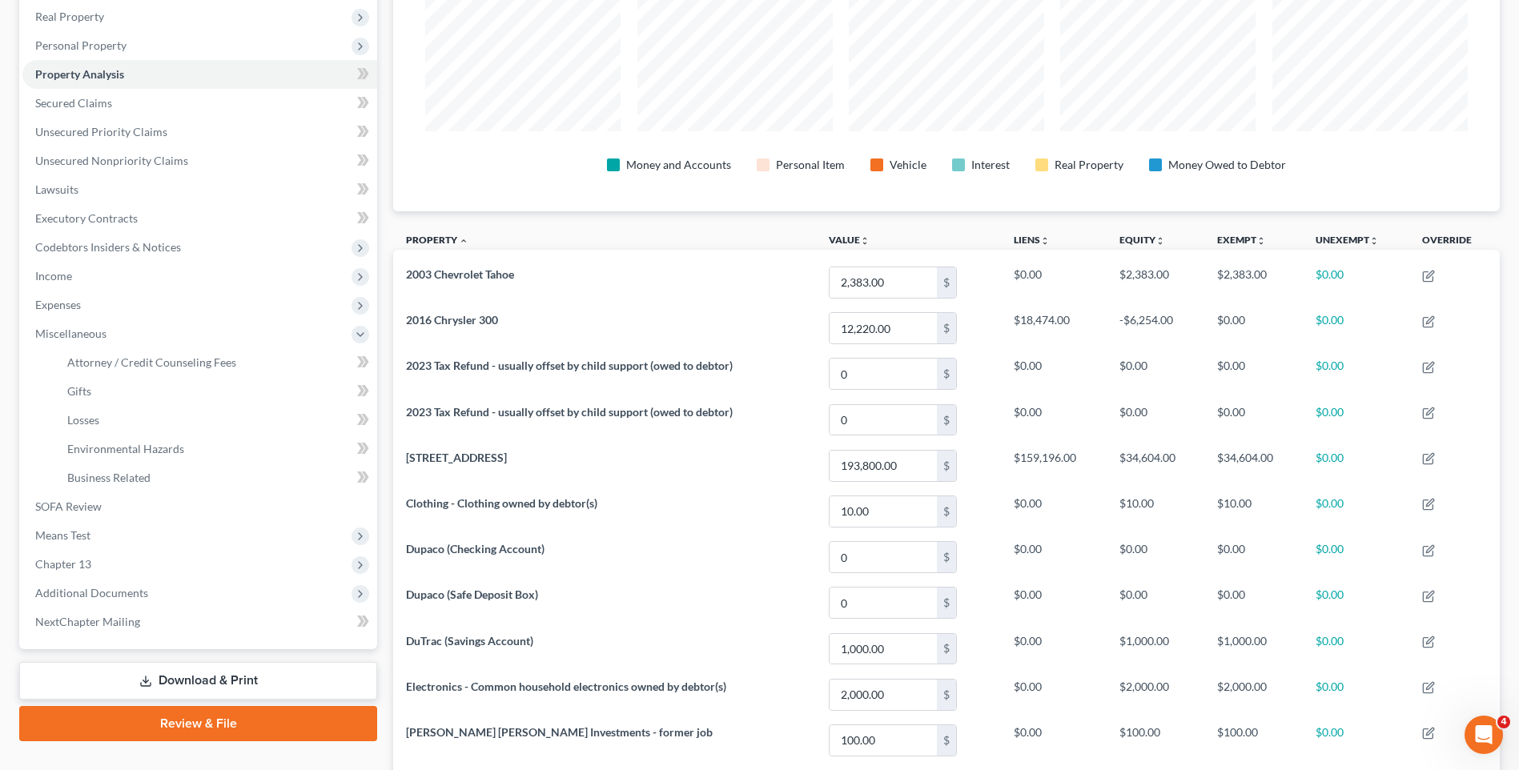
scroll to position [400, 0]
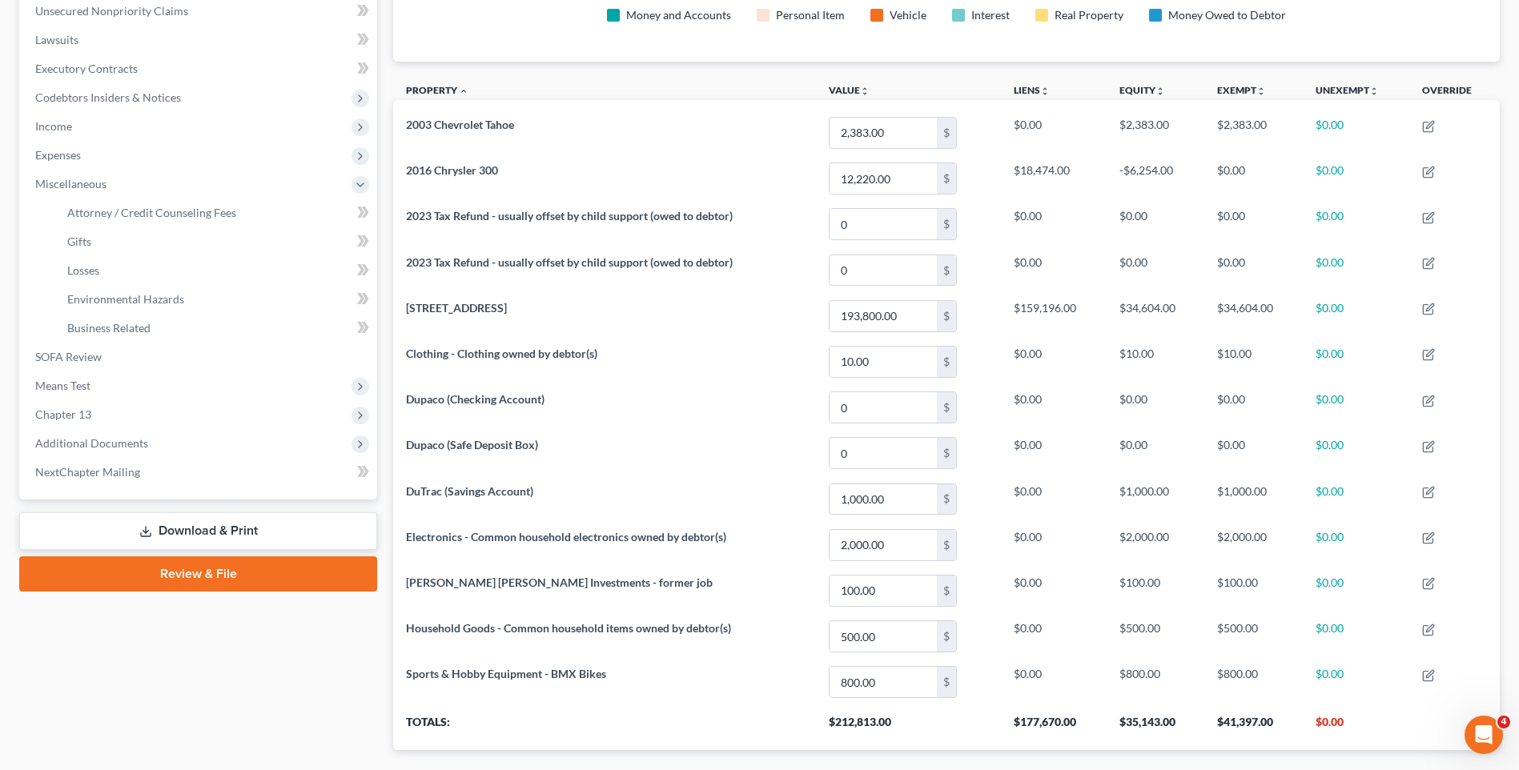
click at [101, 536] on link "Download & Print" at bounding box center [198, 532] width 358 height 38
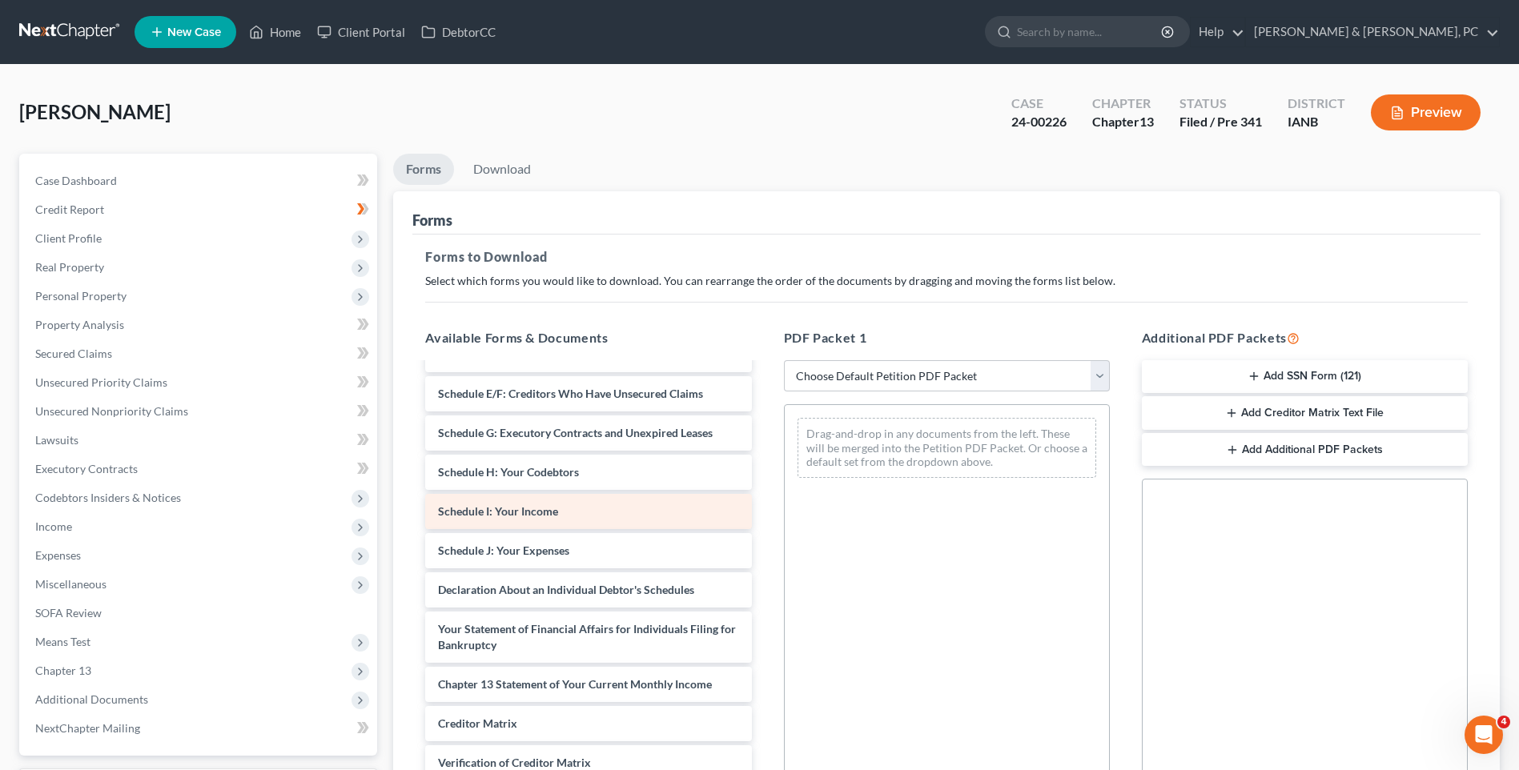
scroll to position [641, 0]
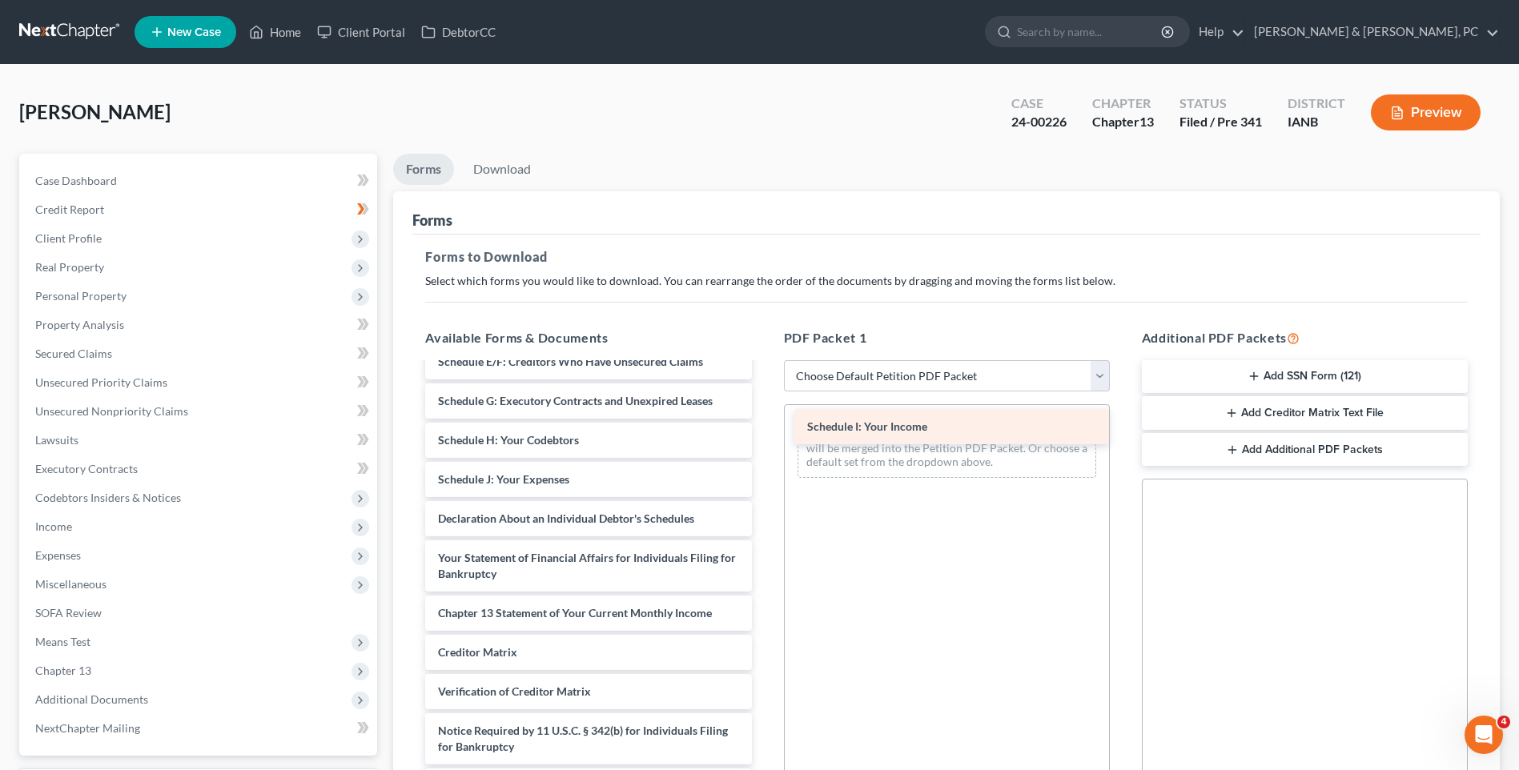
drag, startPoint x: 496, startPoint y: 509, endPoint x: 865, endPoint y: 424, distance: 378.8
click at [764, 424] on div "Schedule I: Your Income [PERSON_NAME] Objection to Claim-pdf [PERSON_NAME] Amen…" at bounding box center [588, 264] width 352 height 1080
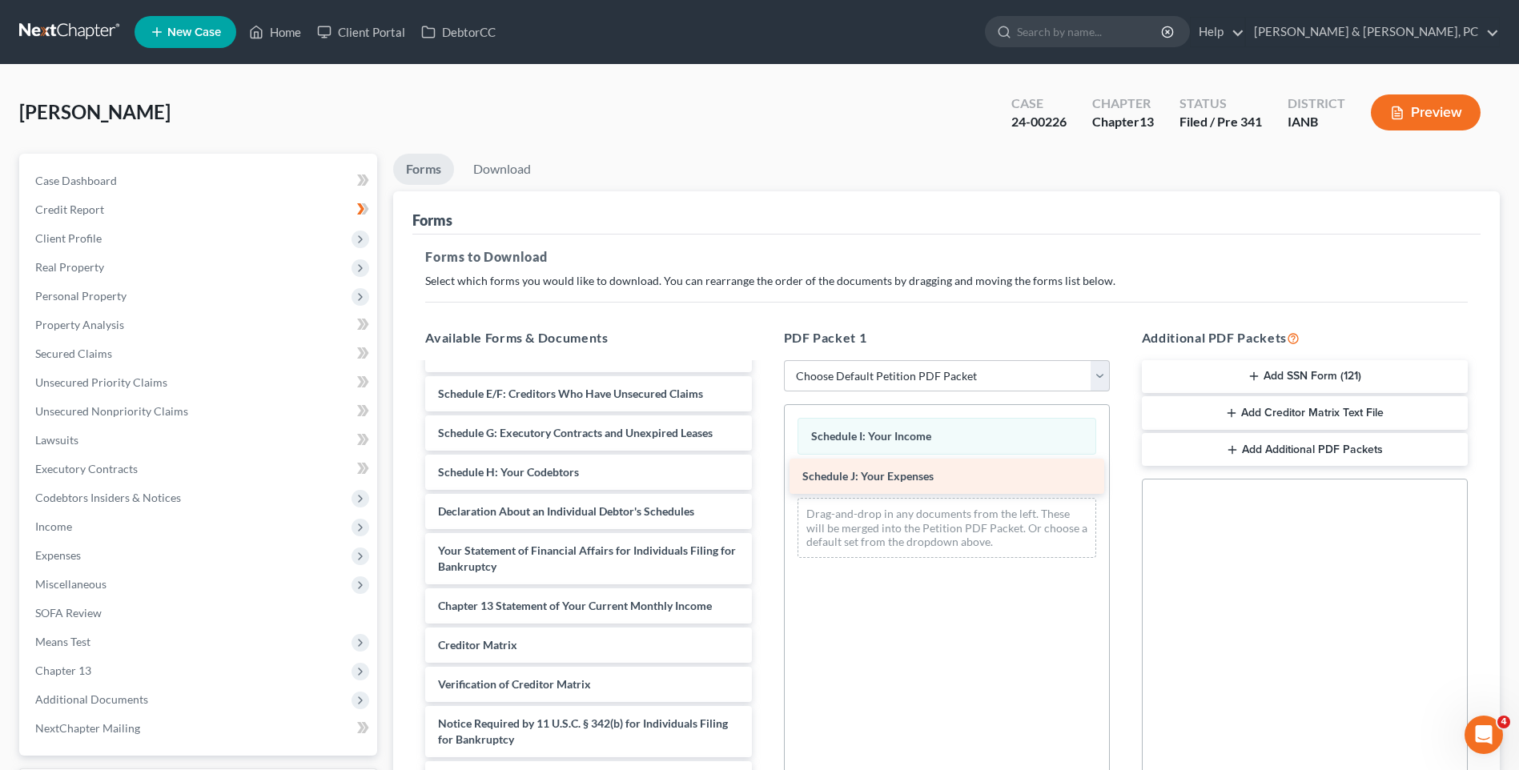
drag, startPoint x: 535, startPoint y: 509, endPoint x: 899, endPoint y: 473, distance: 366.1
click at [764, 473] on div "Schedule J: Your Expenses [PERSON_NAME] Objection to Claim-pdf [PERSON_NAME] Am…" at bounding box center [588, 276] width 352 height 1041
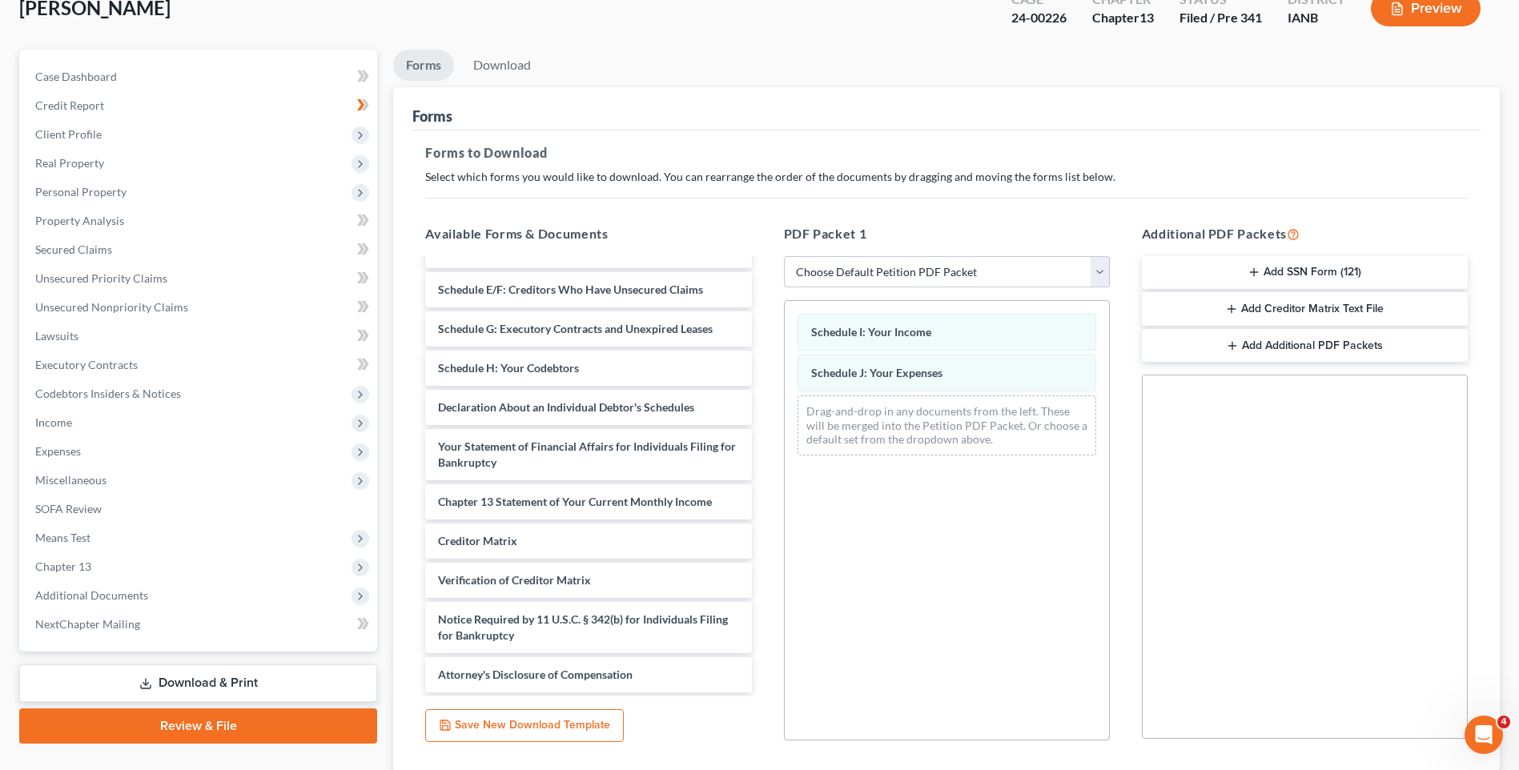
scroll to position [219, 0]
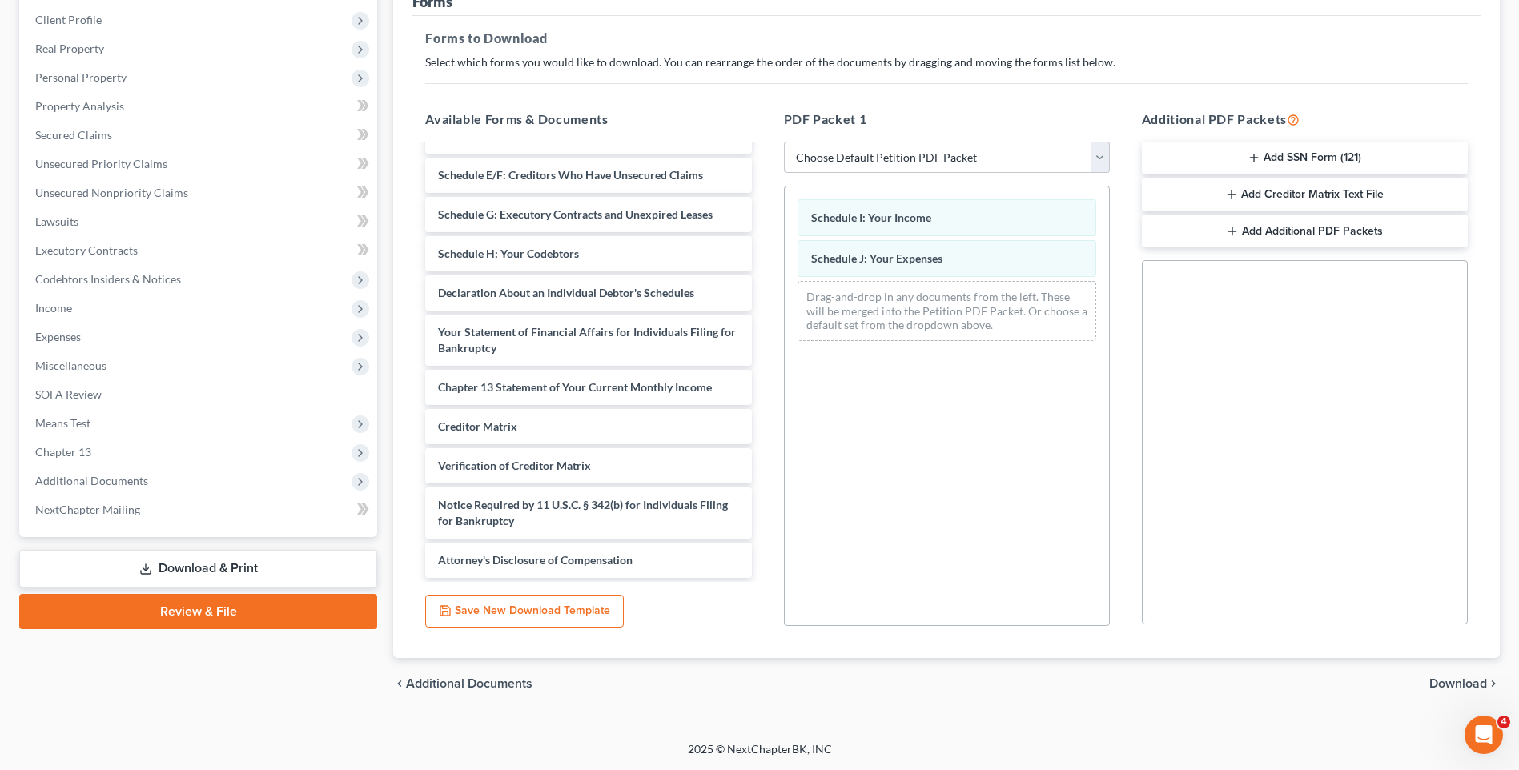
click at [1209, 679] on span "Download" at bounding box center [1458, 684] width 58 height 13
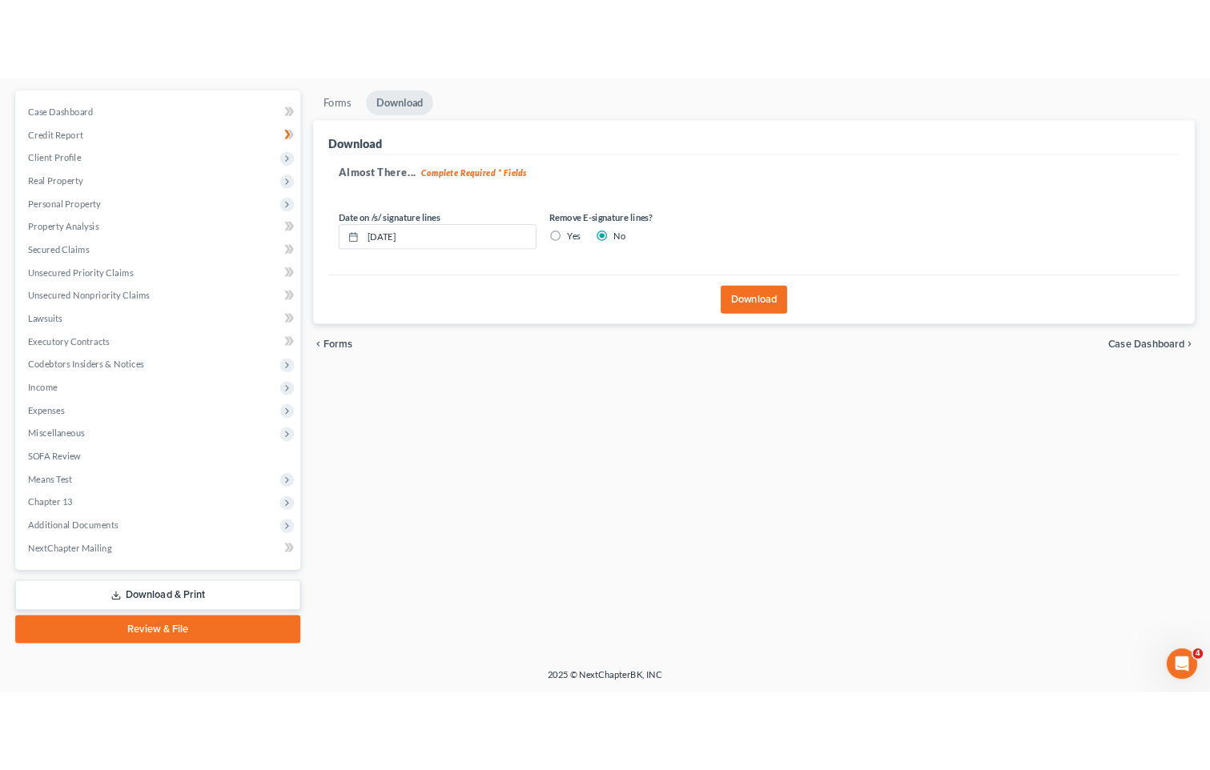
scroll to position [139, 0]
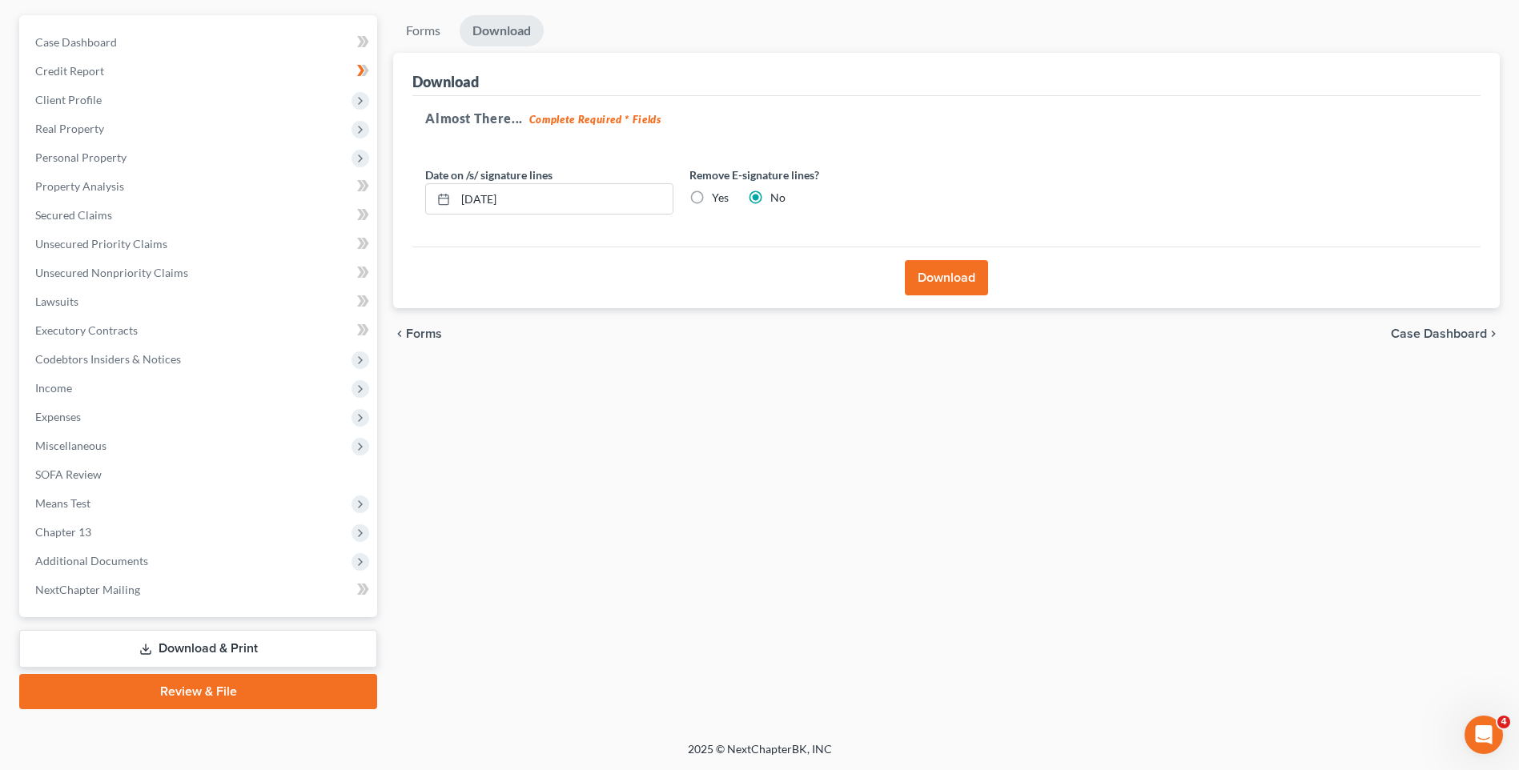
click at [712, 199] on label "Yes" at bounding box center [720, 198] width 17 height 16
click at [718, 199] on input "Yes" at bounding box center [723, 195] width 10 height 10
radio input "true"
radio input "false"
click at [947, 275] on button "Download" at bounding box center [946, 277] width 83 height 35
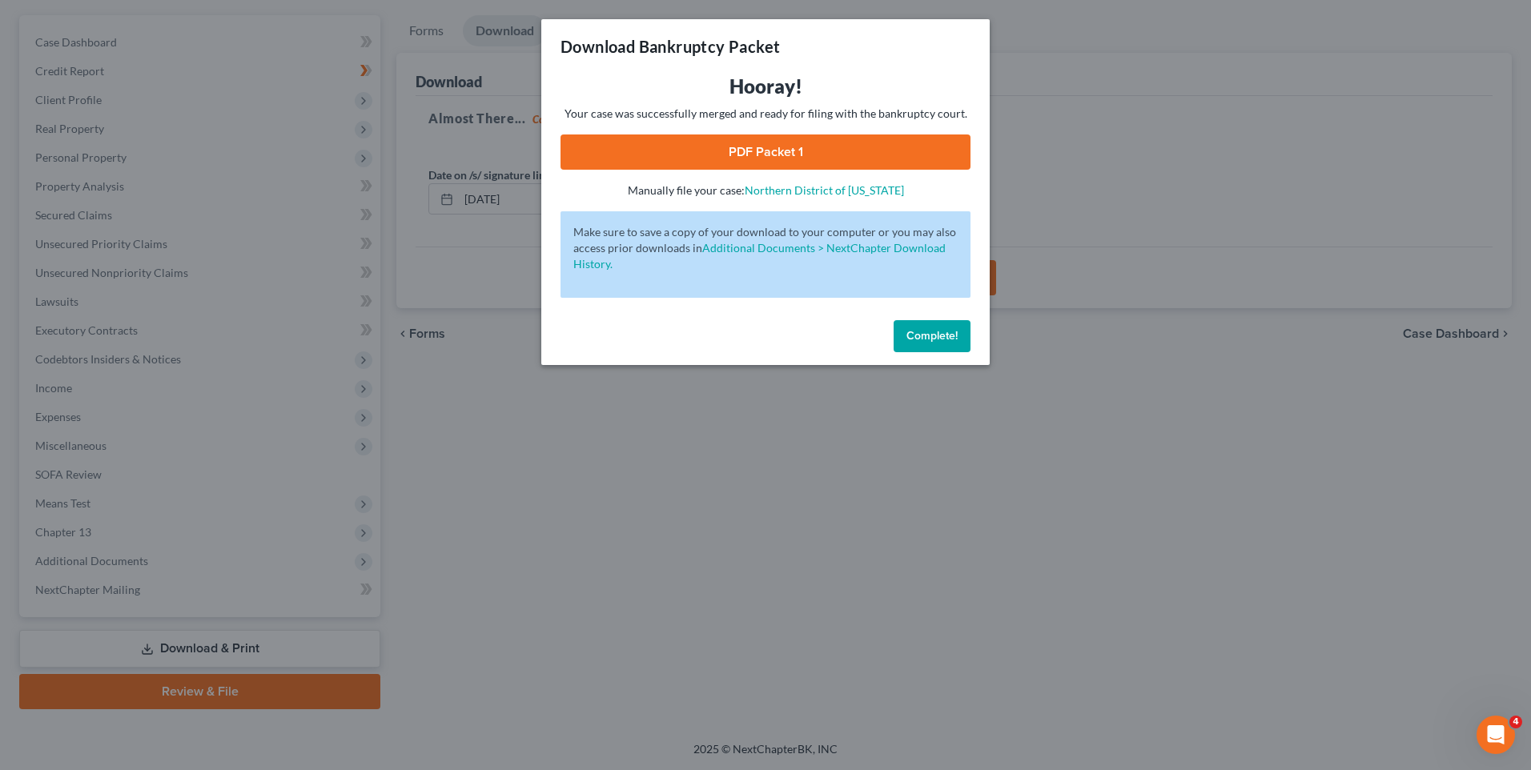
click at [811, 155] on link "PDF Packet 1" at bounding box center [766, 152] width 410 height 35
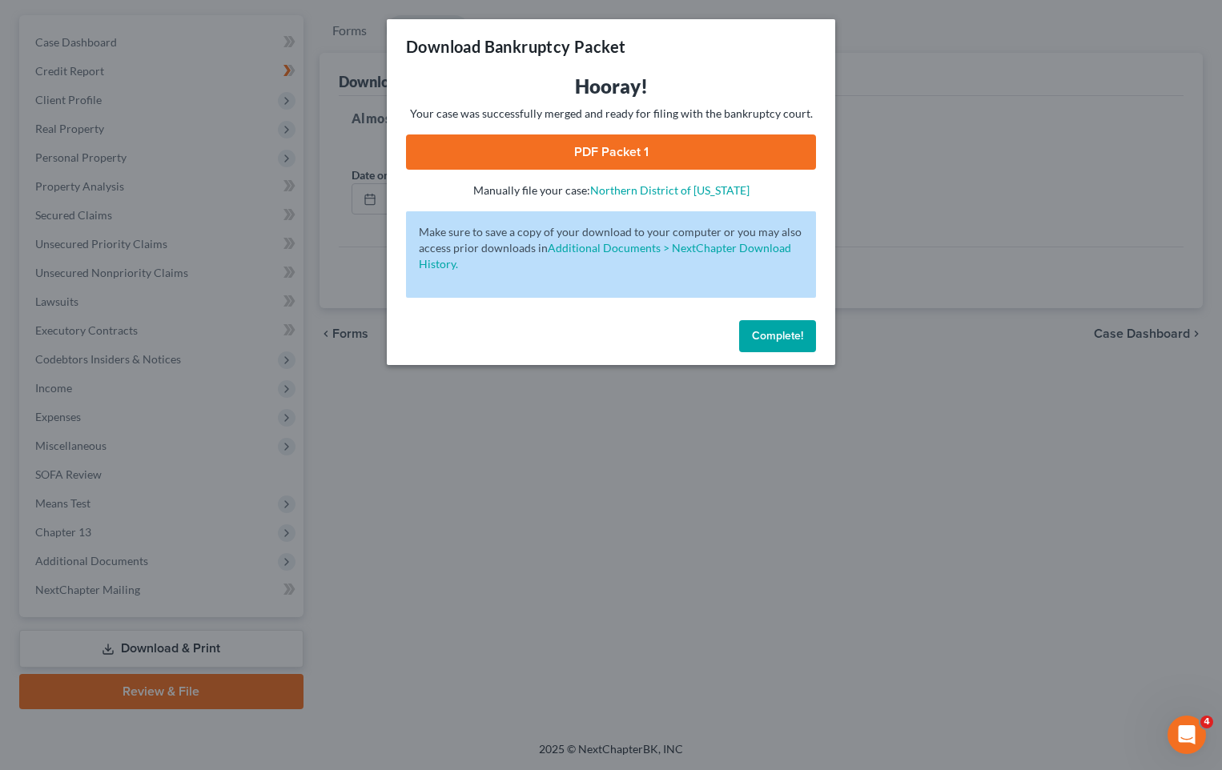
drag, startPoint x: 776, startPoint y: 332, endPoint x: 348, endPoint y: 247, distance: 436.9
click at [776, 332] on span "Complete!" at bounding box center [777, 336] width 51 height 14
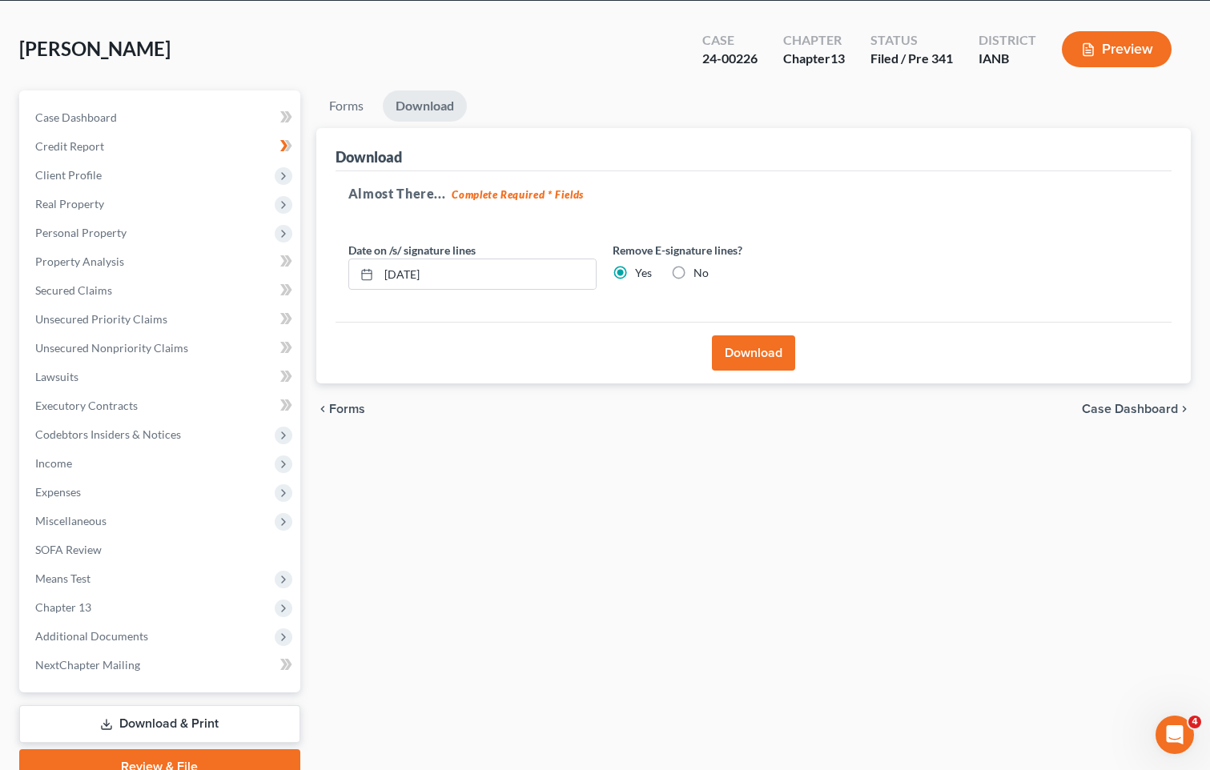
scroll to position [0, 0]
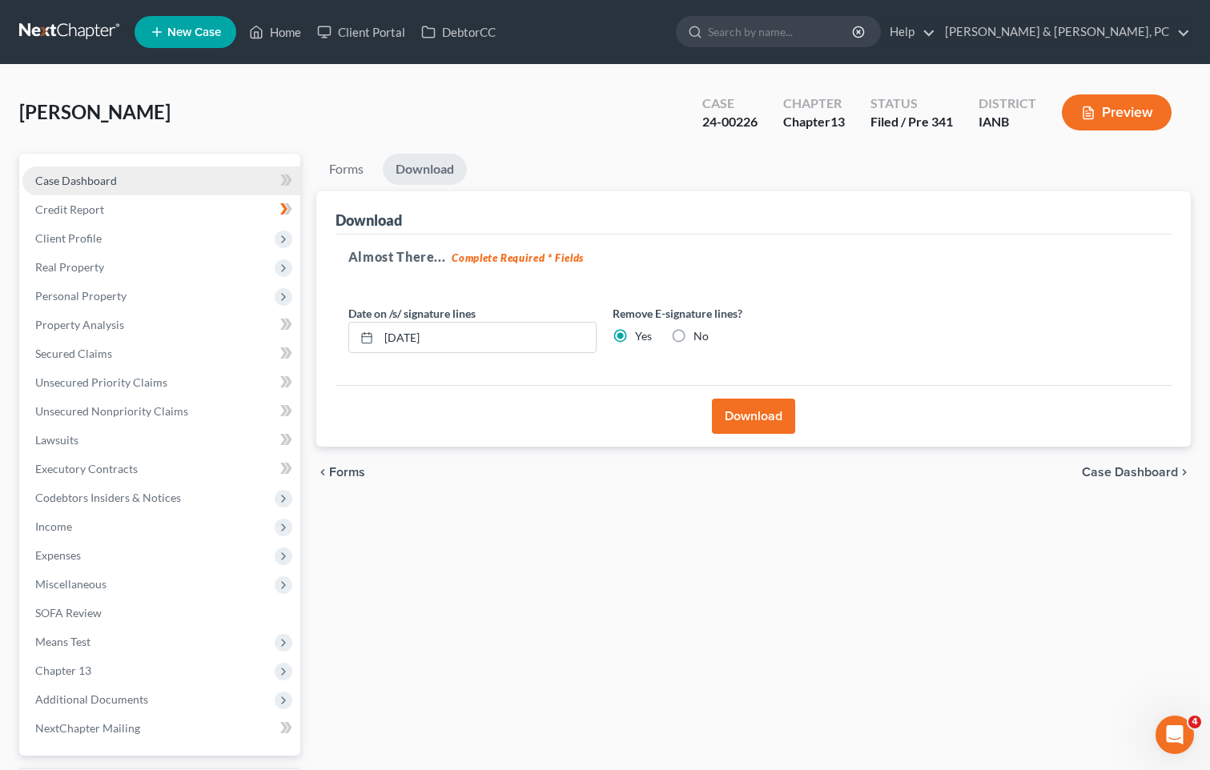
click at [109, 184] on span "Case Dashboard" at bounding box center [76, 181] width 82 height 14
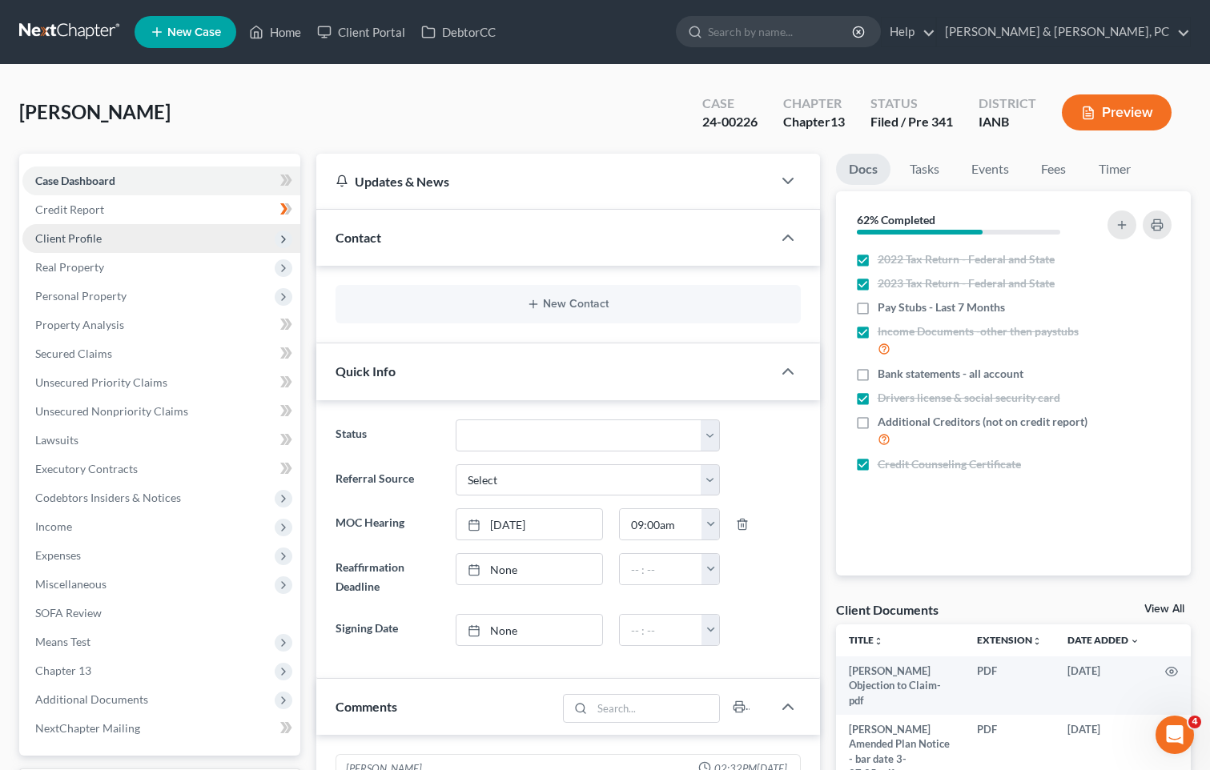
click at [107, 229] on span "Client Profile" at bounding box center [161, 238] width 278 height 29
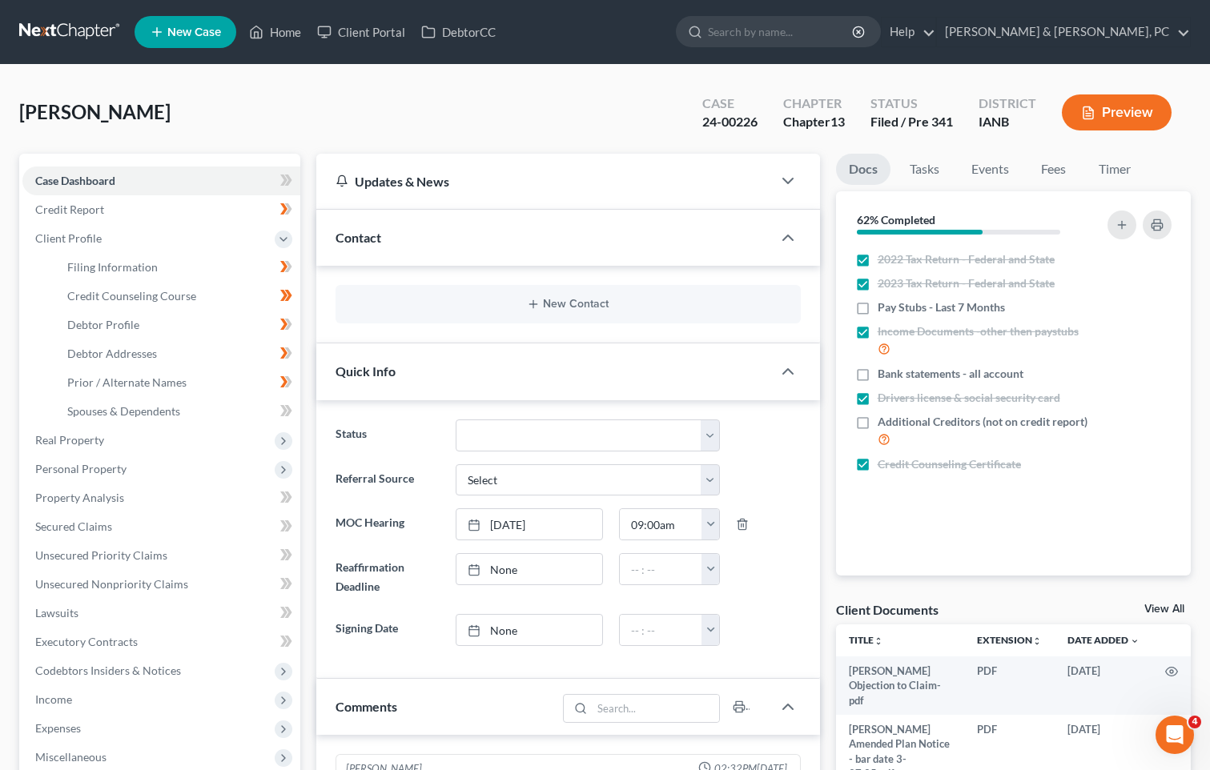
click at [582, 321] on div "New Contact" at bounding box center [568, 304] width 465 height 38
click at [581, 306] on button "New Contact" at bounding box center [568, 304] width 440 height 13
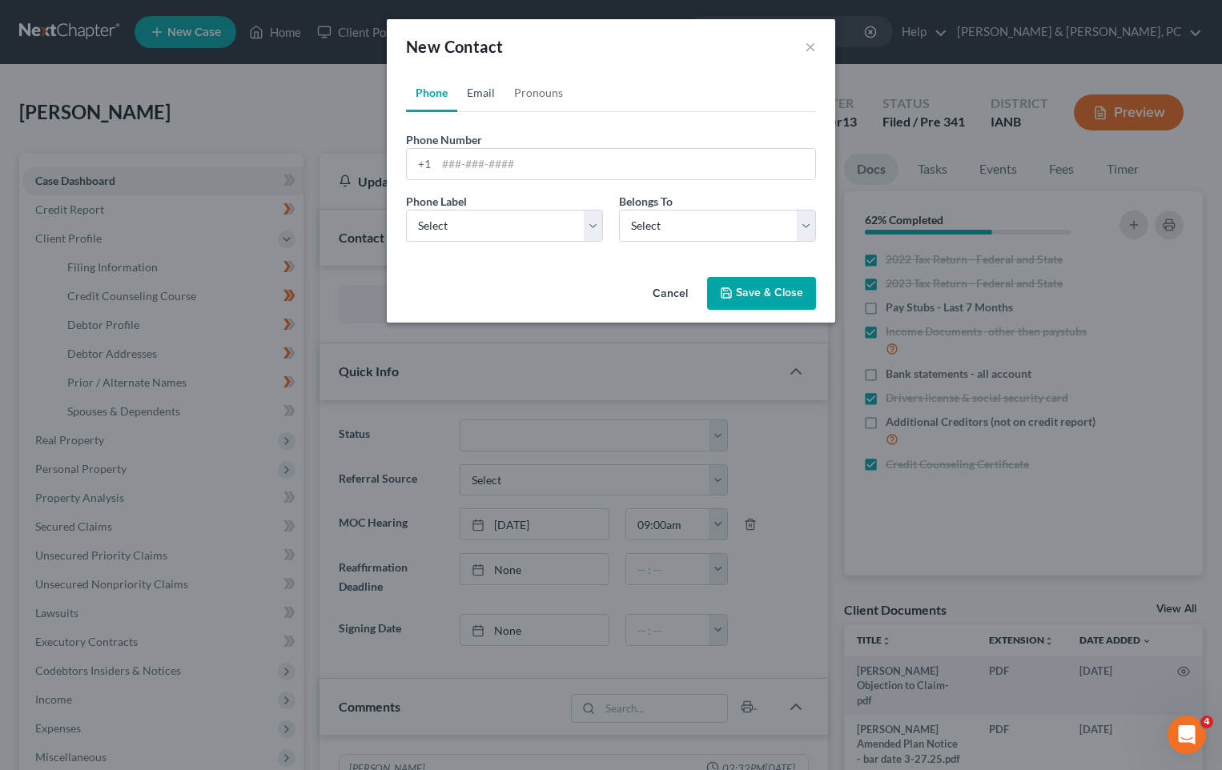
click at [478, 87] on link "Email" at bounding box center [480, 93] width 47 height 38
click at [467, 175] on input "email" at bounding box center [625, 164] width 379 height 30
paste input ""[EMAIL_ADDRESS][DOMAIN_NAME]" <[EMAIL_ADDRESS][DOMAIN_NAME]>"
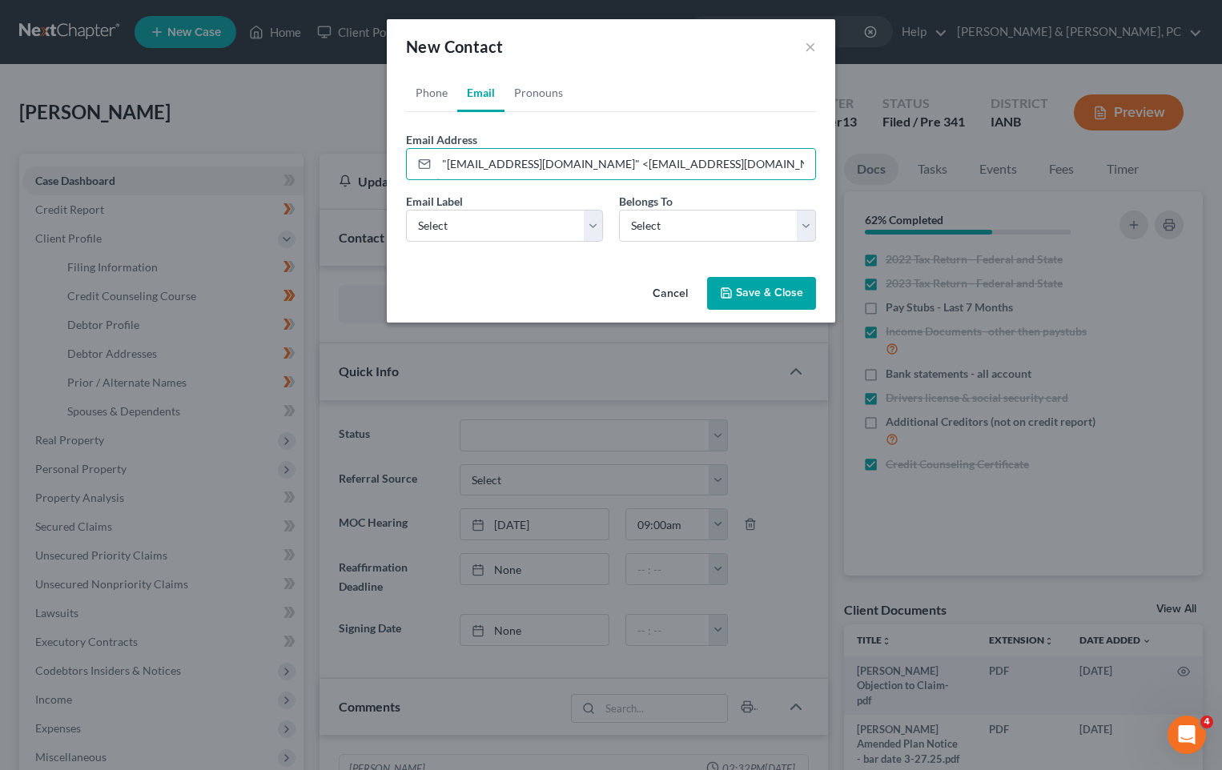
type input ""[EMAIL_ADDRESS][DOMAIN_NAME]" <[EMAIL_ADDRESS][DOMAIN_NAME]>"
click at [742, 287] on button "Save & Close" at bounding box center [761, 294] width 109 height 34
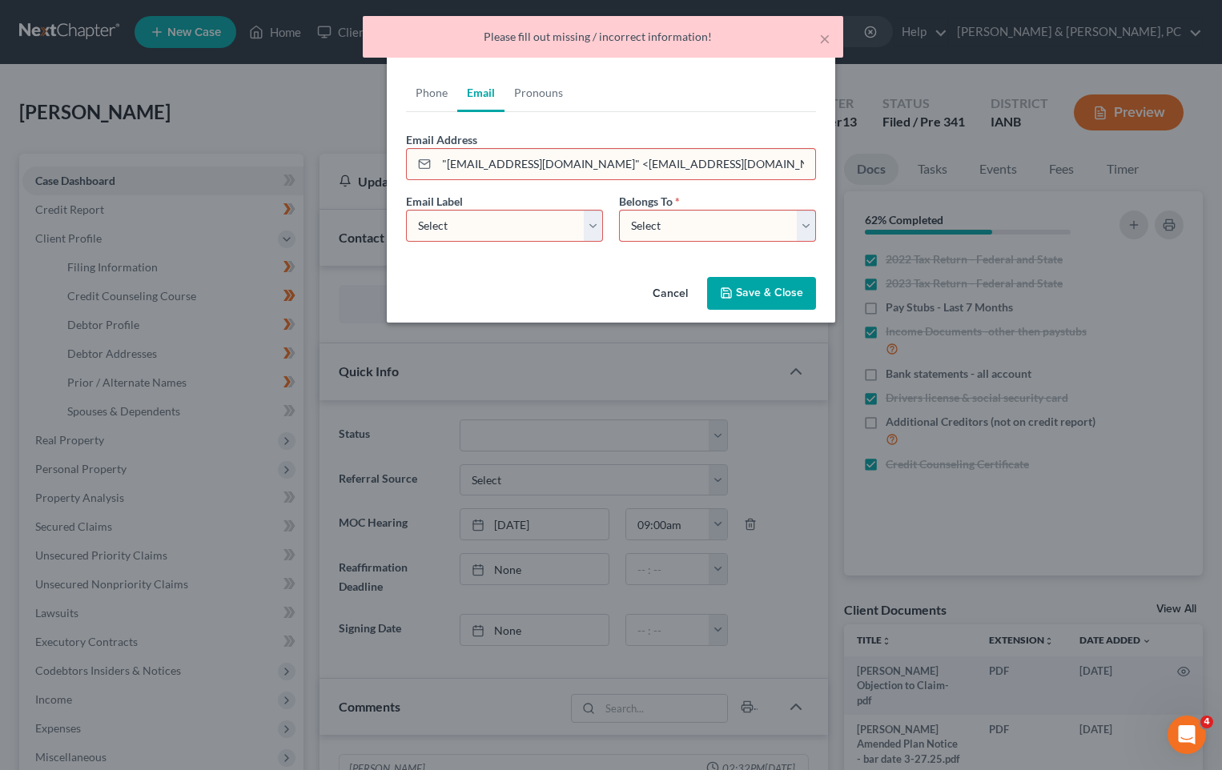
click at [593, 226] on select "Select Home Work Other" at bounding box center [504, 226] width 197 height 32
select select "0"
click at [406, 210] on select "Select Home Work Other" at bounding box center [504, 226] width 197 height 32
click at [708, 211] on select "Select Client Other" at bounding box center [717, 226] width 197 height 32
click at [705, 229] on select "Select Client Other" at bounding box center [717, 226] width 197 height 32
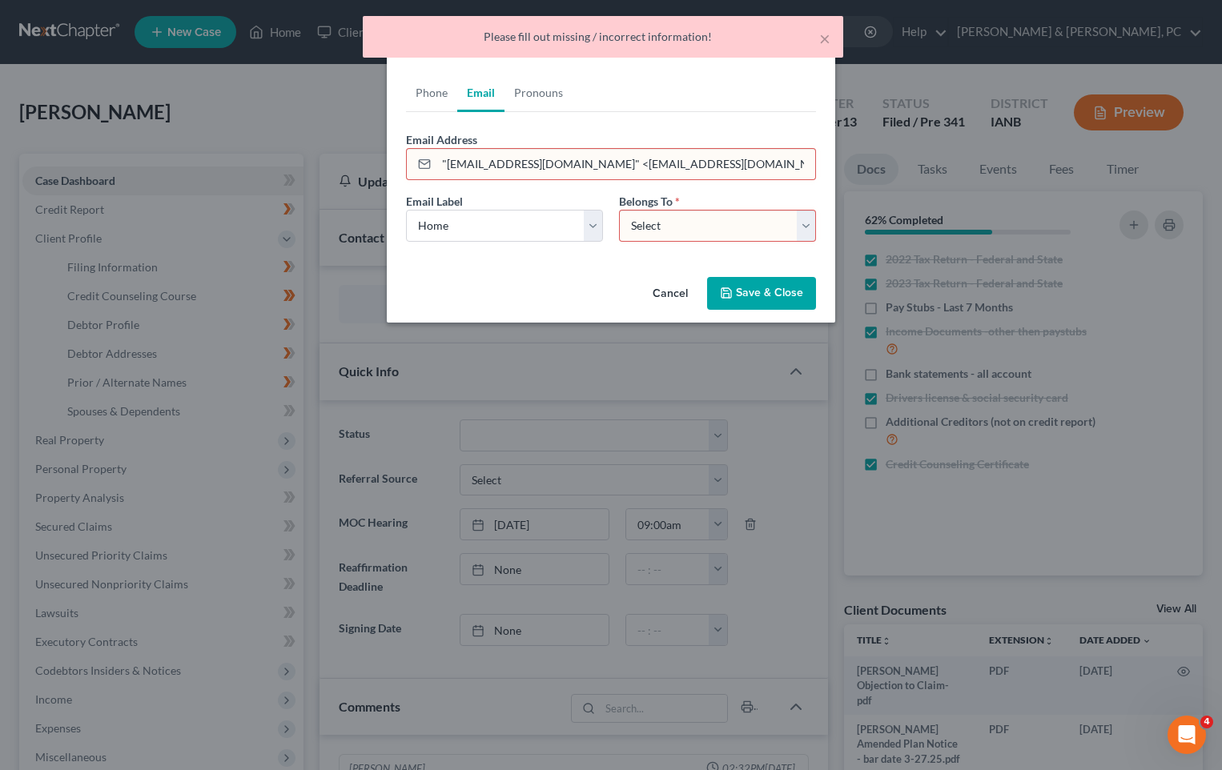
click at [742, 247] on div "Email Label Select Home Work Other Belongs To * Select Client Other" at bounding box center [611, 224] width 426 height 62
click at [743, 229] on select "Select Client Other" at bounding box center [717, 226] width 197 height 32
click at [812, 230] on select "Select Client Other" at bounding box center [717, 226] width 197 height 32
drag, startPoint x: 804, startPoint y: 229, endPoint x: 702, endPoint y: 242, distance: 102.5
click at [804, 229] on select "Select Client Other" at bounding box center [717, 226] width 197 height 32
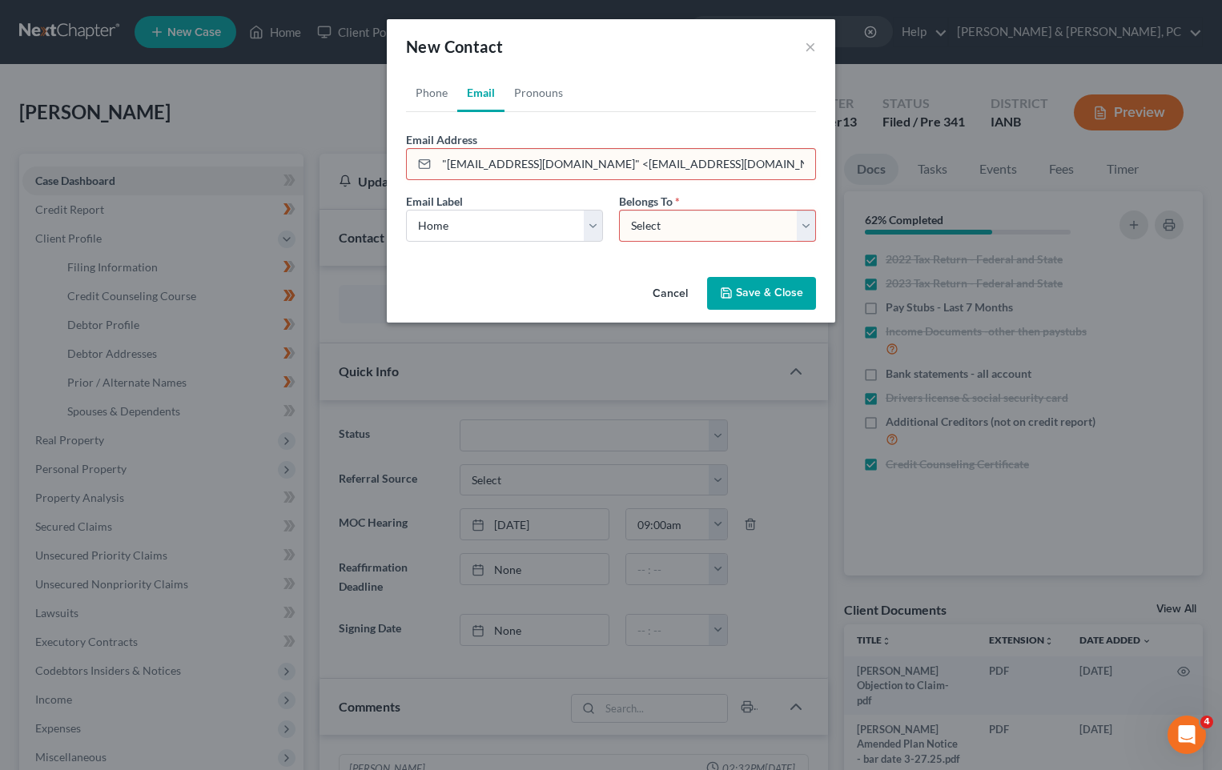
select select "0"
click at [619, 210] on select "Select Client Other" at bounding box center [717, 226] width 197 height 32
drag, startPoint x: 618, startPoint y: 162, endPoint x: 959, endPoint y: 186, distance: 342.0
click at [955, 190] on div "New Contact × Phone Email Pronouns Phone Number * +1 Ext. Phone Label * Select …" at bounding box center [611, 385] width 1222 height 770
click at [444, 159] on input ""[EMAIL_ADDRESS][DOMAIN_NAME]" at bounding box center [625, 164] width 379 height 30
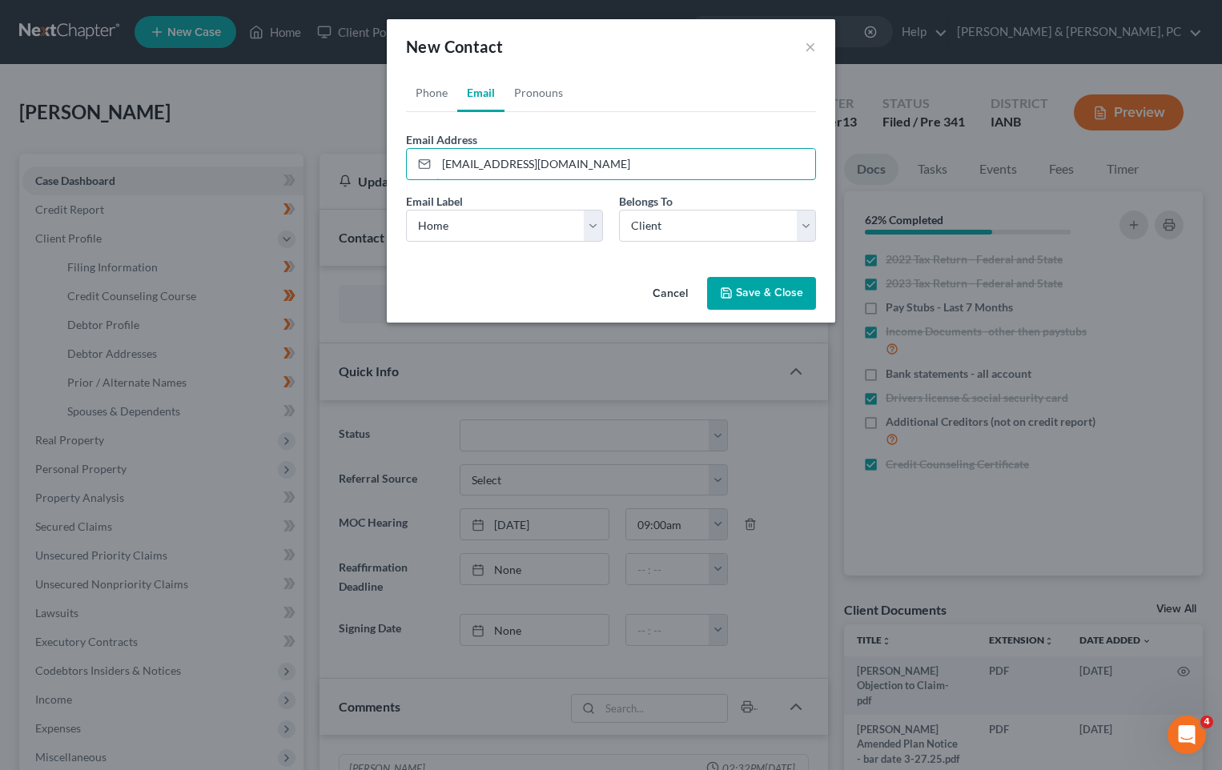
type input "[EMAIL_ADDRESS][DOMAIN_NAME]"
click at [760, 292] on button "Save & Close" at bounding box center [761, 294] width 109 height 34
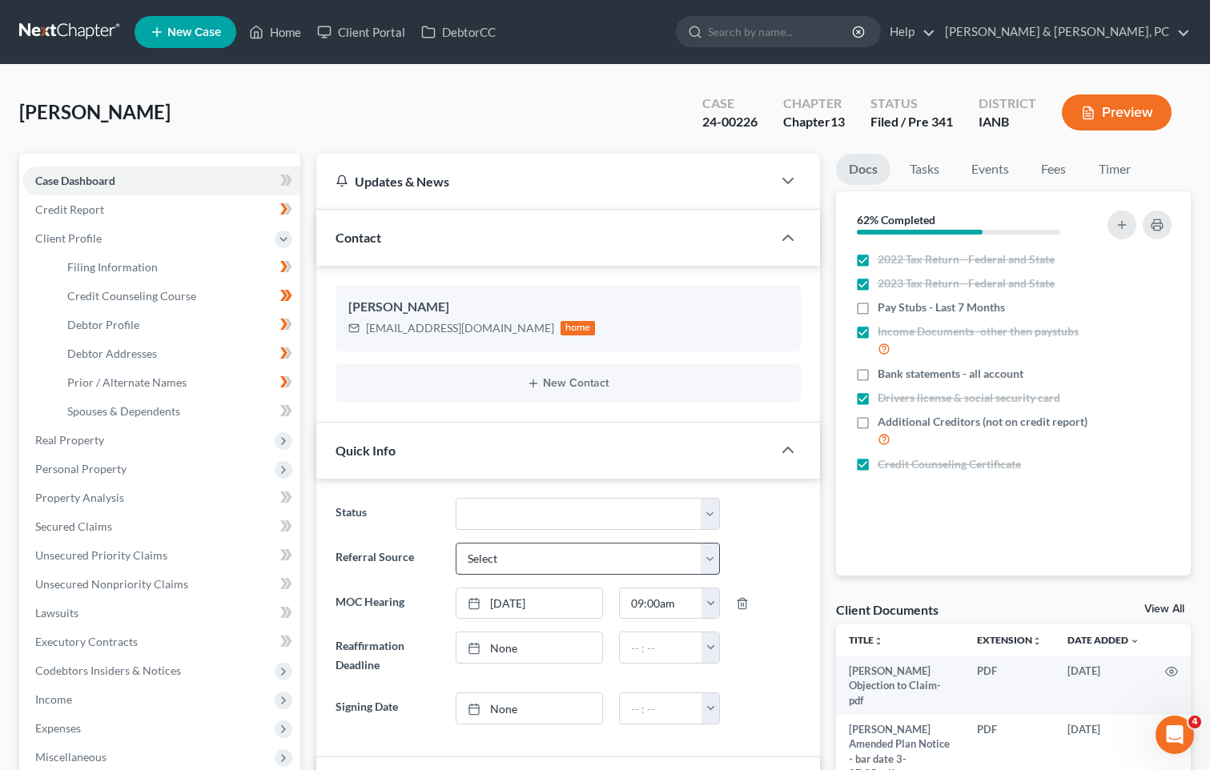
drag, startPoint x: 62, startPoint y: 730, endPoint x: 476, endPoint y: 549, distance: 452.3
click at [62, 730] on span "Expenses" at bounding box center [58, 729] width 46 height 14
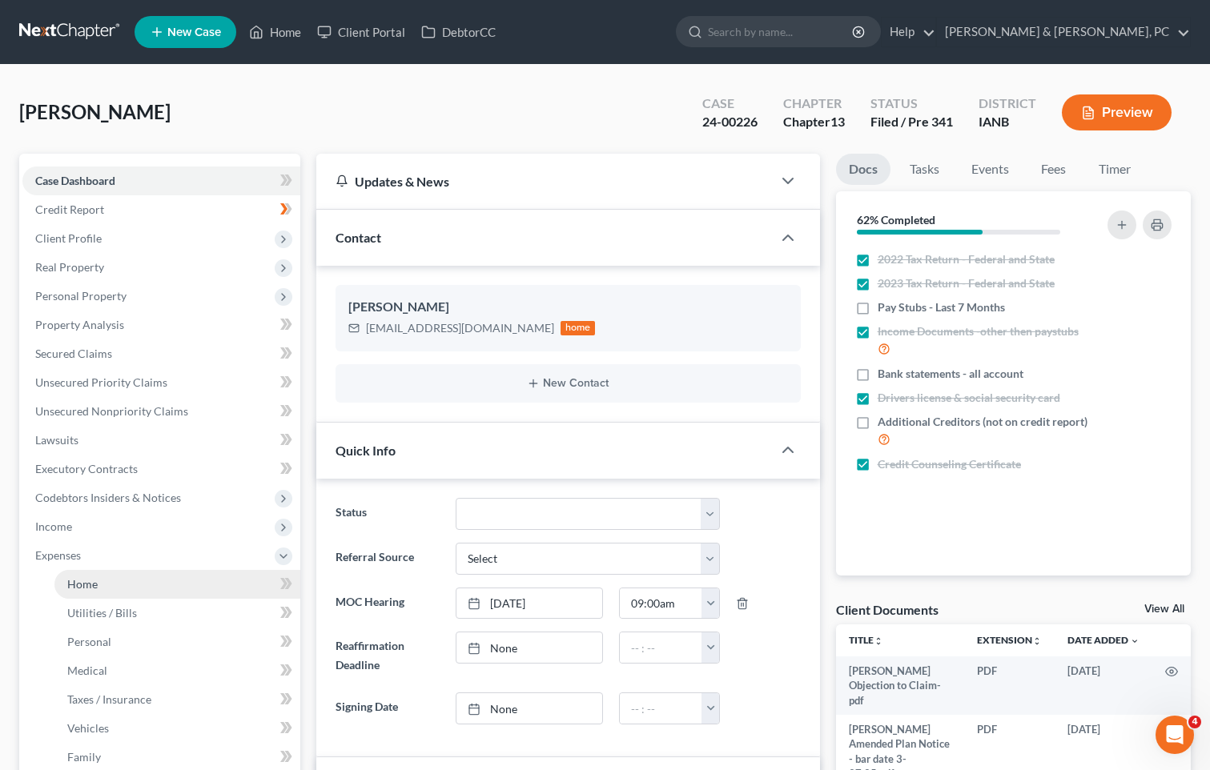
click at [85, 578] on span "Home" at bounding box center [82, 584] width 30 height 14
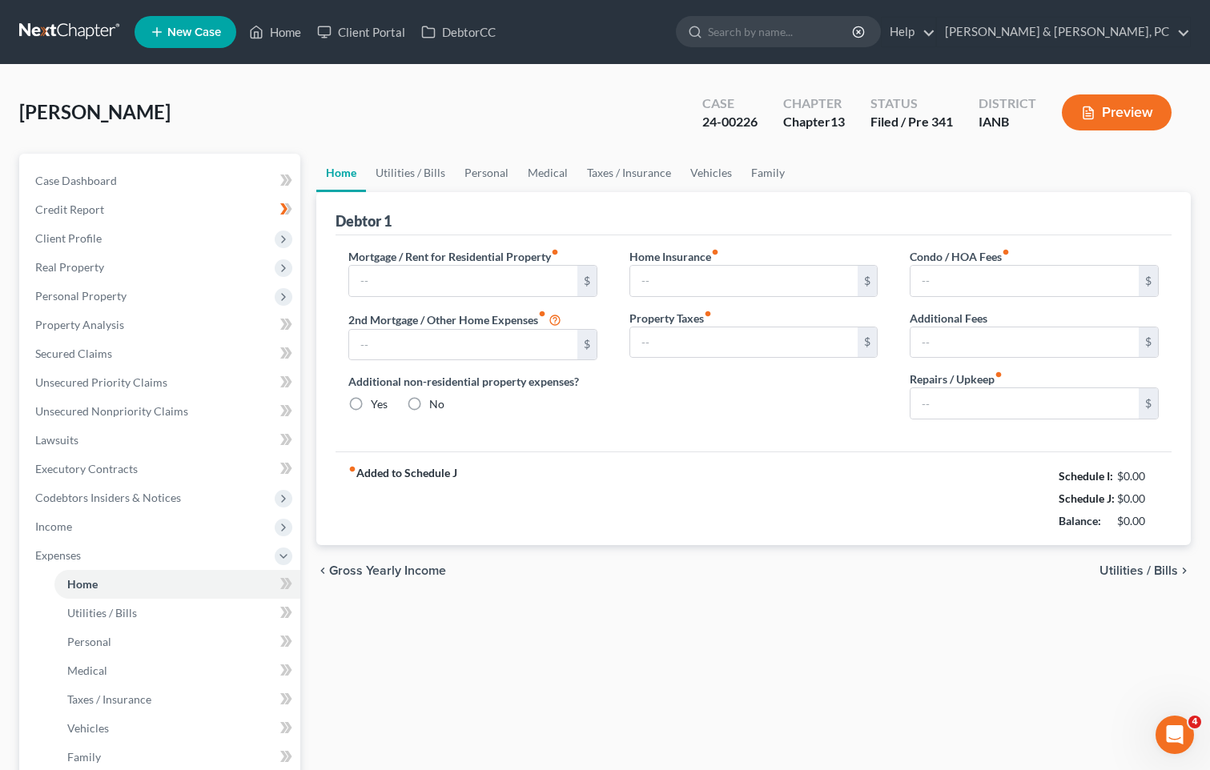
type input "919.90"
type input "160.37"
radio input "true"
type input "0.00"
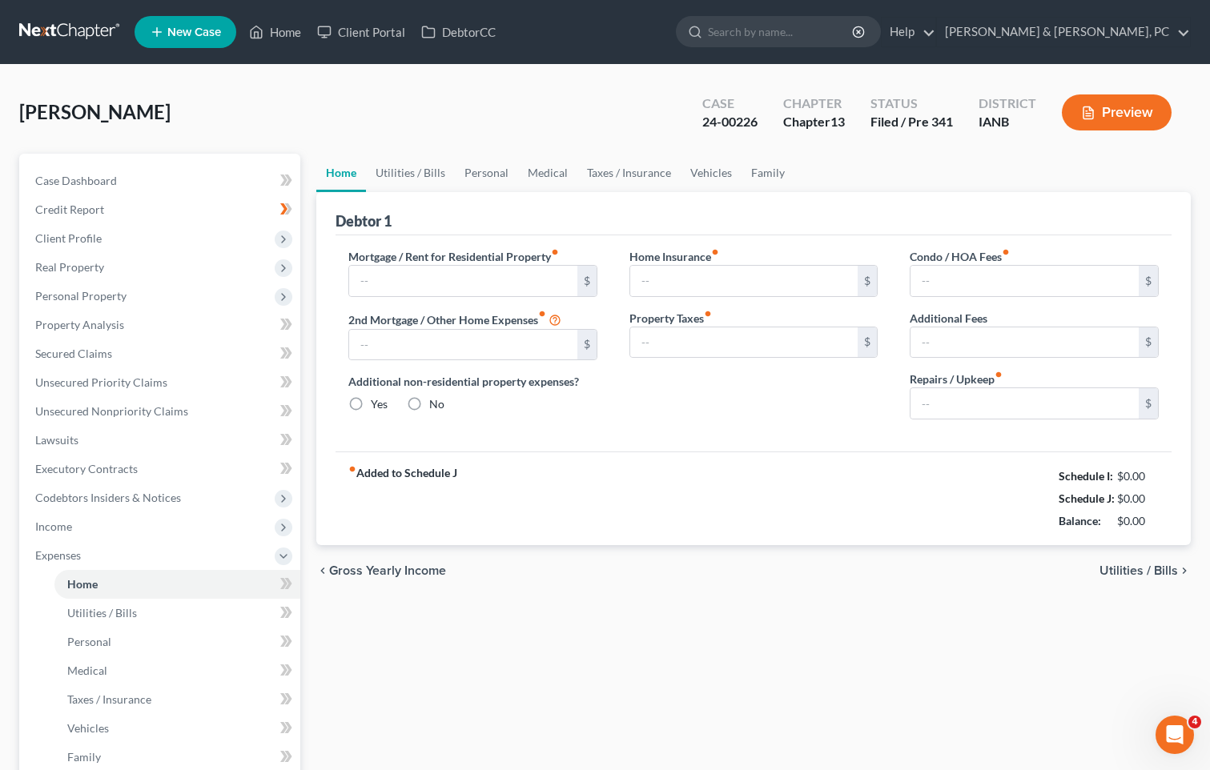
type input "0.00"
